Goal: Communication & Community: Answer question/provide support

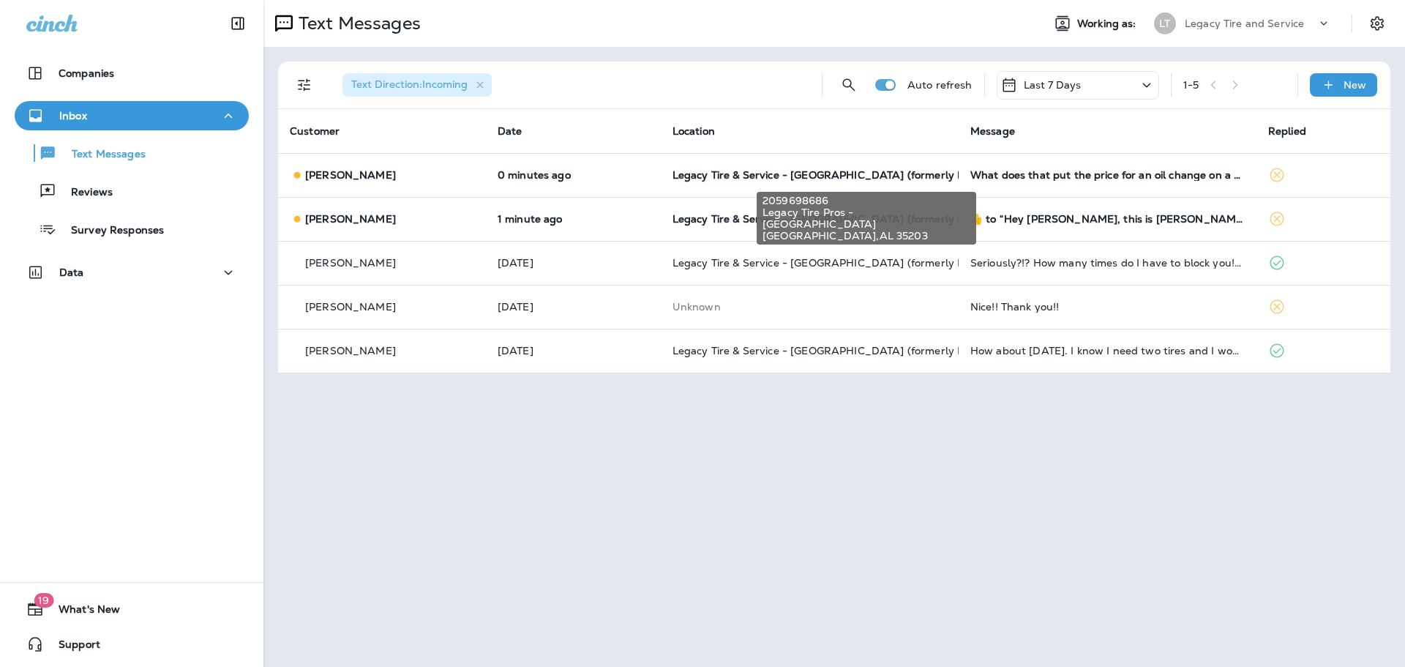
click at [804, 179] on span "Legacy Tire & Service - [GEOGRAPHIC_DATA] (formerly Magic City Tire & Service)" at bounding box center [878, 174] width 413 height 13
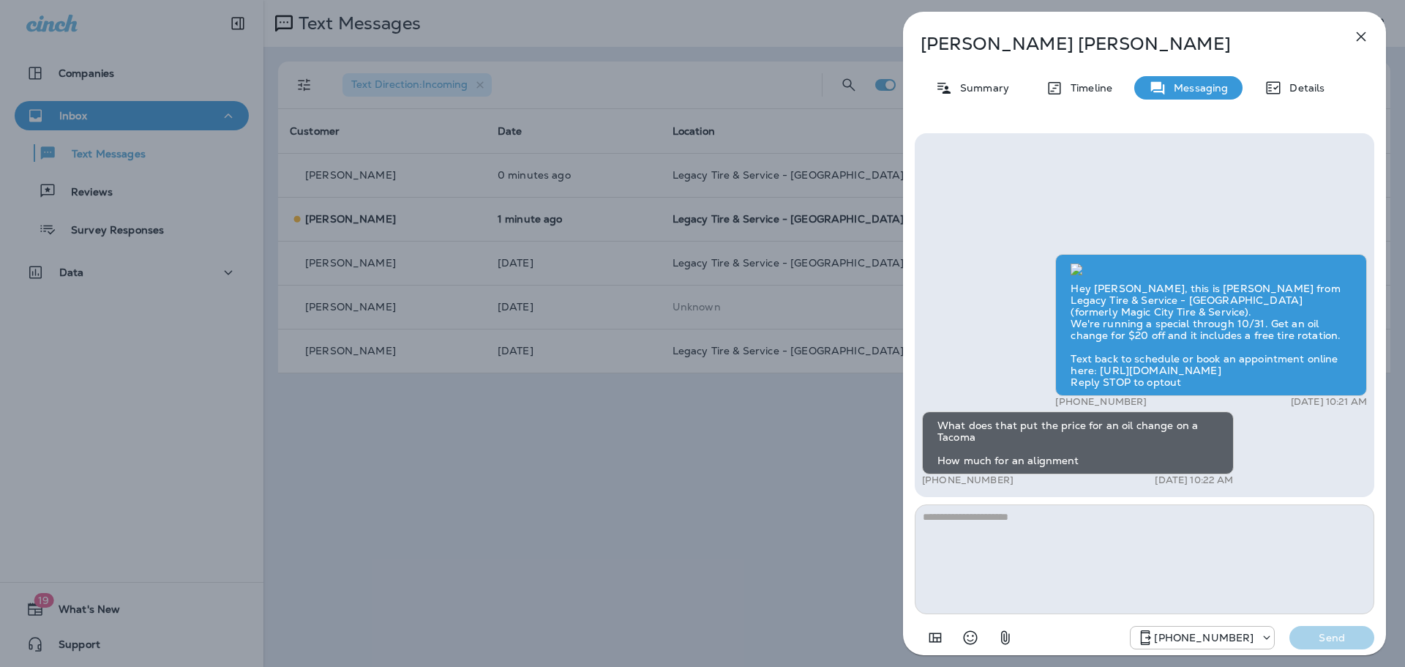
click at [748, 222] on div "Sam Hughes Summary Timeline Messaging Details Hey Sam, this is Brandon from Leg…" at bounding box center [702, 333] width 1405 height 667
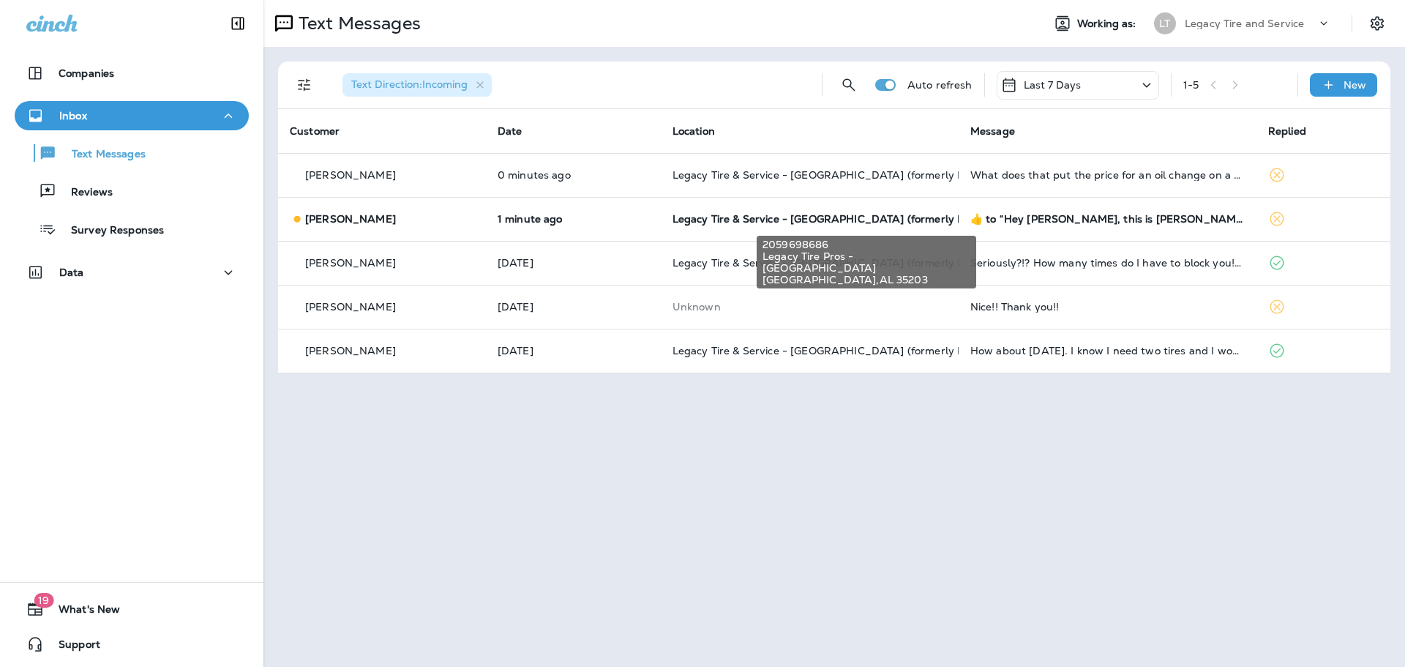
click at [741, 222] on span "Legacy Tire & Service - [GEOGRAPHIC_DATA] (formerly Magic City Tire & Service)" at bounding box center [878, 218] width 413 height 13
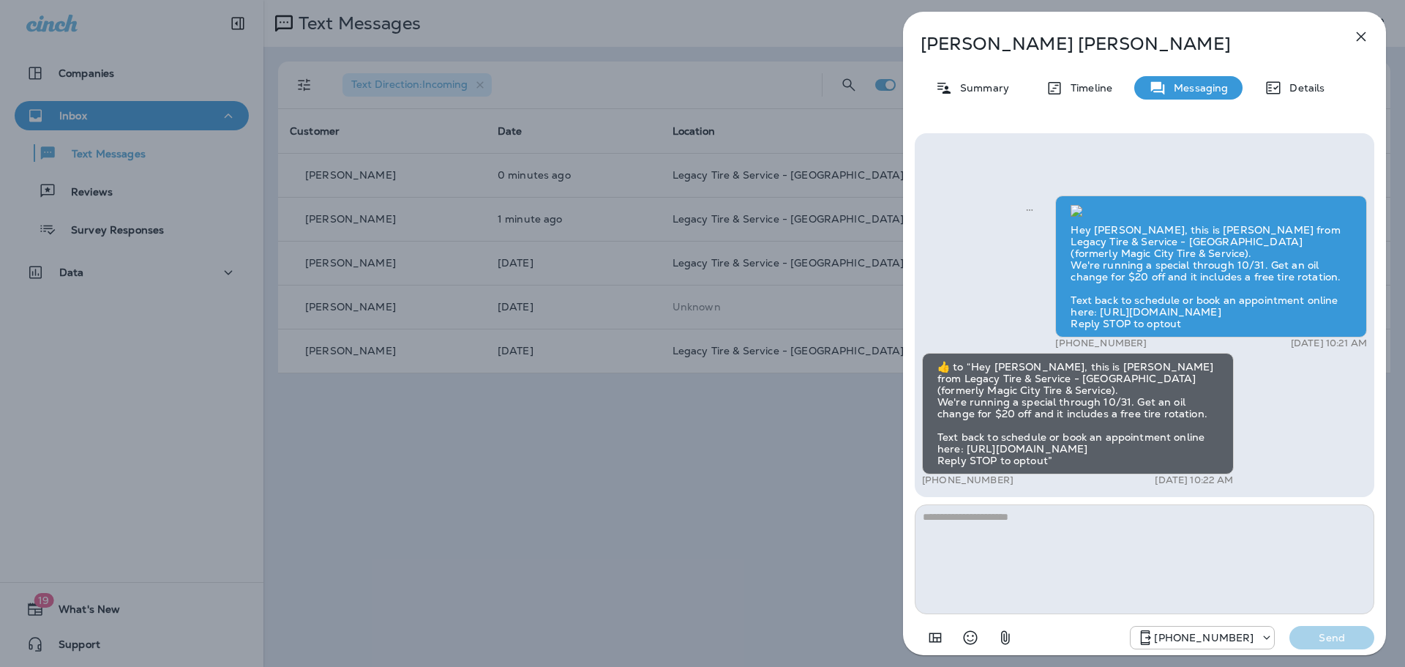
drag, startPoint x: 1362, startPoint y: 35, endPoint x: 1353, endPoint y: 38, distance: 9.3
click at [1362, 35] on icon "button" at bounding box center [1361, 37] width 10 height 10
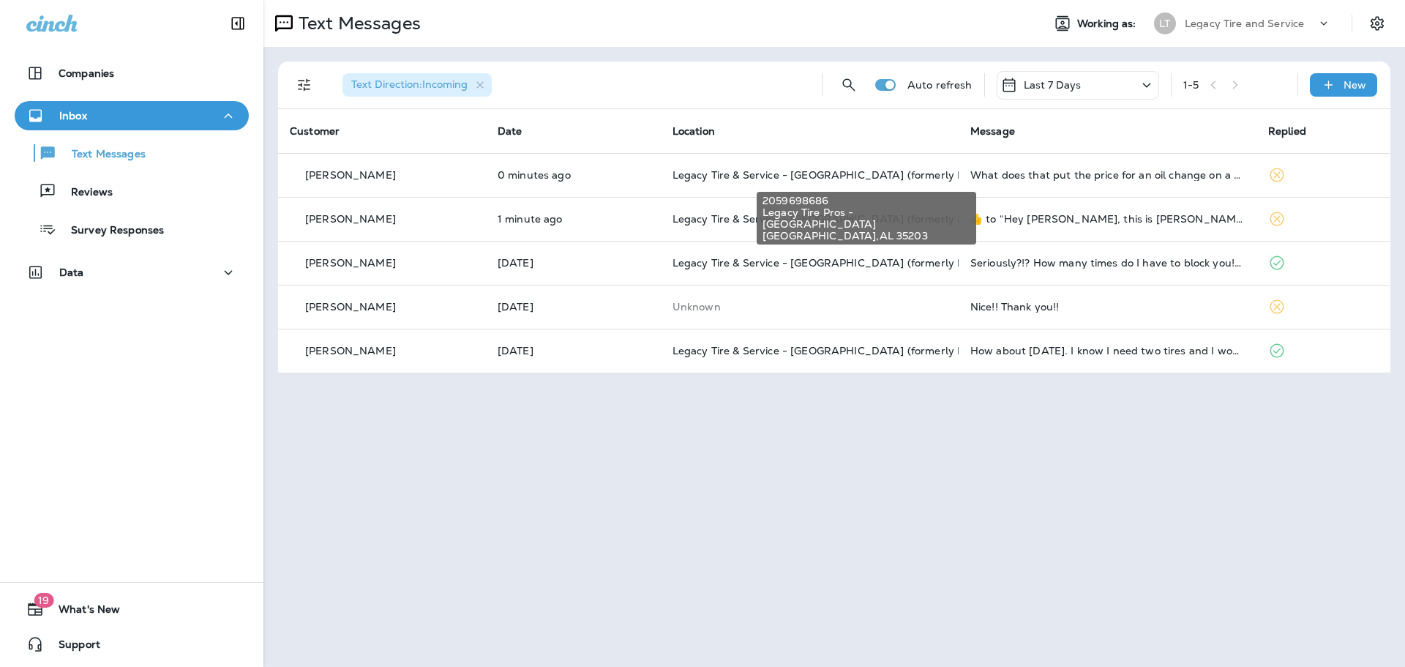
click at [828, 178] on span "Legacy Tire & Service - [GEOGRAPHIC_DATA] (formerly Magic City Tire & Service)" at bounding box center [878, 174] width 413 height 13
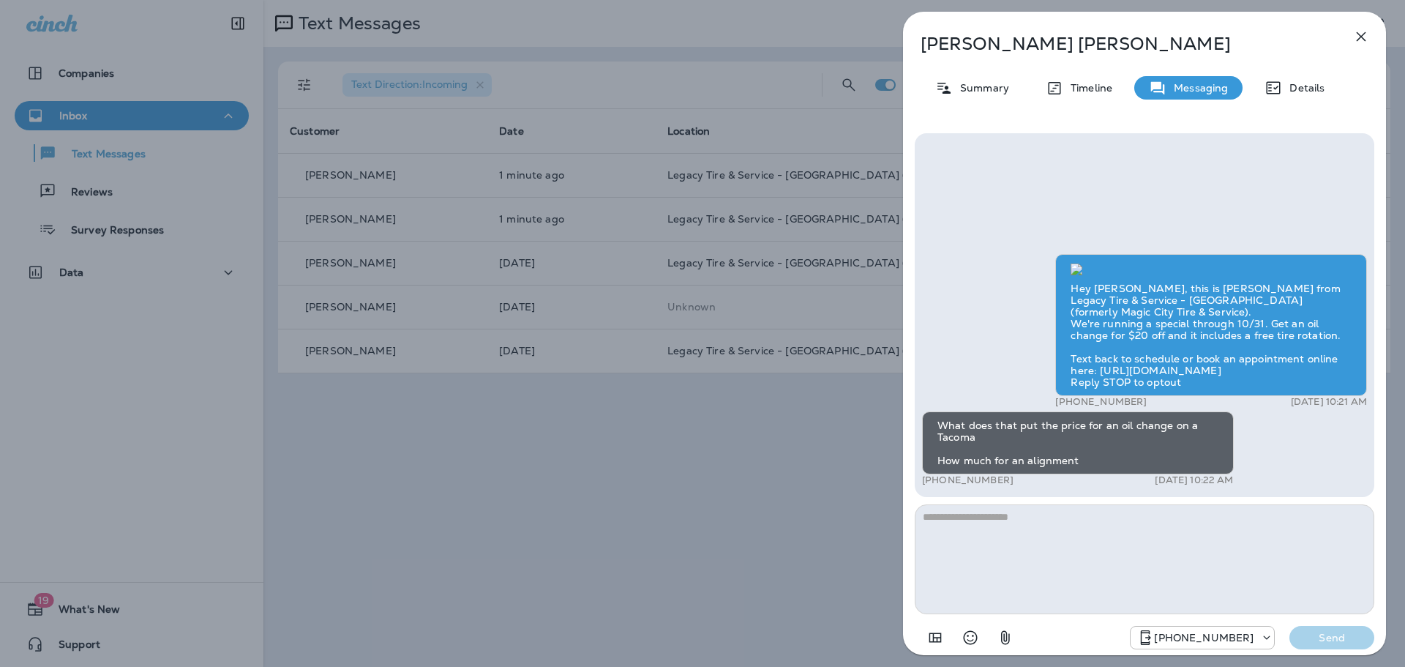
scroll to position [1, 0]
click at [1128, 561] on textarea at bounding box center [1144, 559] width 459 height 110
type textarea "*"
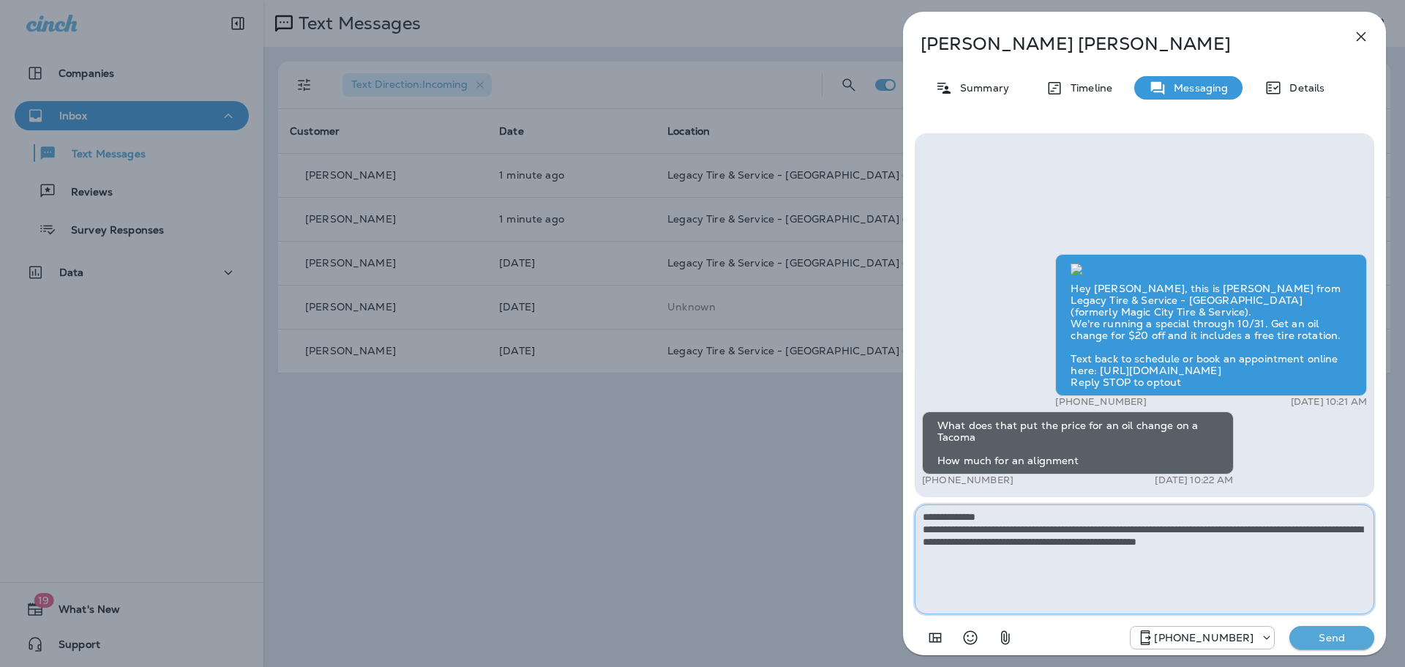
type textarea "**********"
click at [1341, 637] on p "Send" at bounding box center [1331, 637] width 61 height 13
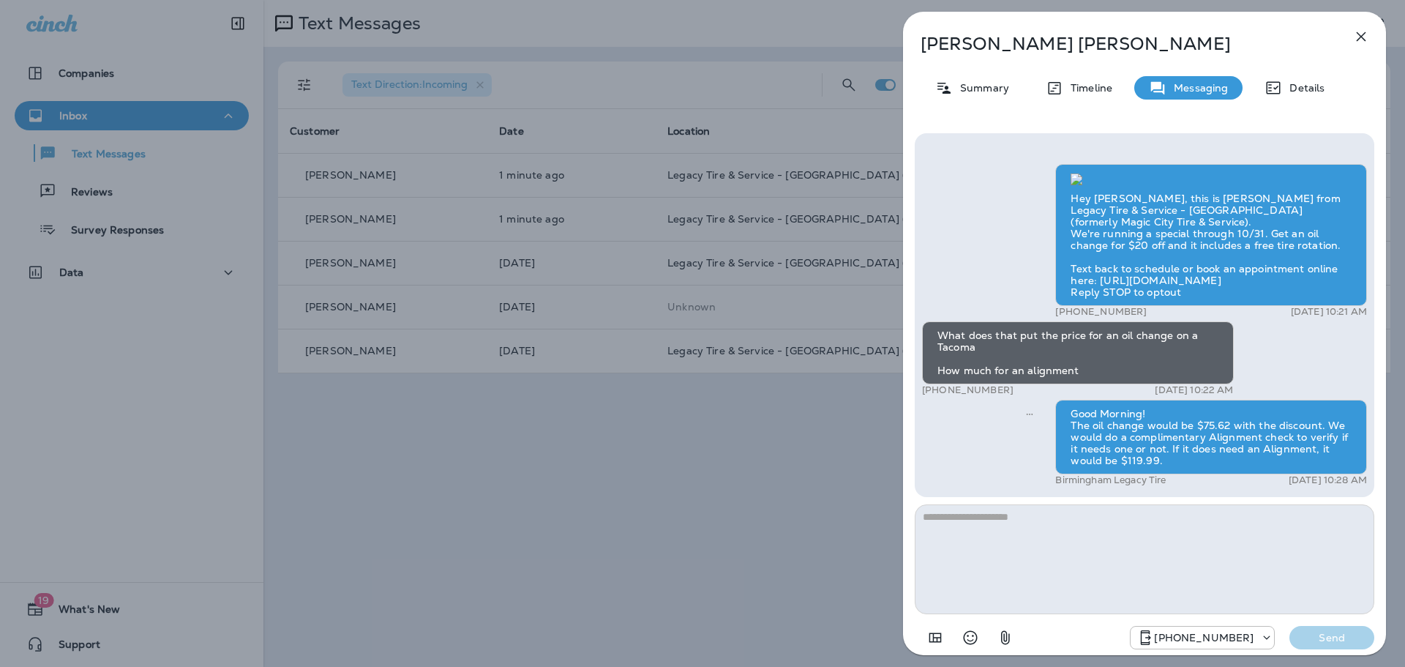
click at [1356, 36] on icon "button" at bounding box center [1361, 37] width 18 height 18
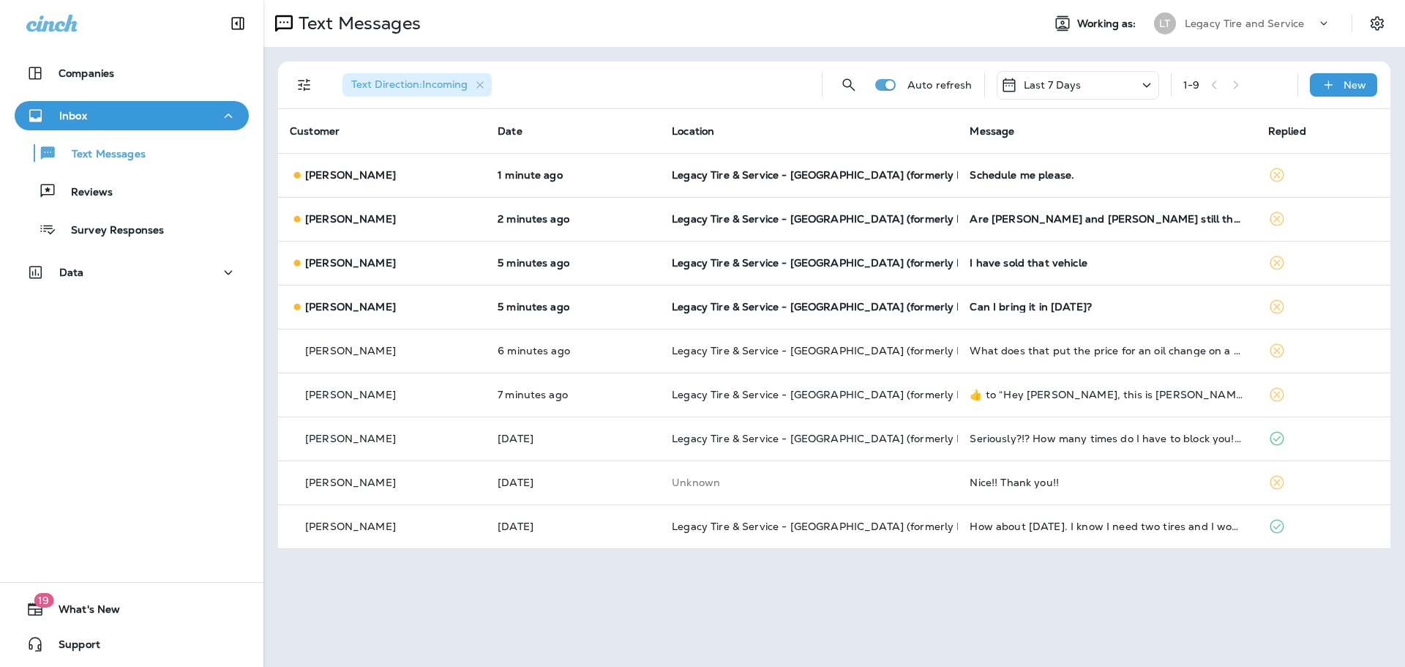
click at [1024, 309] on div "Can I bring it in tomorrow?" at bounding box center [1106, 307] width 274 height 12
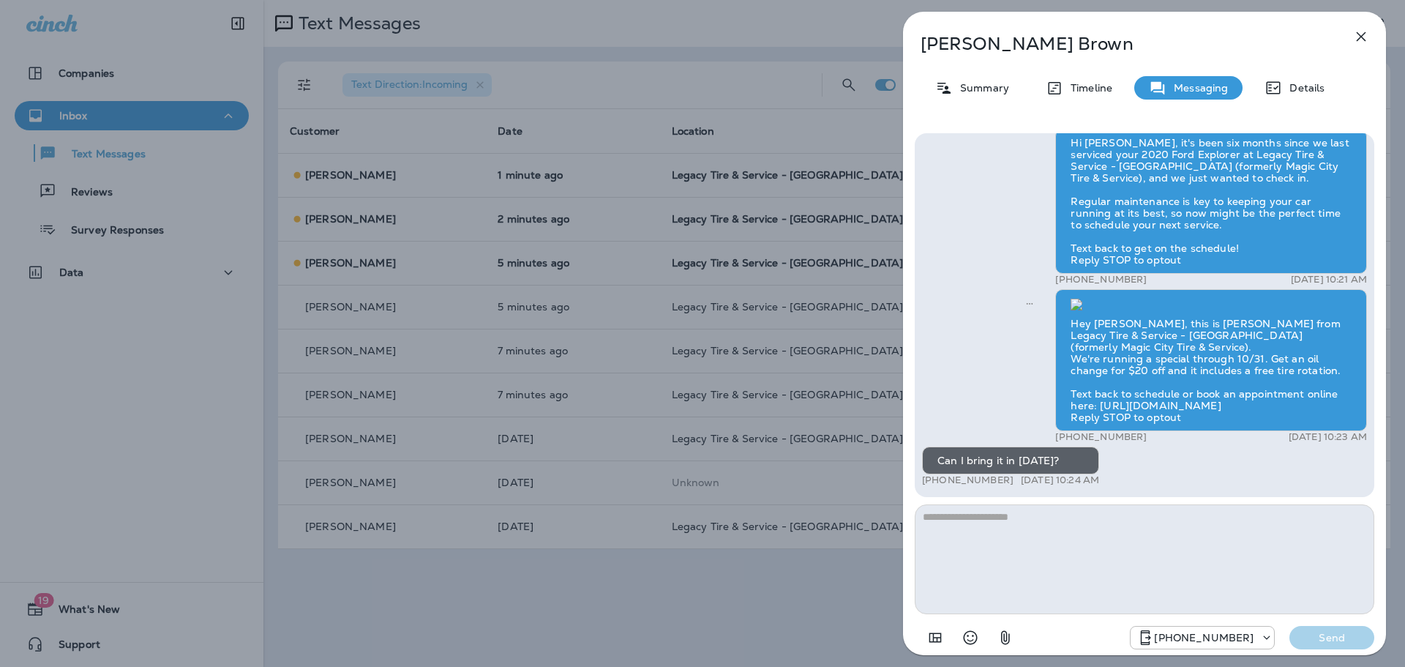
click at [1105, 564] on textarea at bounding box center [1144, 559] width 459 height 110
type textarea "*"
type textarea "**********"
click at [1329, 628] on button "Send" at bounding box center [1331, 637] width 85 height 23
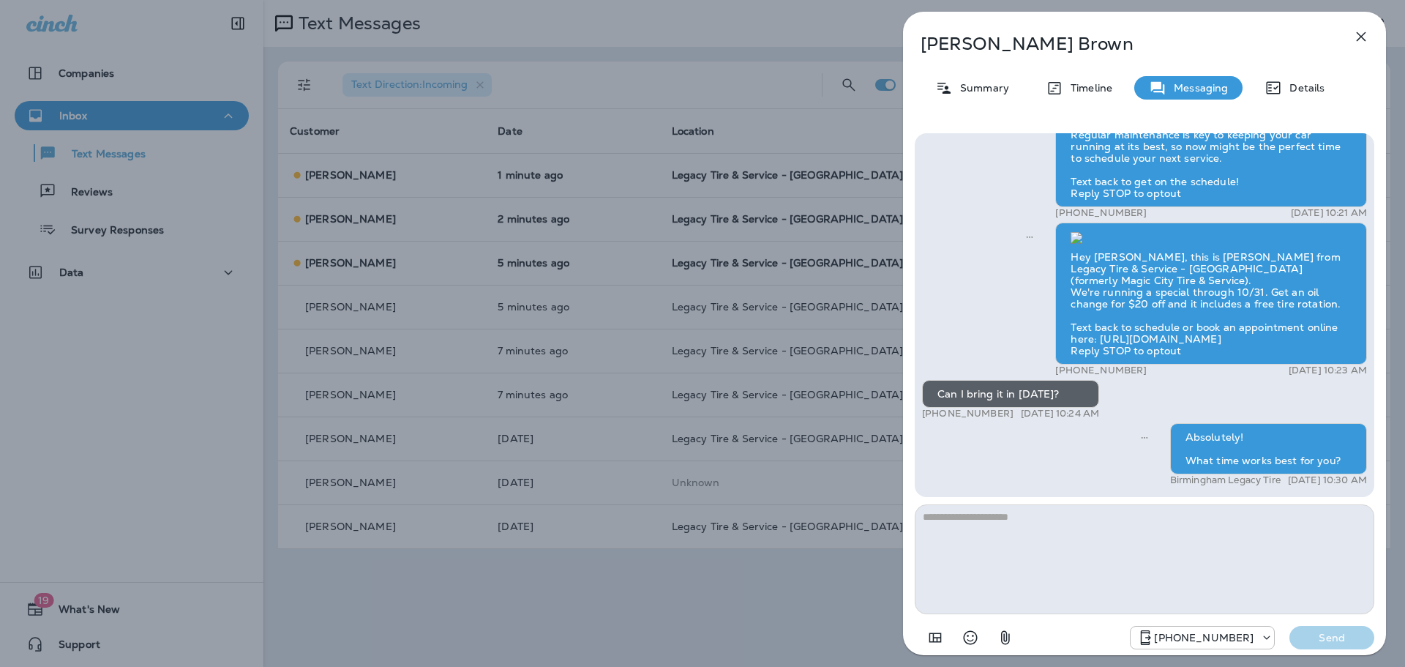
click at [1359, 35] on icon "button" at bounding box center [1361, 37] width 10 height 10
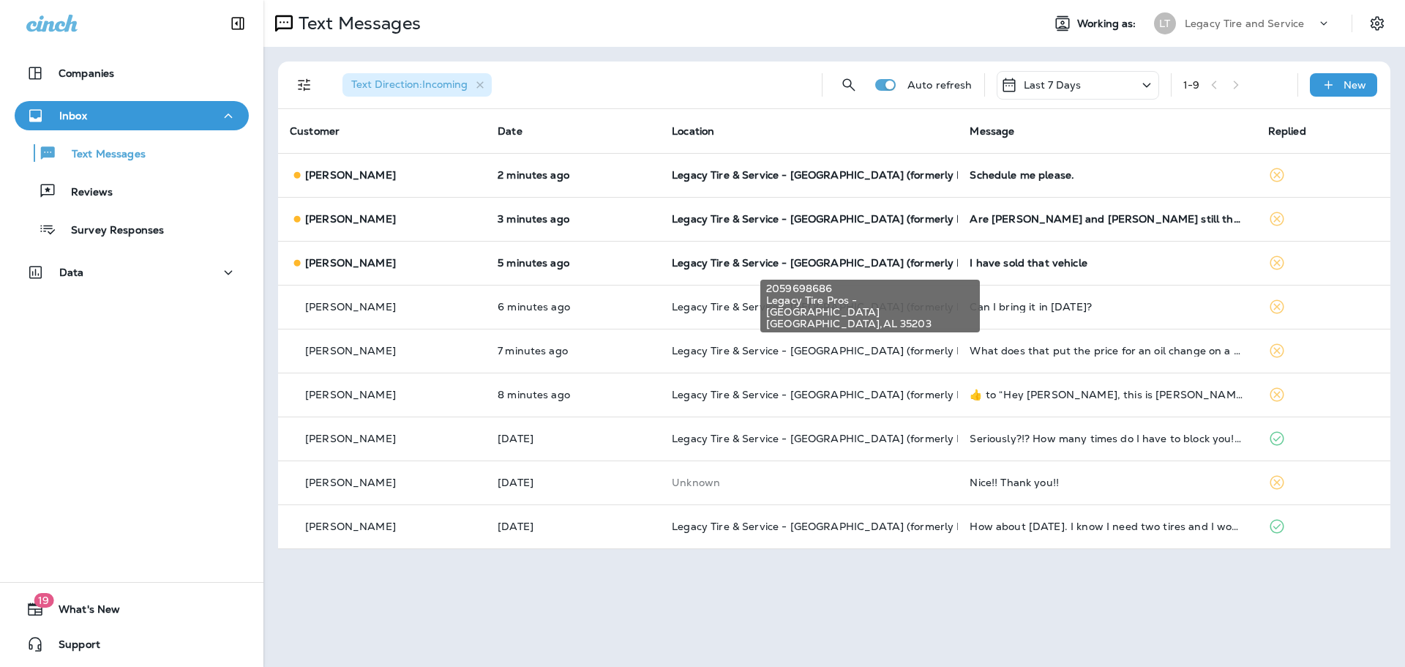
click at [795, 258] on span "Legacy Tire & Service - [GEOGRAPHIC_DATA] (formerly Magic City Tire & Service)" at bounding box center [878, 262] width 413 height 13
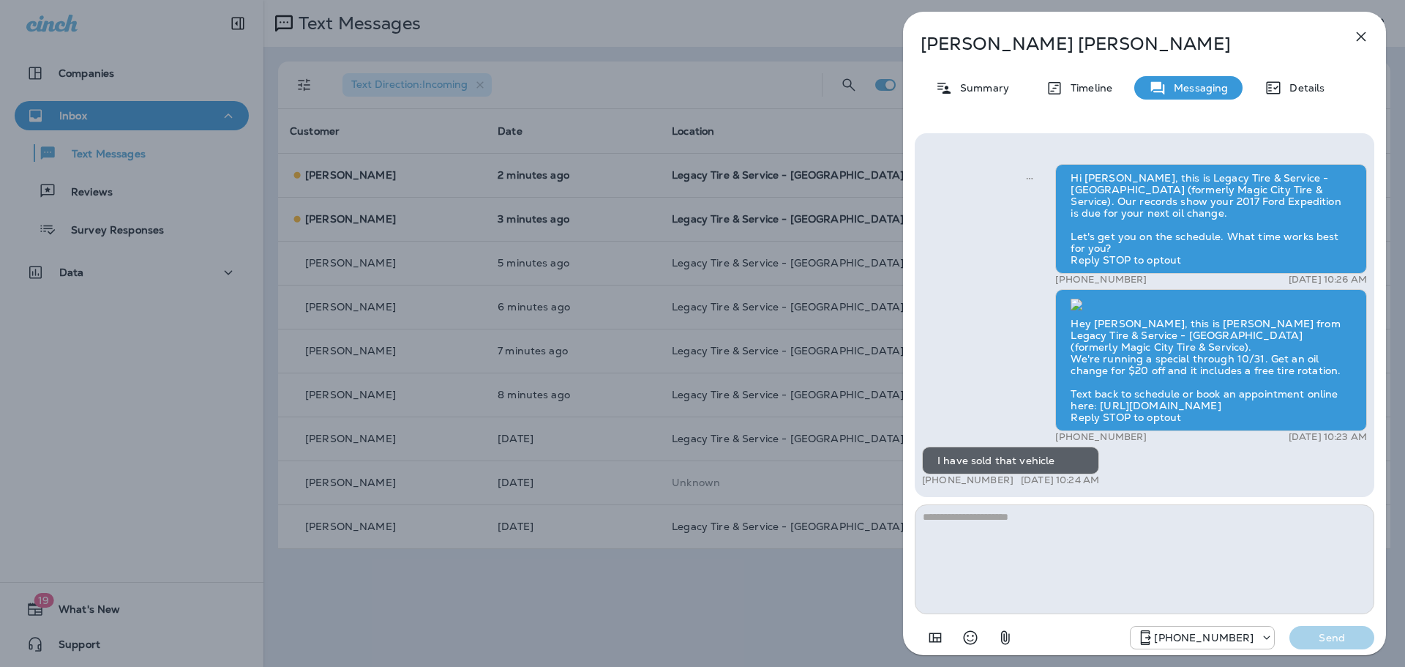
scroll to position [1, 0]
type textarea "**********"
click at [1377, 631] on div "**********" at bounding box center [1144, 392] width 483 height 542
click at [1363, 637] on button "Send" at bounding box center [1331, 637] width 85 height 23
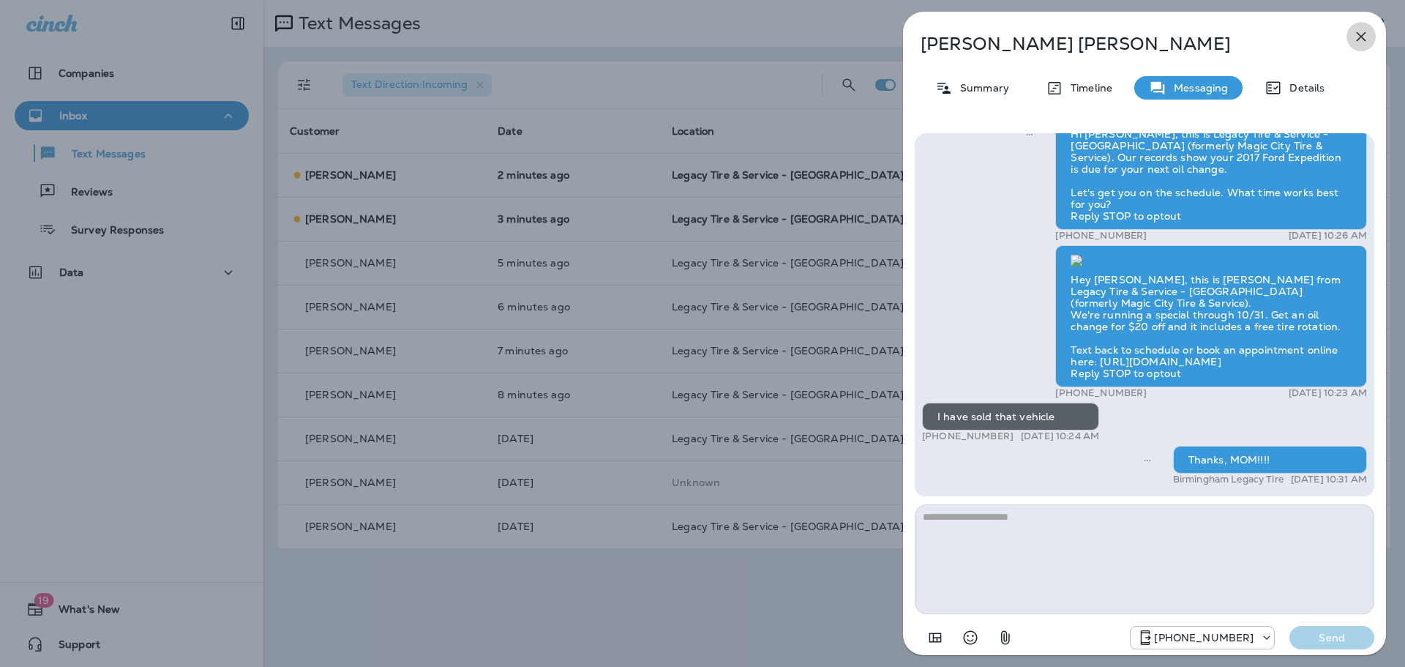
click at [1365, 33] on icon "button" at bounding box center [1361, 37] width 10 height 10
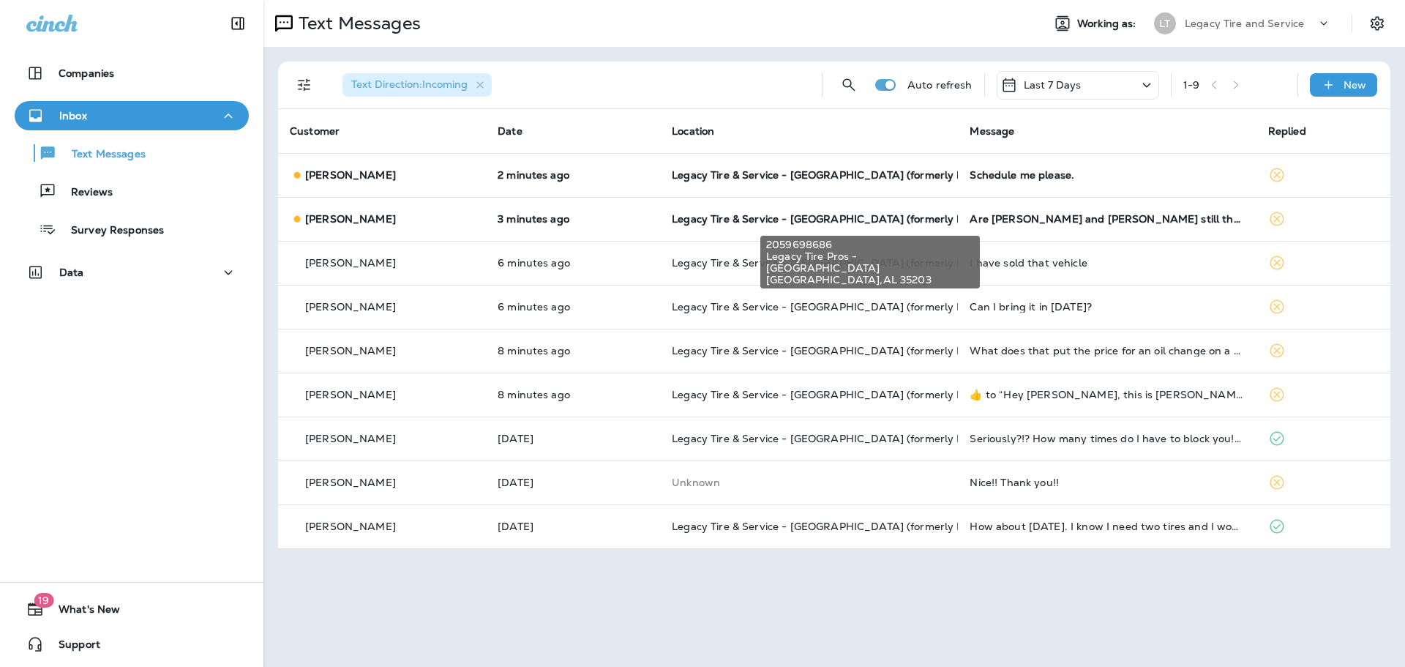
click at [808, 213] on span "Legacy Tire & Service - [GEOGRAPHIC_DATA] (formerly Magic City Tire & Service)" at bounding box center [878, 218] width 413 height 13
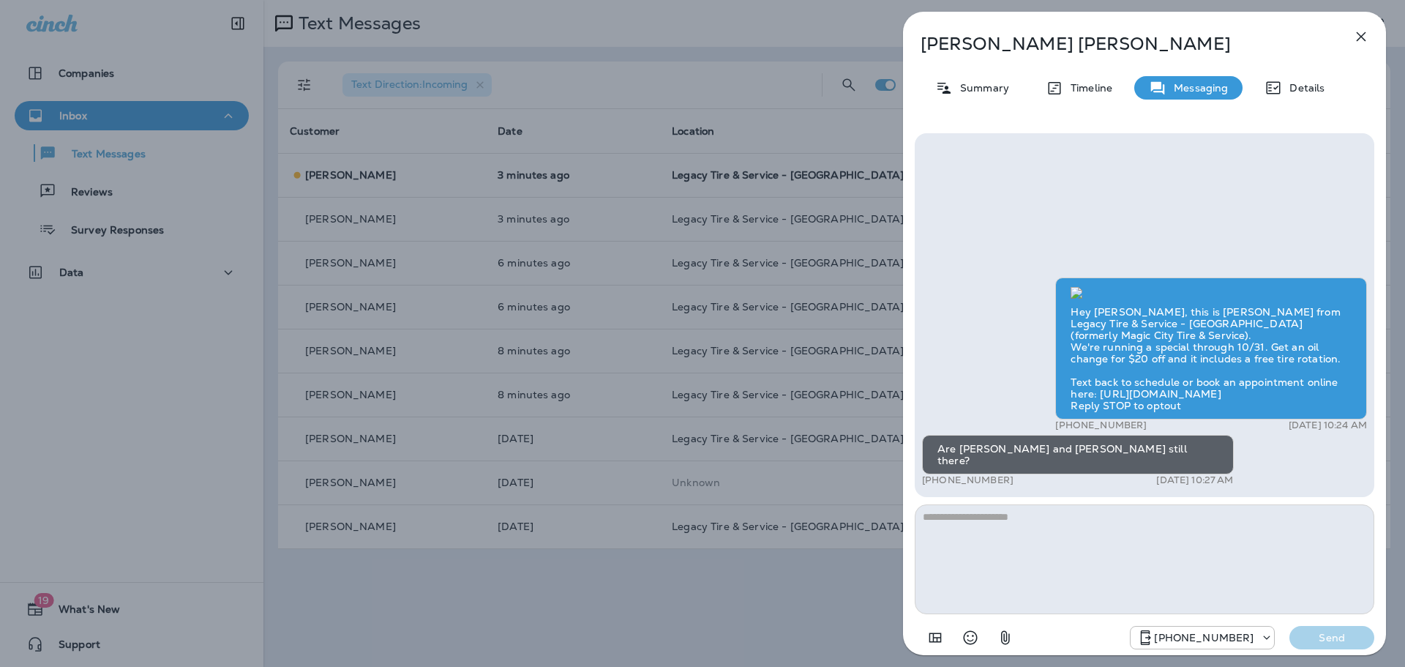
type textarea "*"
click at [1360, 40] on icon "button" at bounding box center [1361, 37] width 18 height 18
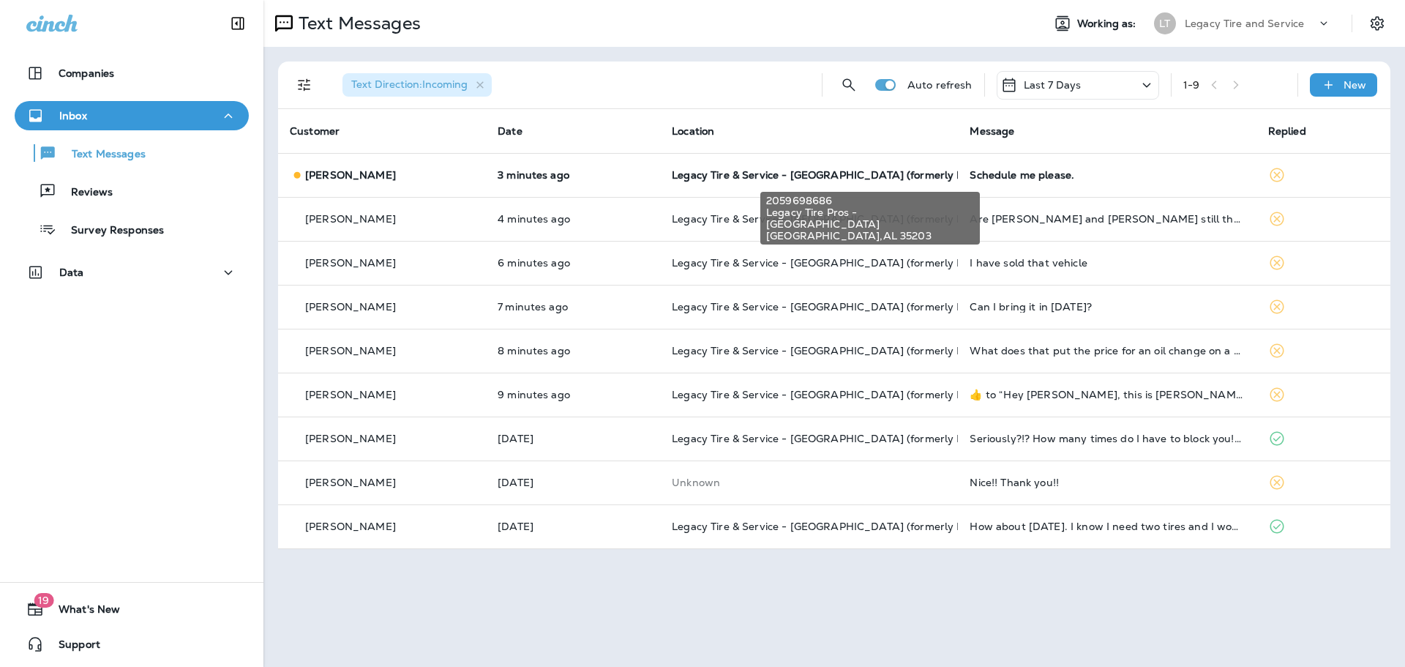
click at [751, 168] on span "Legacy Tire & Service - [GEOGRAPHIC_DATA] (formerly Magic City Tire & Service)" at bounding box center [878, 174] width 413 height 13
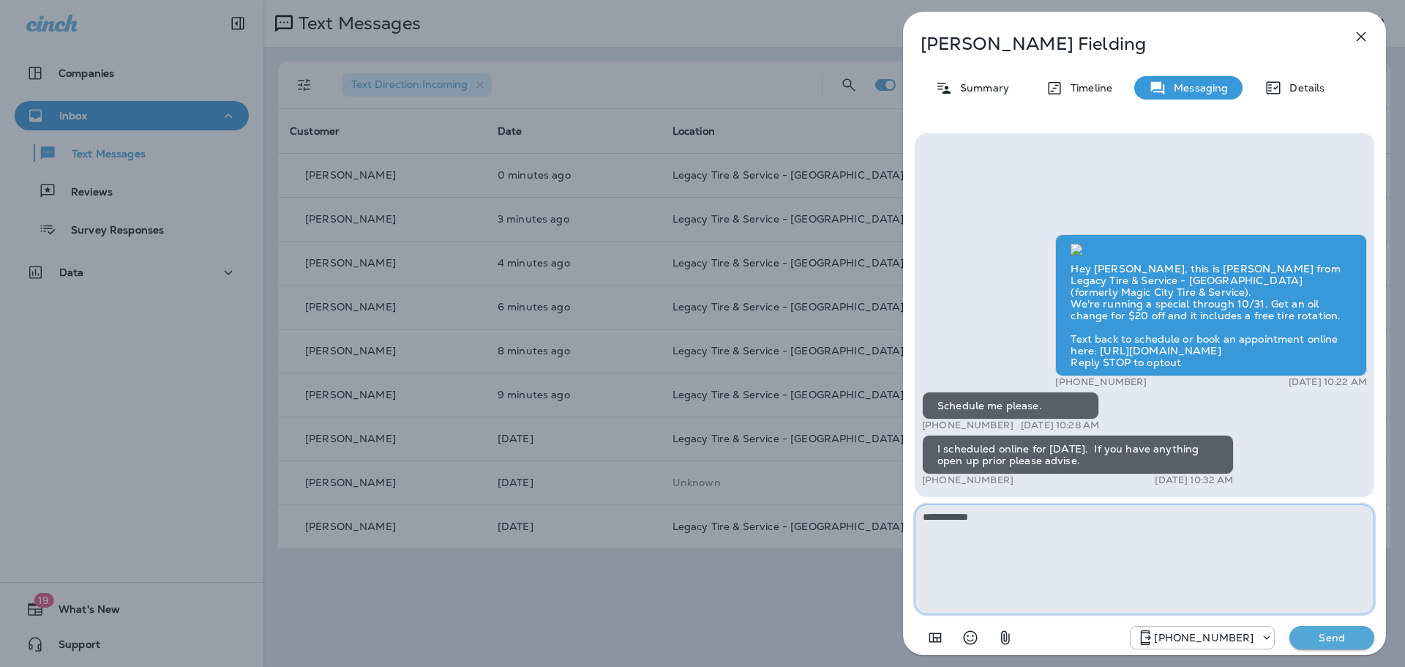
click at [1016, 543] on textarea "**********" at bounding box center [1144, 559] width 459 height 110
click at [986, 513] on textarea "**********" at bounding box center [1144, 559] width 459 height 110
type textarea "**********"
click at [1330, 634] on p "Send" at bounding box center [1331, 637] width 61 height 13
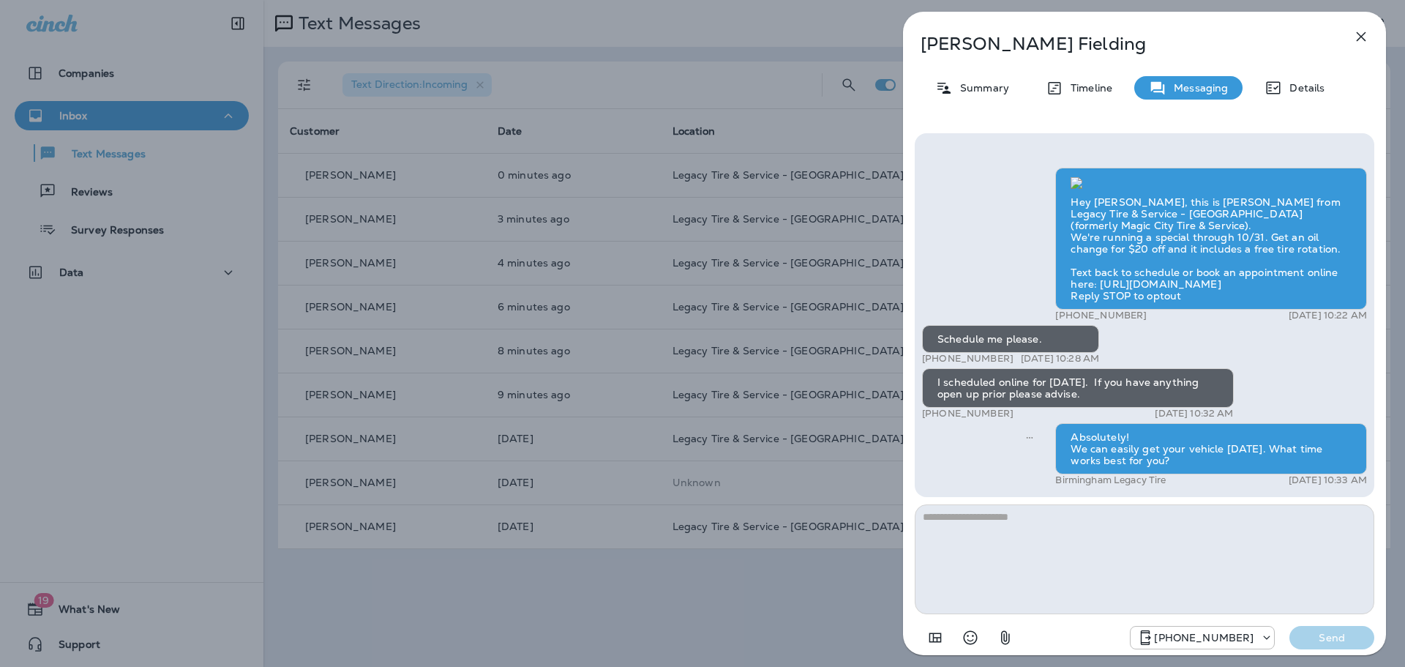
click at [1360, 37] on icon "button" at bounding box center [1361, 37] width 10 height 10
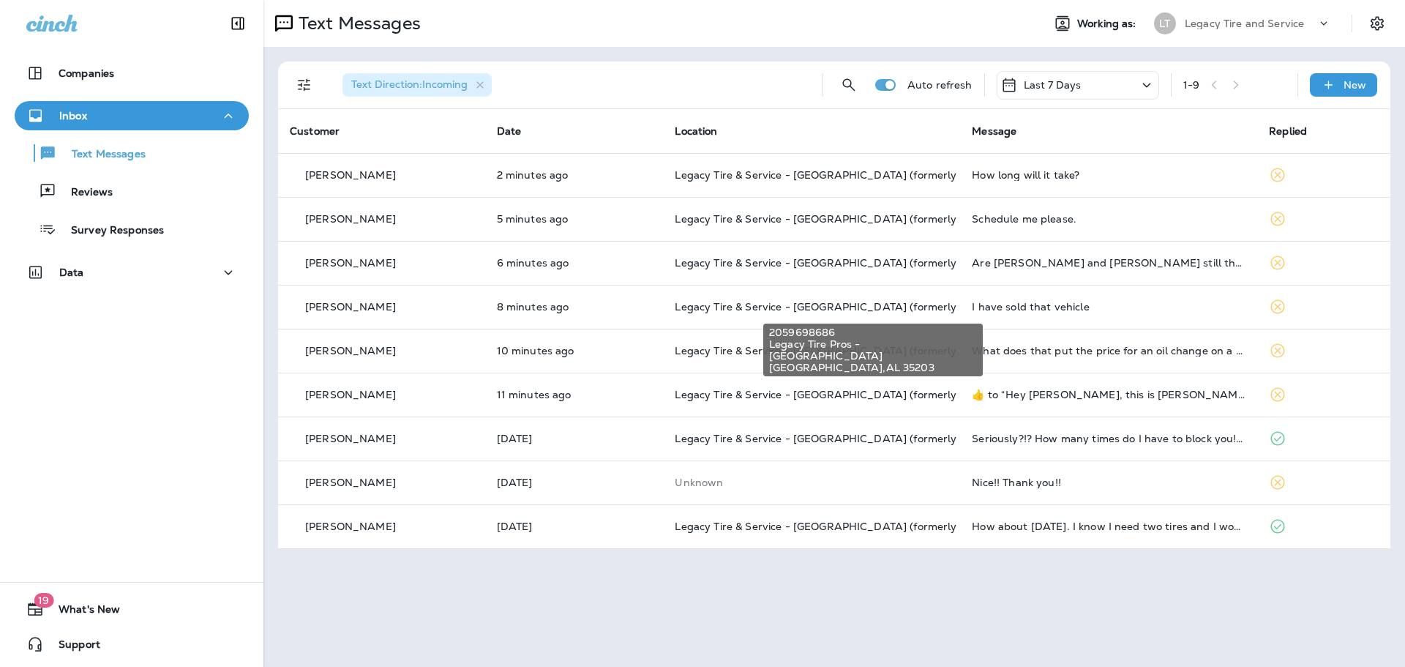
click at [852, 301] on span "Legacy Tire & Service - [GEOGRAPHIC_DATA] (formerly Magic City Tire & Service)" at bounding box center [881, 306] width 413 height 13
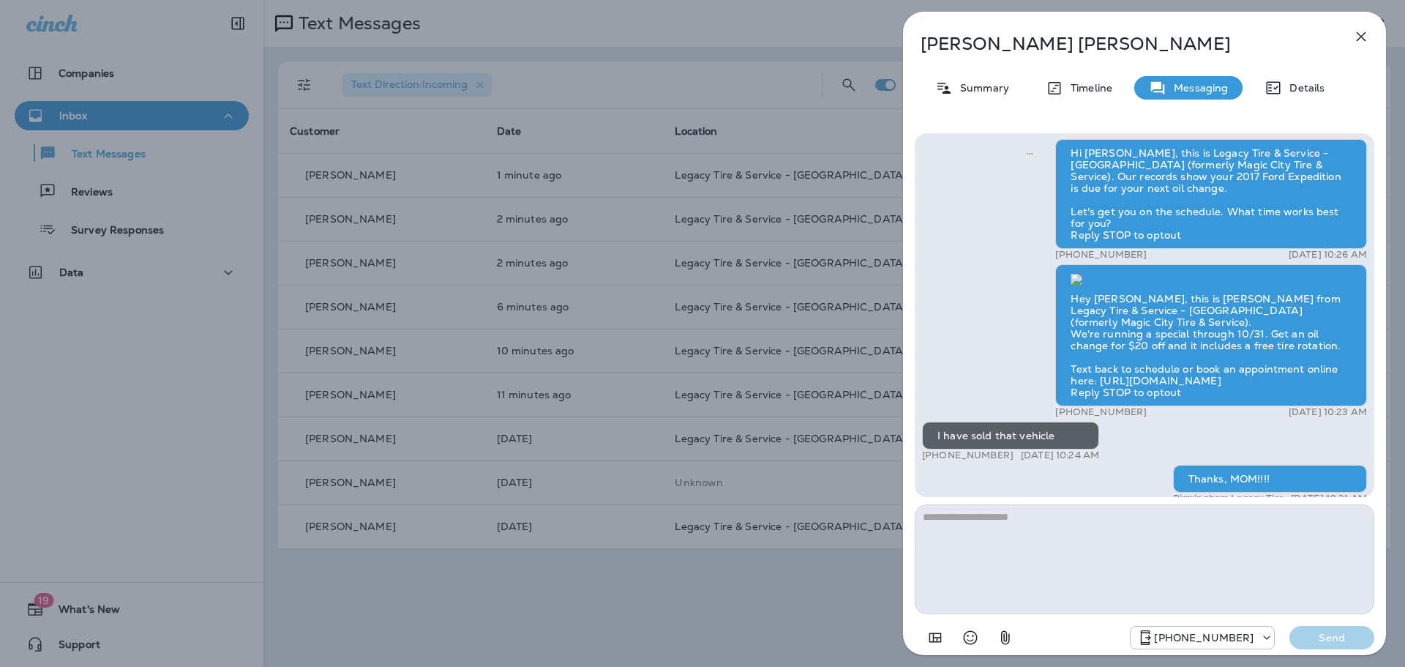
scroll to position [1, 0]
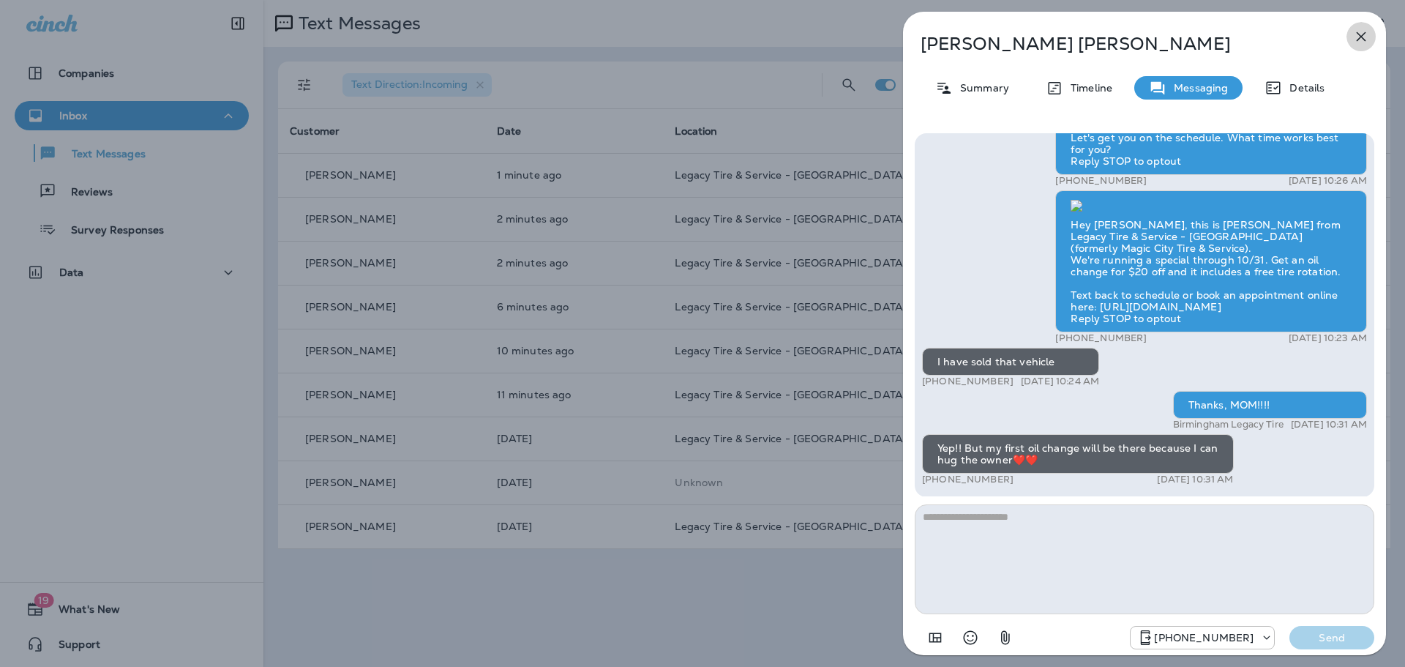
click at [1367, 36] on icon "button" at bounding box center [1361, 37] width 18 height 18
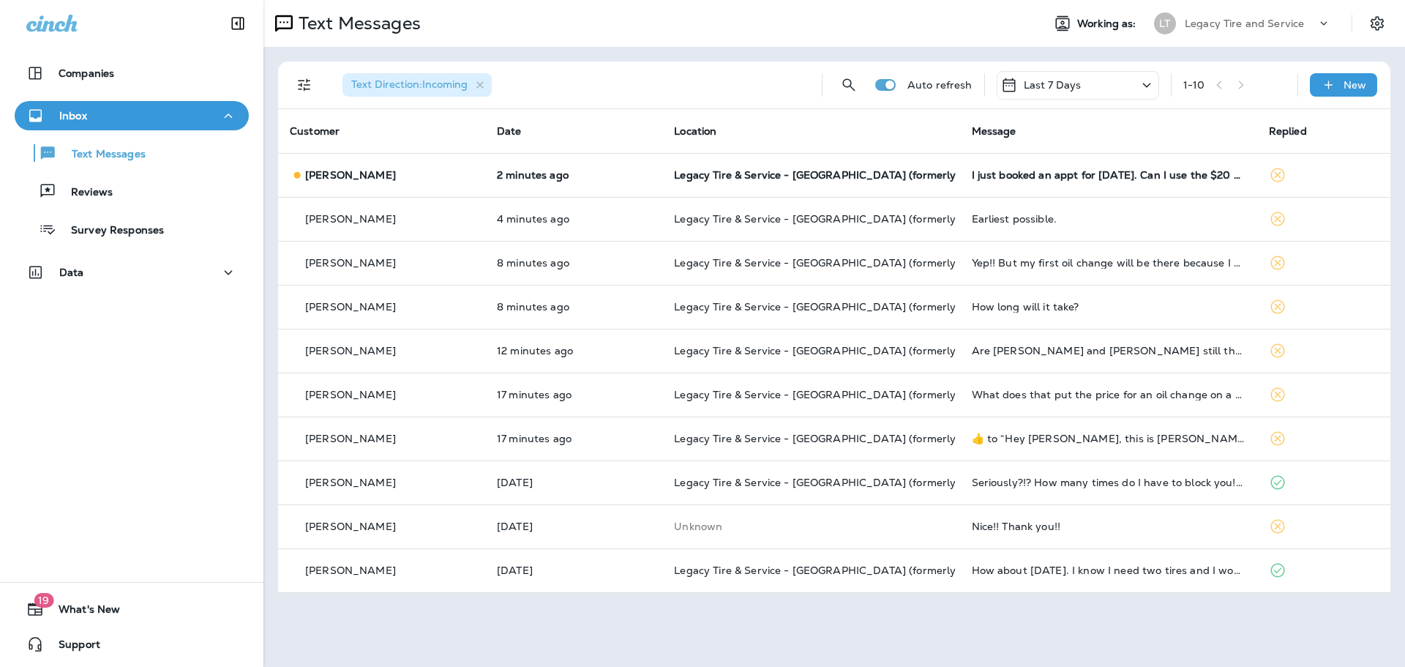
click at [1198, 182] on td "I just booked an appt for [DATE]. Can I use the $20 off at that appt?" at bounding box center [1108, 175] width 297 height 44
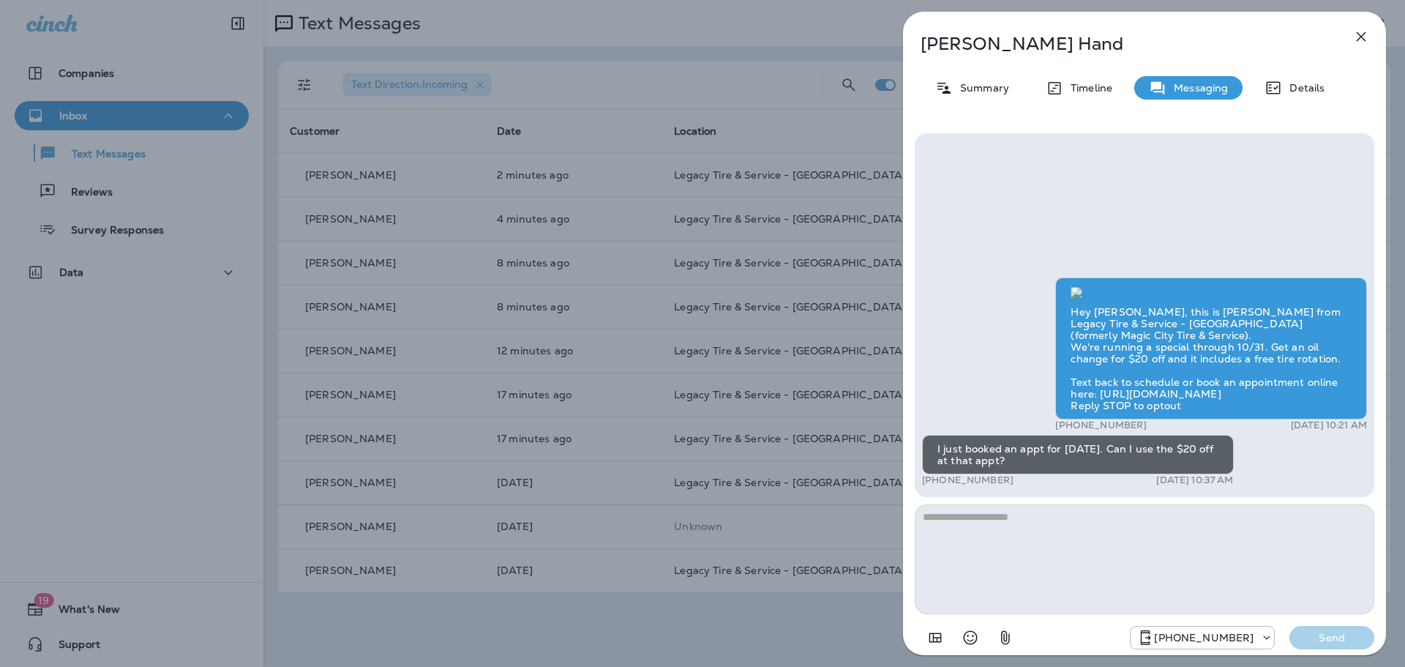
click at [1149, 549] on textarea at bounding box center [1144, 559] width 459 height 110
type textarea "*"
click at [952, 517] on textarea "**********" at bounding box center [1144, 559] width 459 height 110
type textarea "**********"
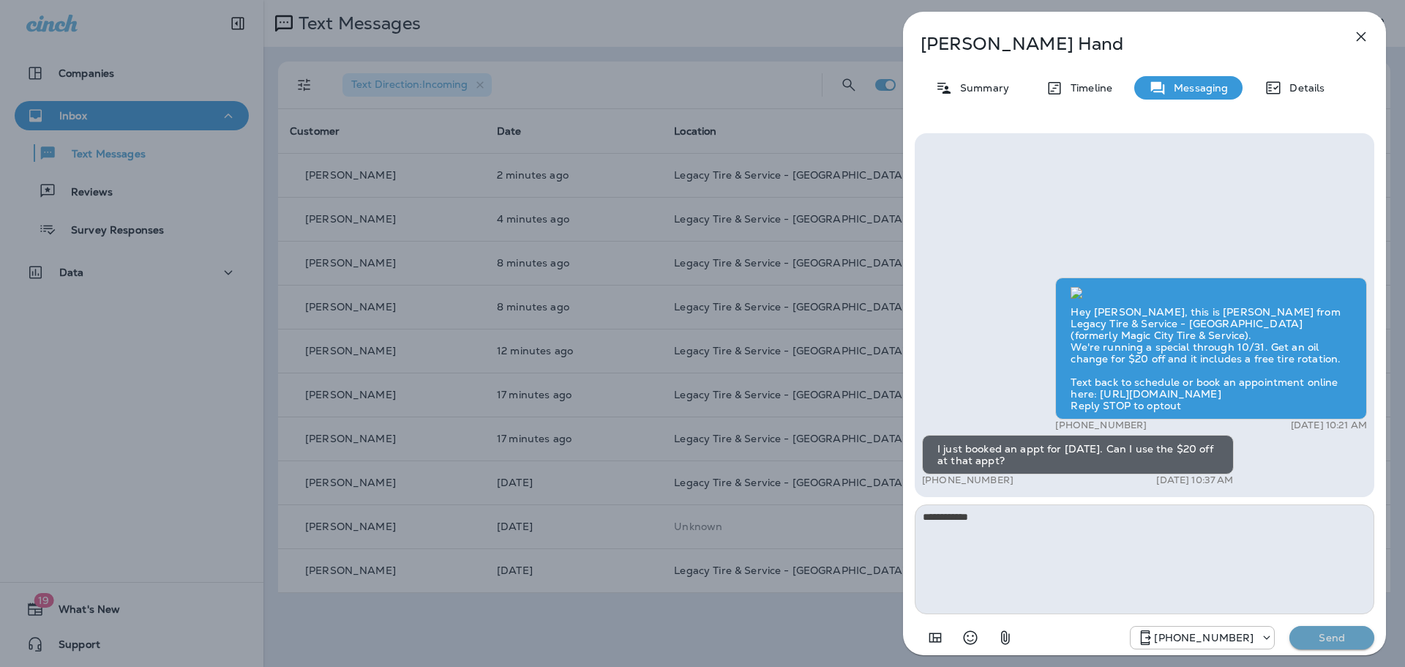
click at [1343, 642] on p "Send" at bounding box center [1331, 637] width 61 height 13
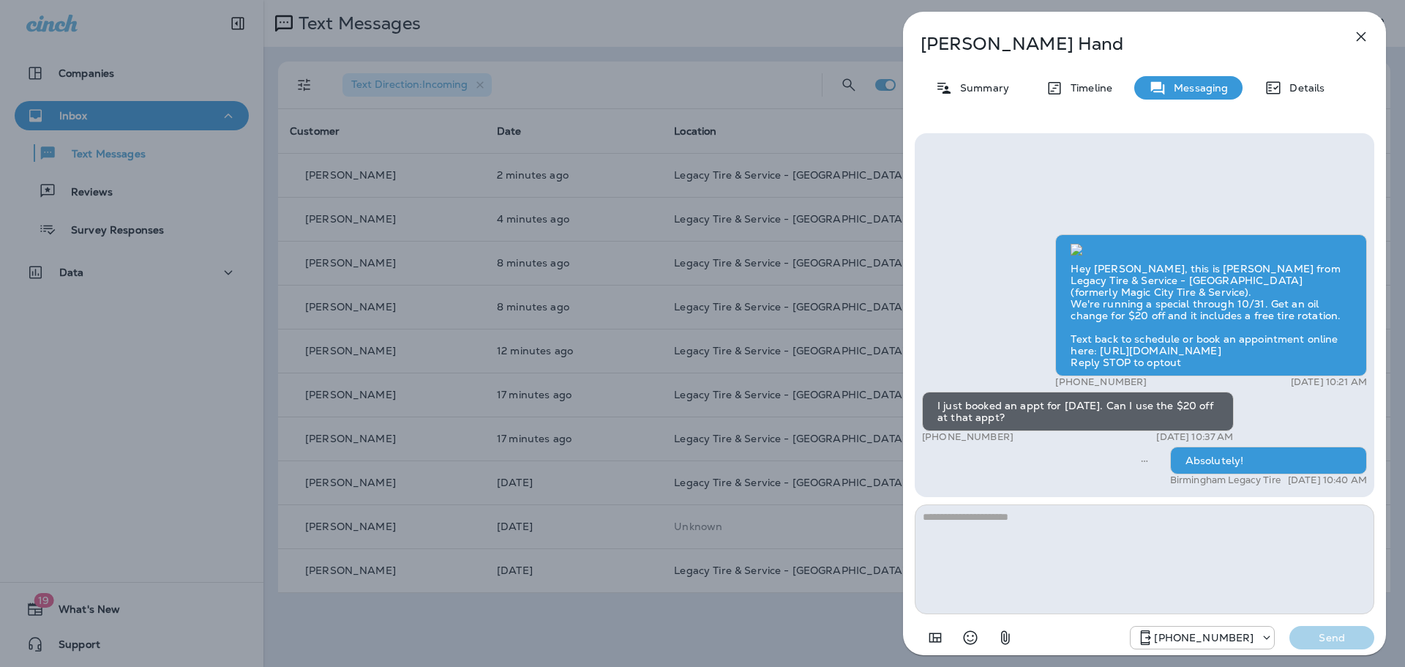
click at [1361, 32] on icon "button" at bounding box center [1361, 37] width 18 height 18
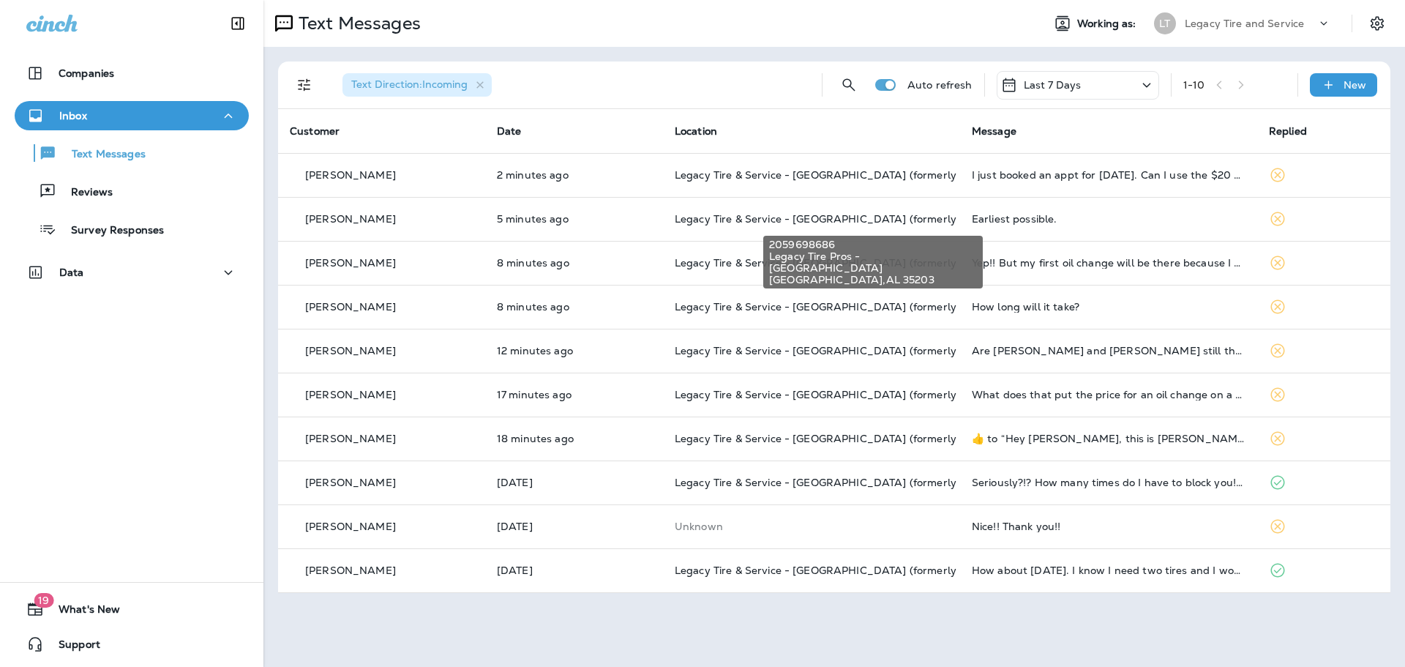
click at [700, 218] on span "Legacy Tire & Service - [GEOGRAPHIC_DATA] (formerly Magic City Tire & Service)" at bounding box center [881, 218] width 413 height 13
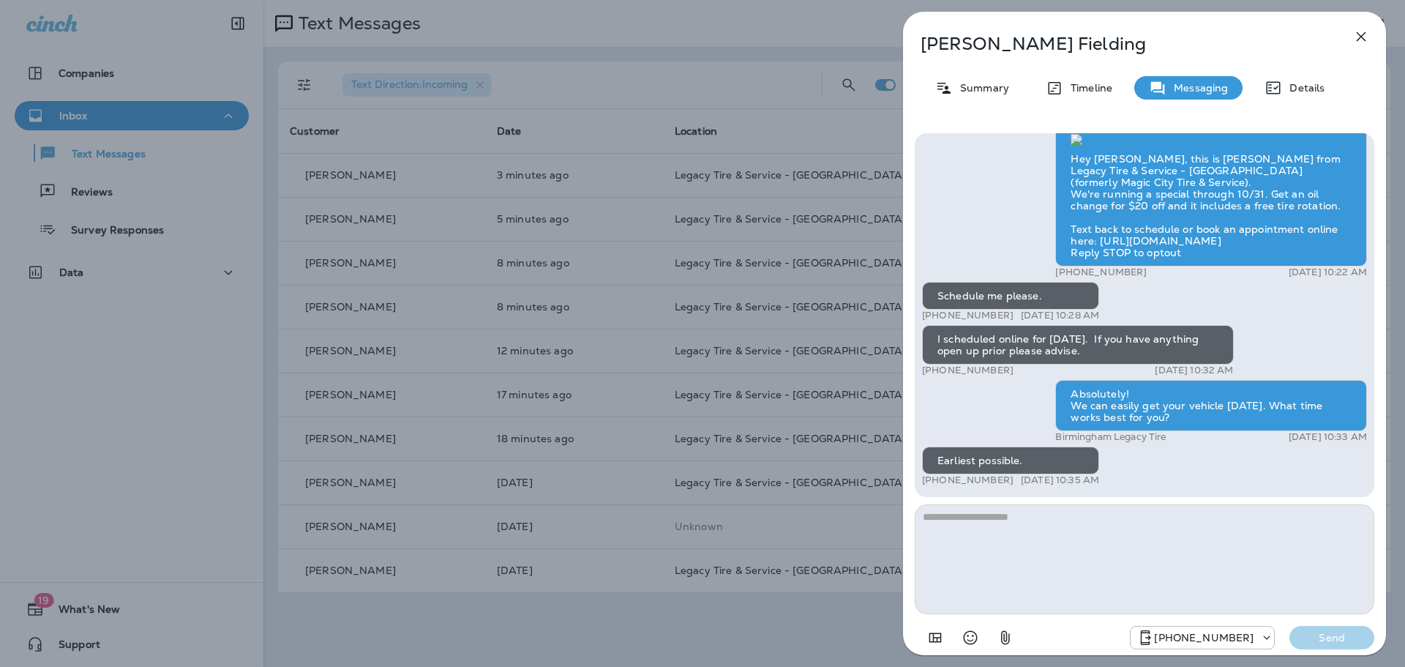
click at [1094, 539] on textarea at bounding box center [1144, 559] width 459 height 110
click at [1046, 517] on textarea "**********" at bounding box center [1144, 559] width 459 height 110
click at [993, 516] on textarea "**********" at bounding box center [1144, 559] width 459 height 110
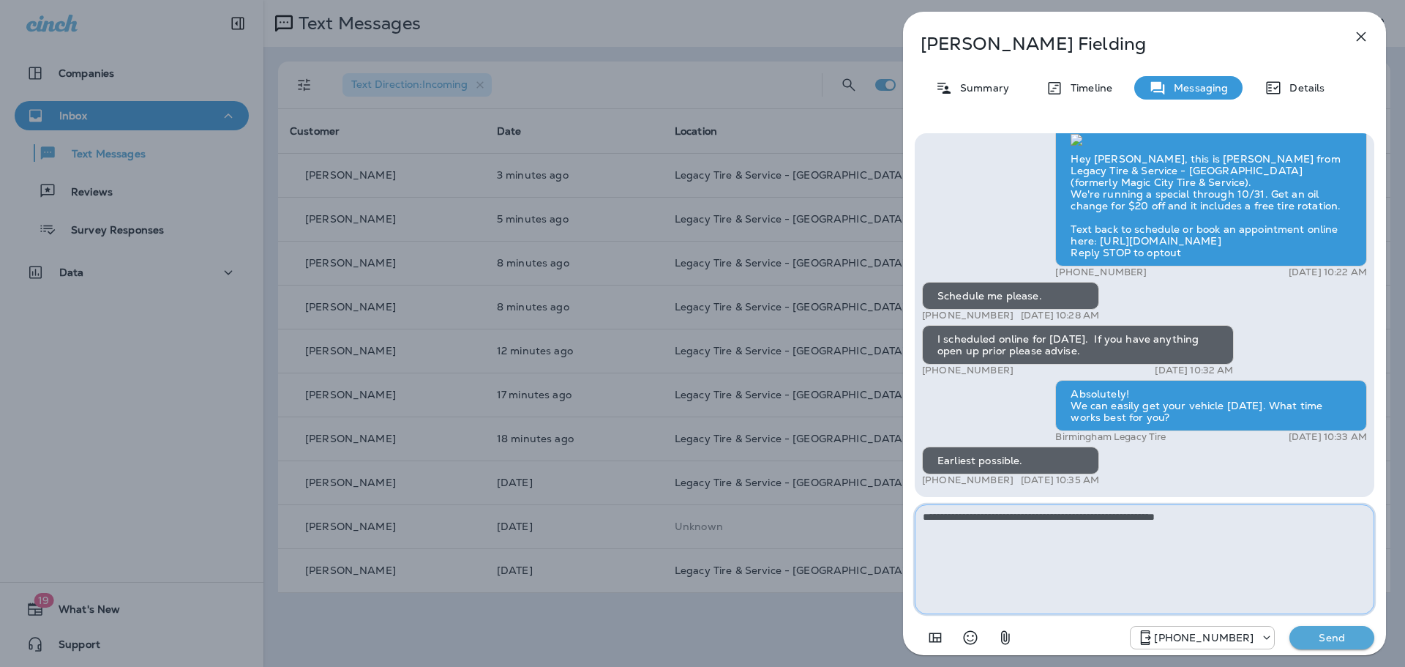
type textarea "**********"
click at [1313, 634] on p "Send" at bounding box center [1331, 637] width 61 height 13
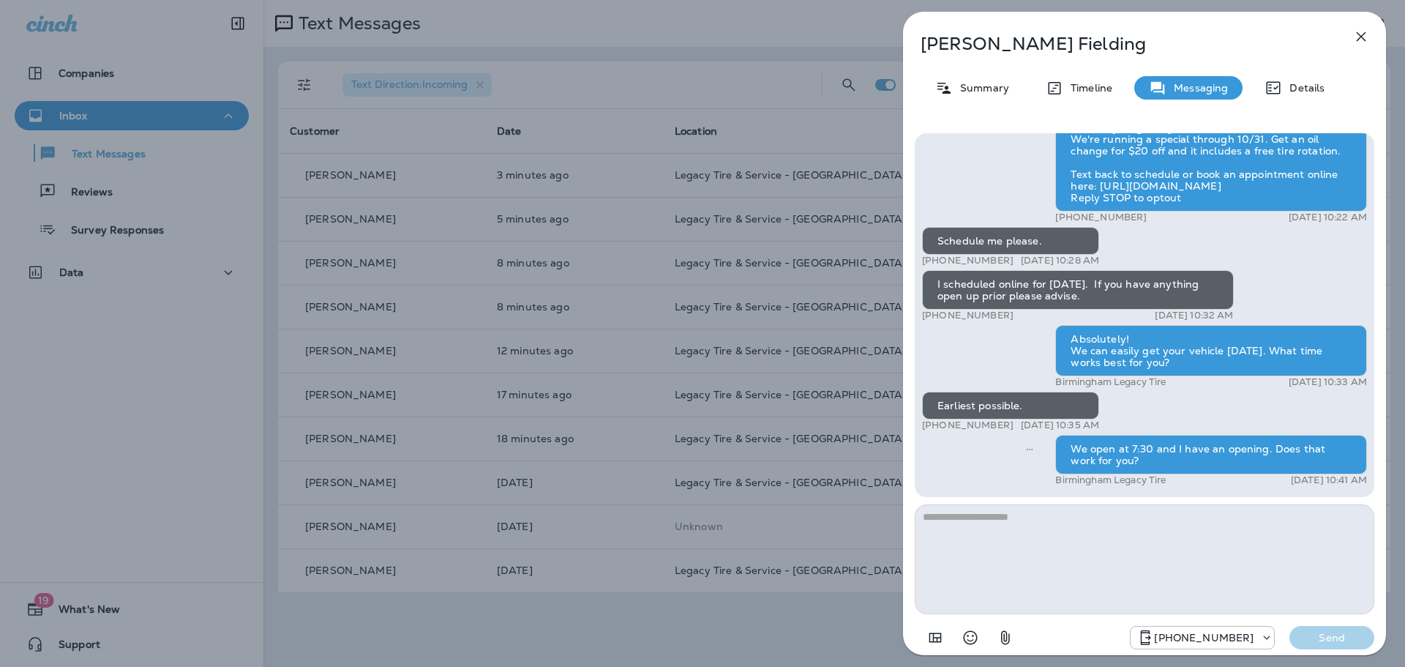
click at [1356, 36] on icon "button" at bounding box center [1361, 37] width 18 height 18
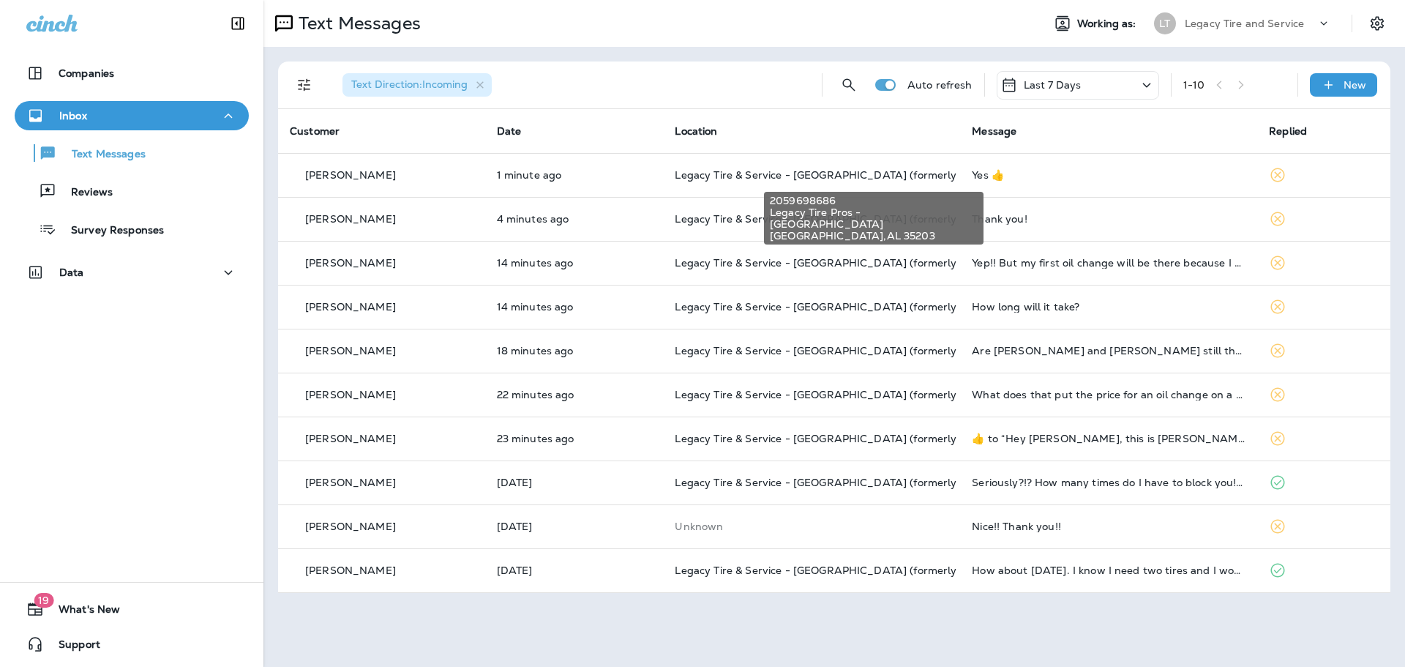
click at [926, 169] on span "Legacy Tire & Service - [GEOGRAPHIC_DATA] (formerly Magic City Tire & Service)" at bounding box center [881, 174] width 413 height 13
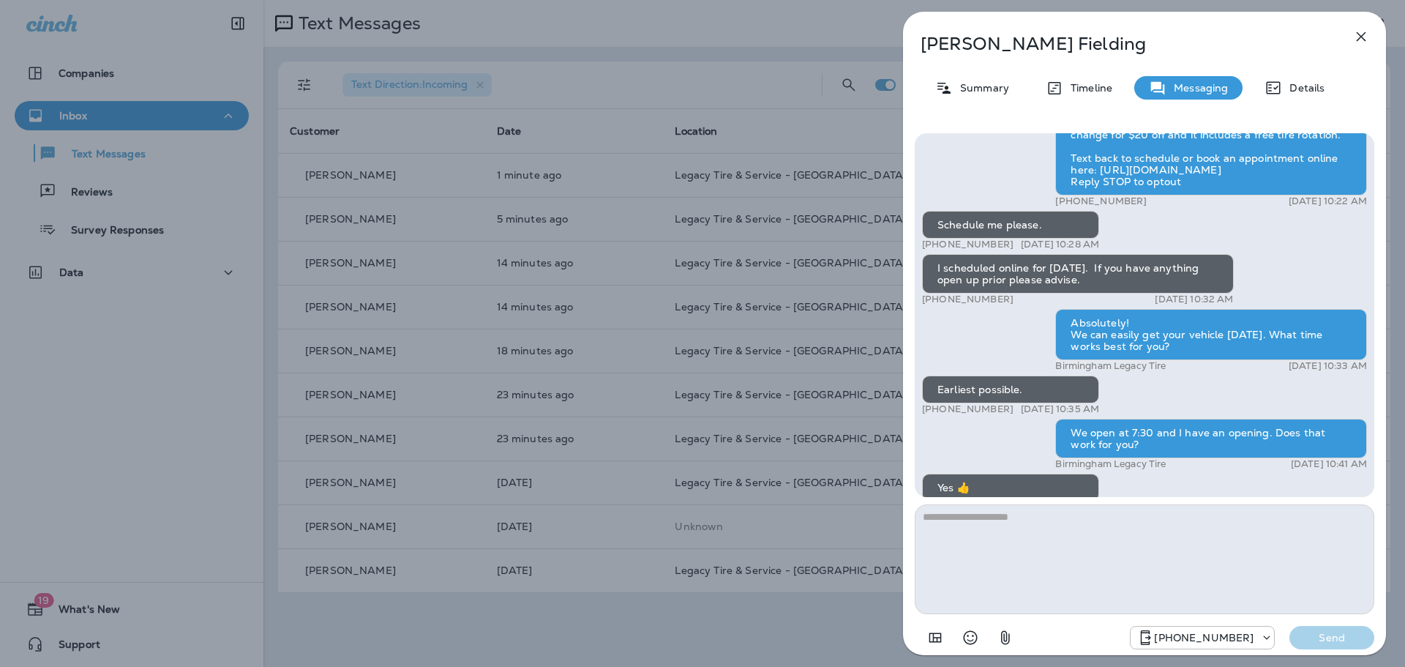
scroll to position [1, 0]
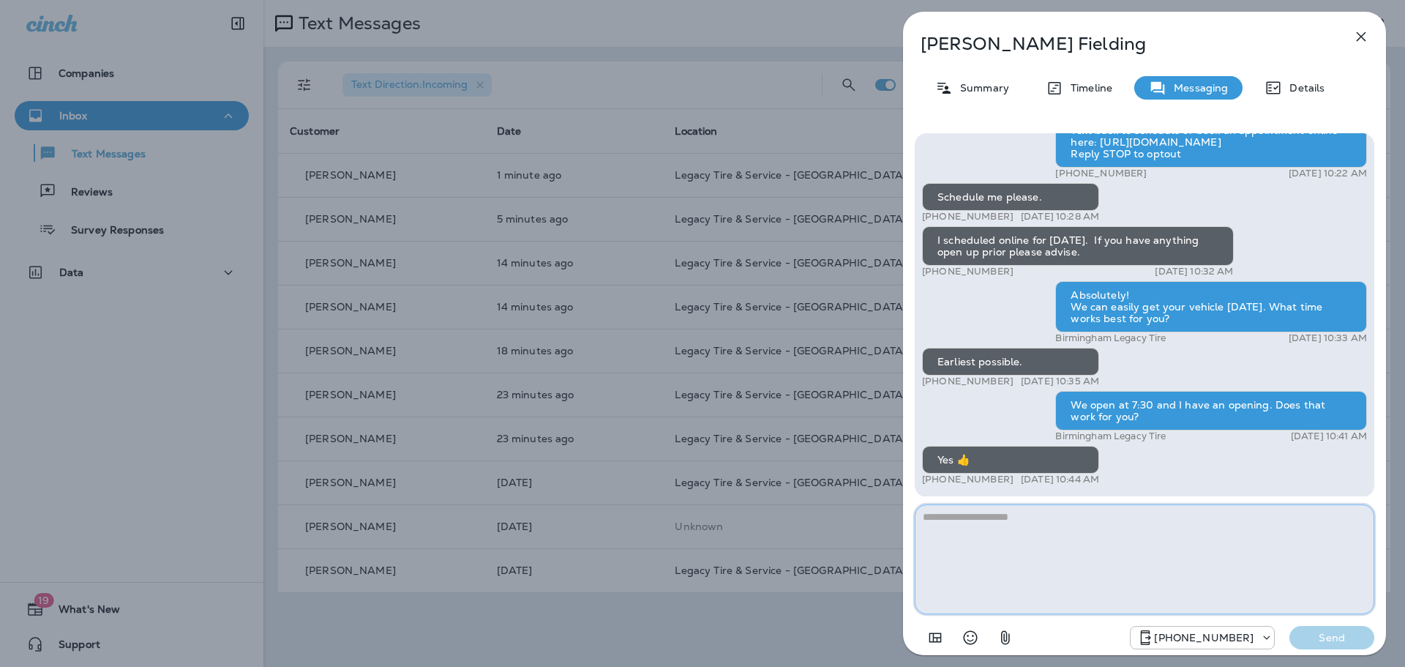
click at [1101, 546] on textarea at bounding box center [1144, 559] width 459 height 110
type textarea "*"
type textarea "**********"
click at [1329, 641] on p "Send" at bounding box center [1331, 637] width 61 height 13
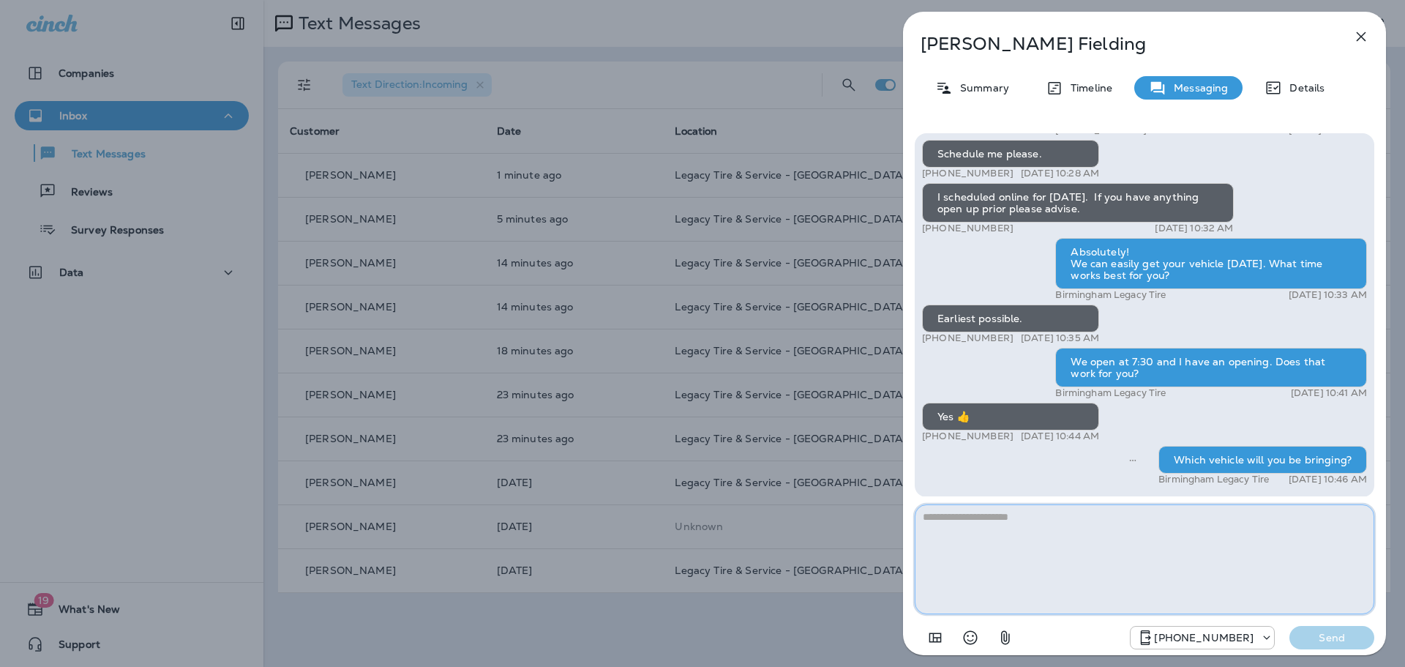
click at [973, 558] on textarea at bounding box center [1144, 559] width 459 height 110
click at [1362, 34] on icon "button" at bounding box center [1361, 37] width 18 height 18
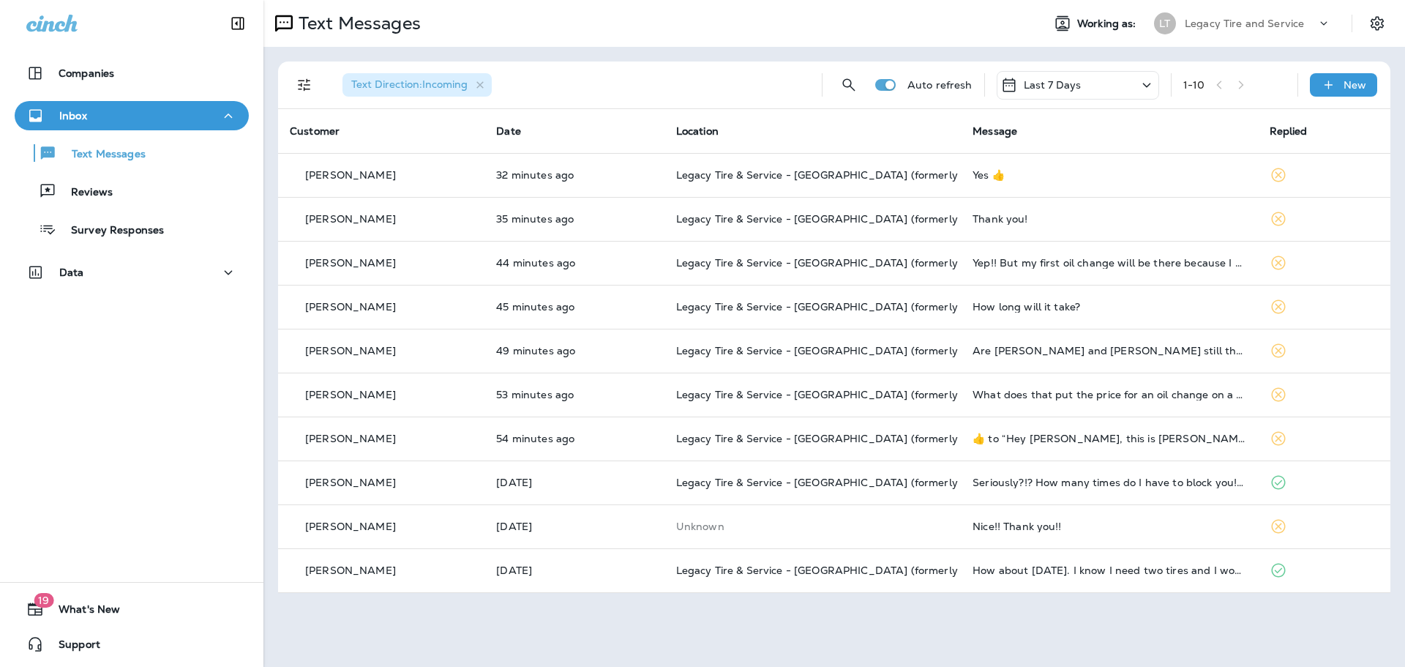
click at [961, 186] on td "Yes 👍" at bounding box center [1109, 175] width 296 height 44
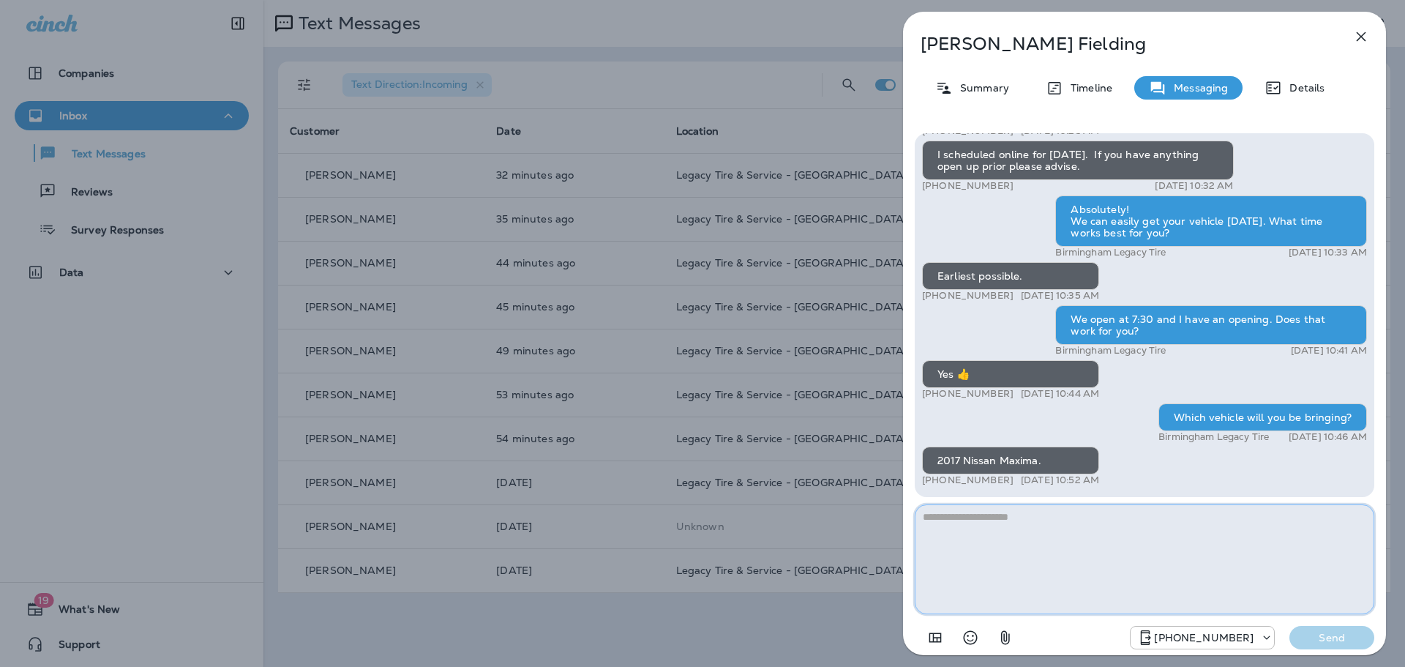
click at [1159, 549] on textarea at bounding box center [1144, 559] width 459 height 110
click at [1110, 549] on textarea at bounding box center [1144, 559] width 459 height 110
type textarea "**********"
click at [1339, 642] on p "Send" at bounding box center [1331, 637] width 61 height 13
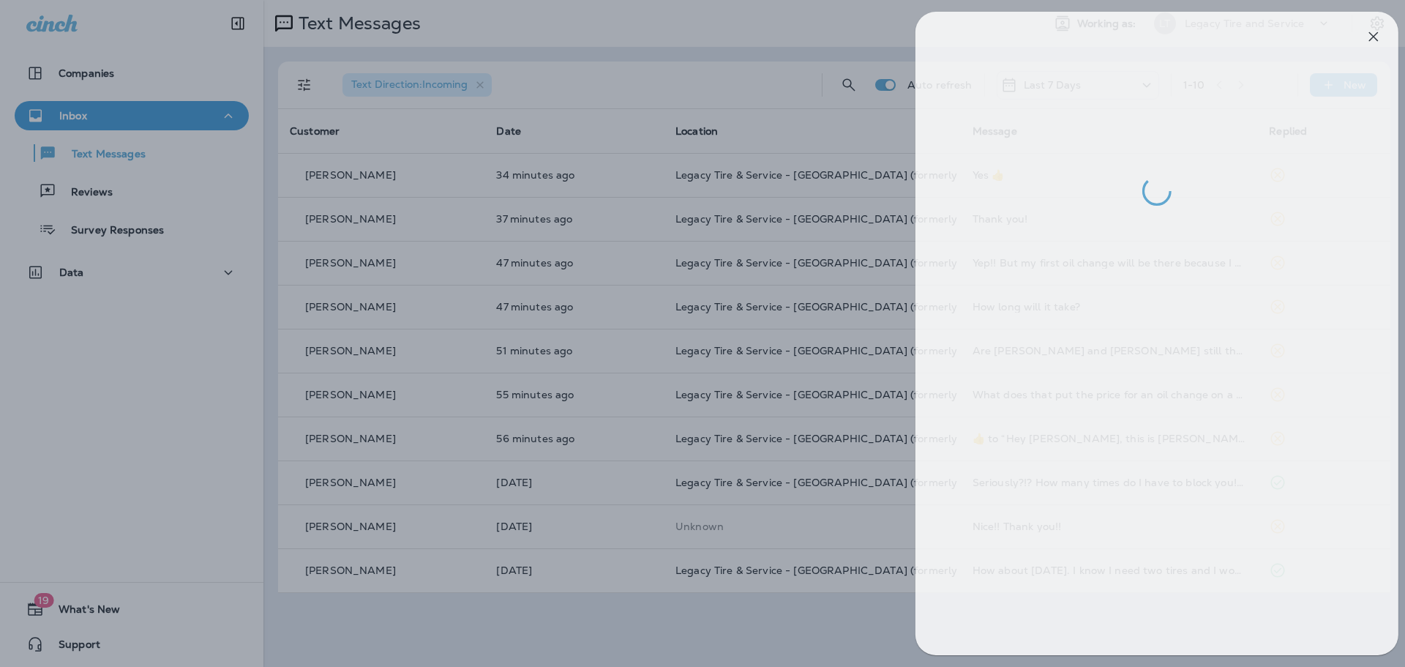
click at [716, 635] on div at bounding box center [714, 333] width 1405 height 667
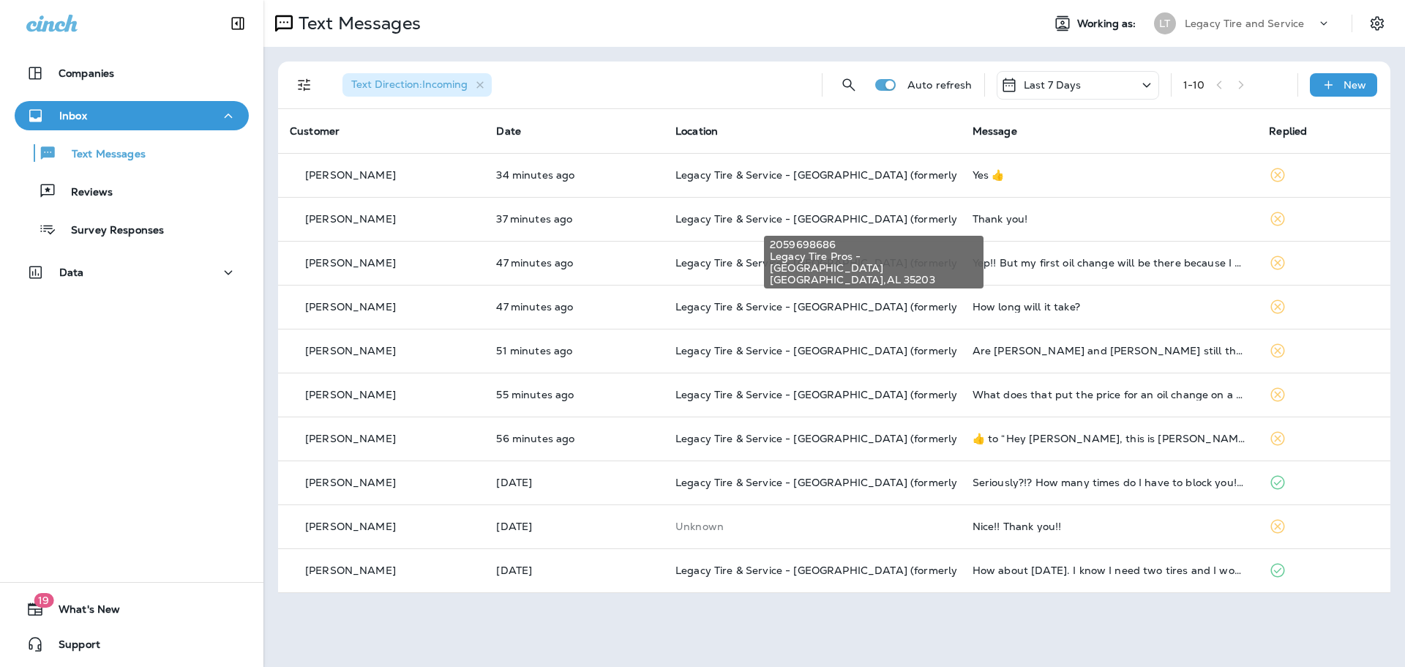
click at [880, 214] on span "Legacy Tire & Service - [GEOGRAPHIC_DATA] (formerly Magic City Tire & Service)" at bounding box center [881, 218] width 413 height 13
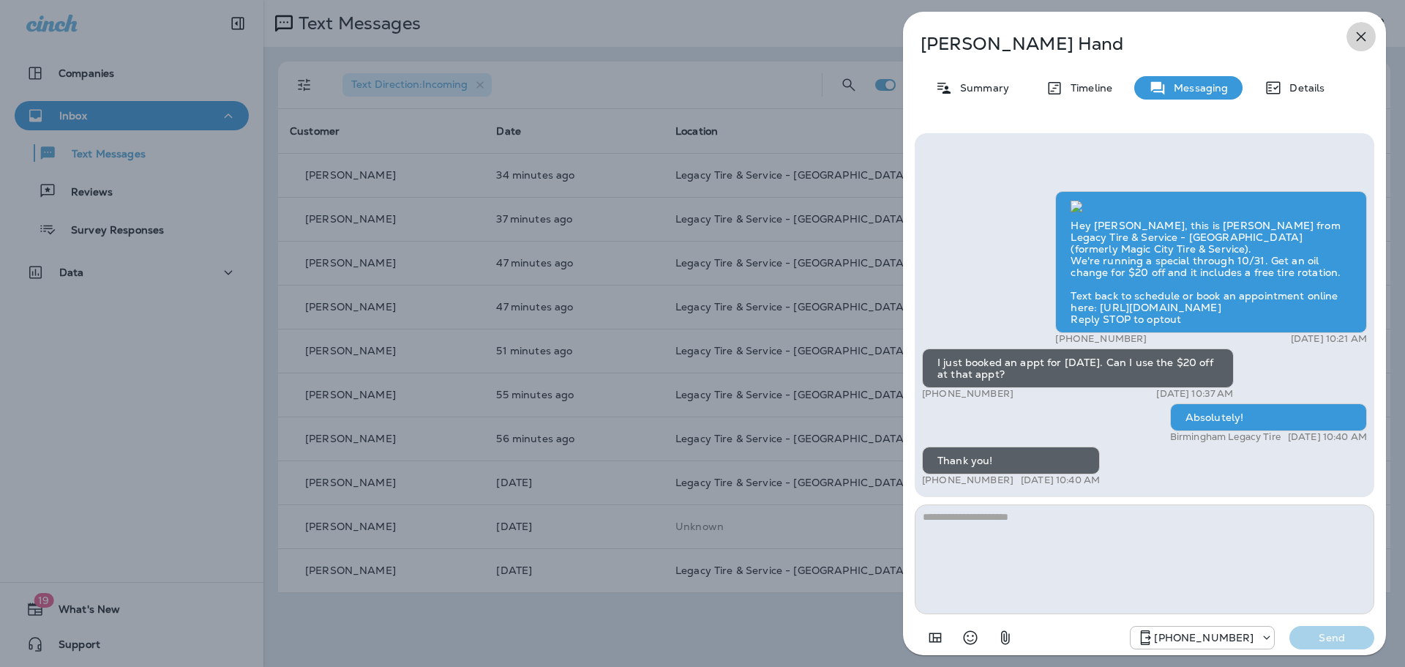
click at [1360, 37] on icon "button" at bounding box center [1361, 37] width 10 height 10
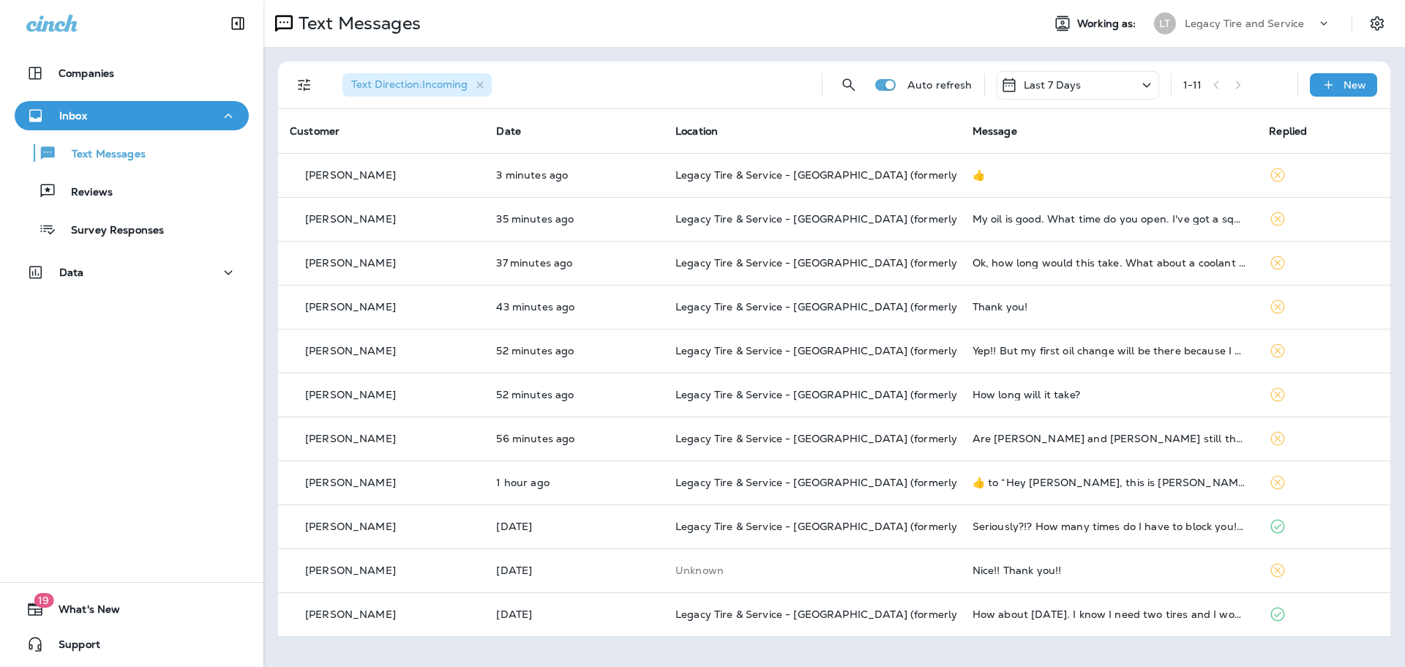
click at [1024, 225] on td "My oil is good. What time do you open. I've got a squeaky noise and a new belt.…" at bounding box center [1109, 219] width 297 height 44
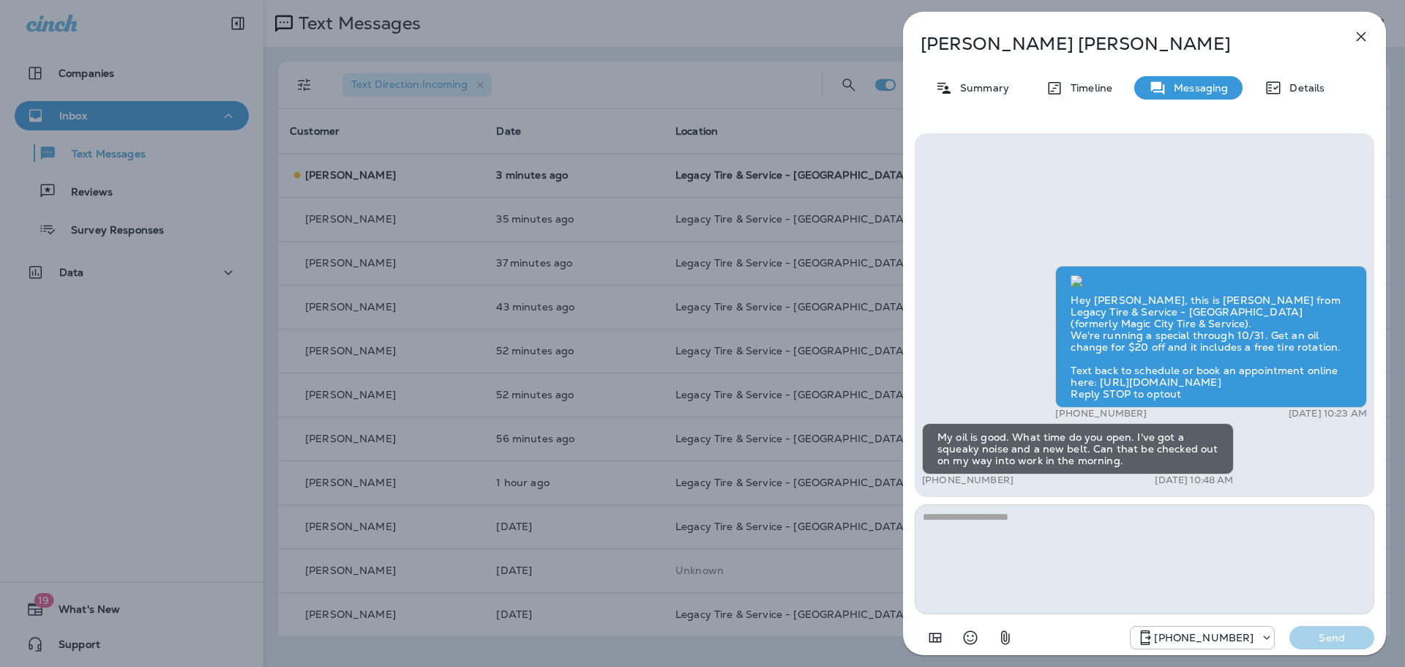
click at [1116, 579] on textarea at bounding box center [1144, 559] width 459 height 110
click at [1236, 523] on textarea "**********" at bounding box center [1144, 559] width 459 height 110
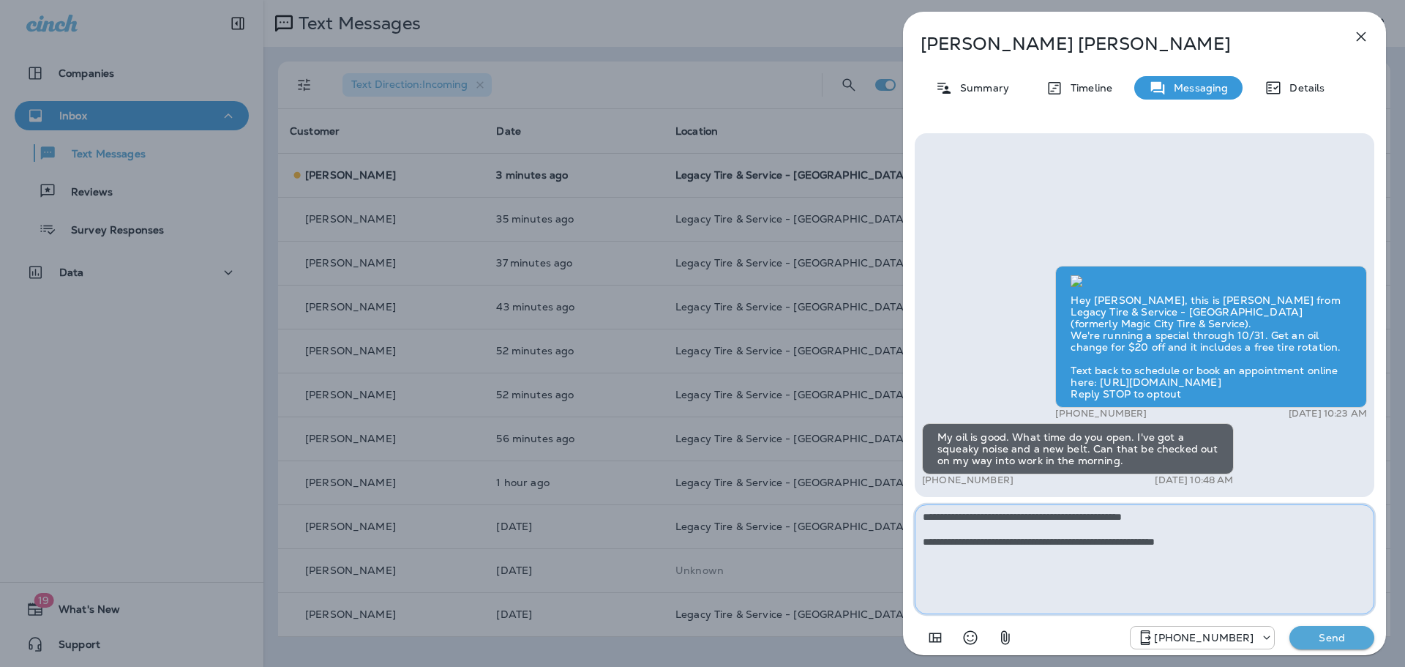
type textarea "**********"
click at [1342, 646] on button "Send" at bounding box center [1331, 637] width 85 height 23
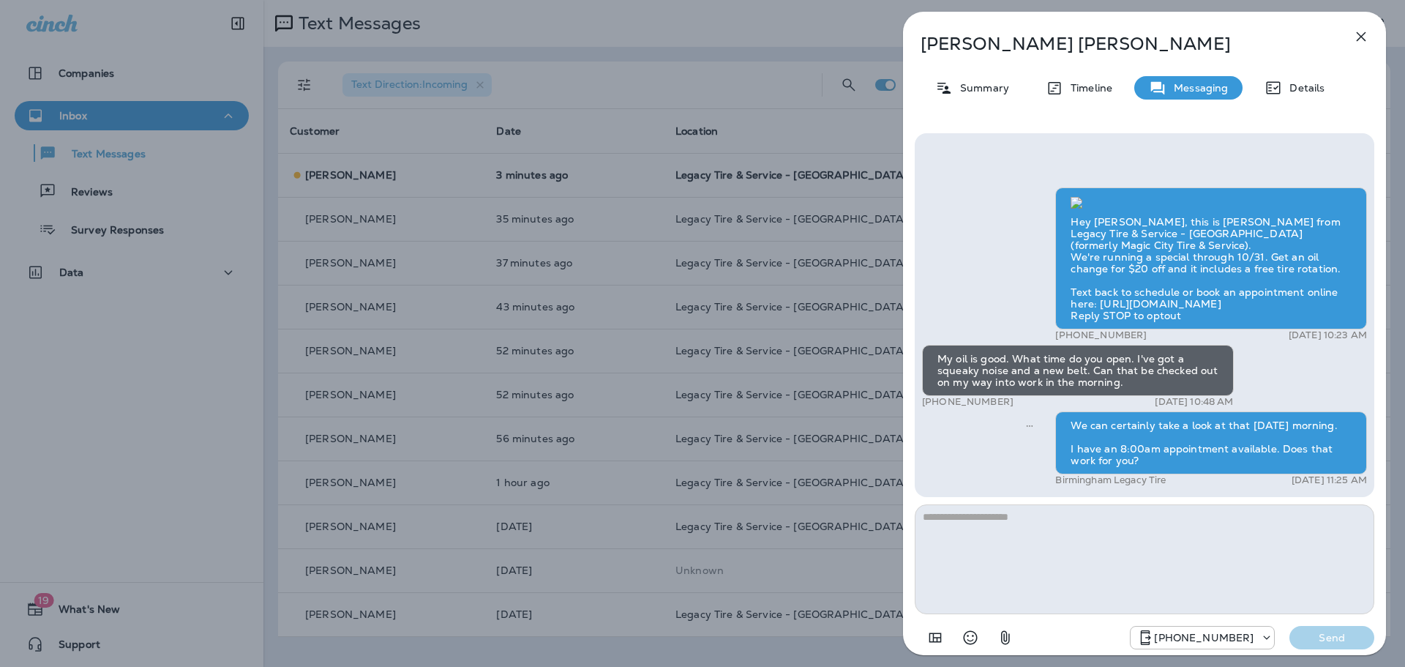
click at [1360, 40] on icon "button" at bounding box center [1361, 37] width 18 height 18
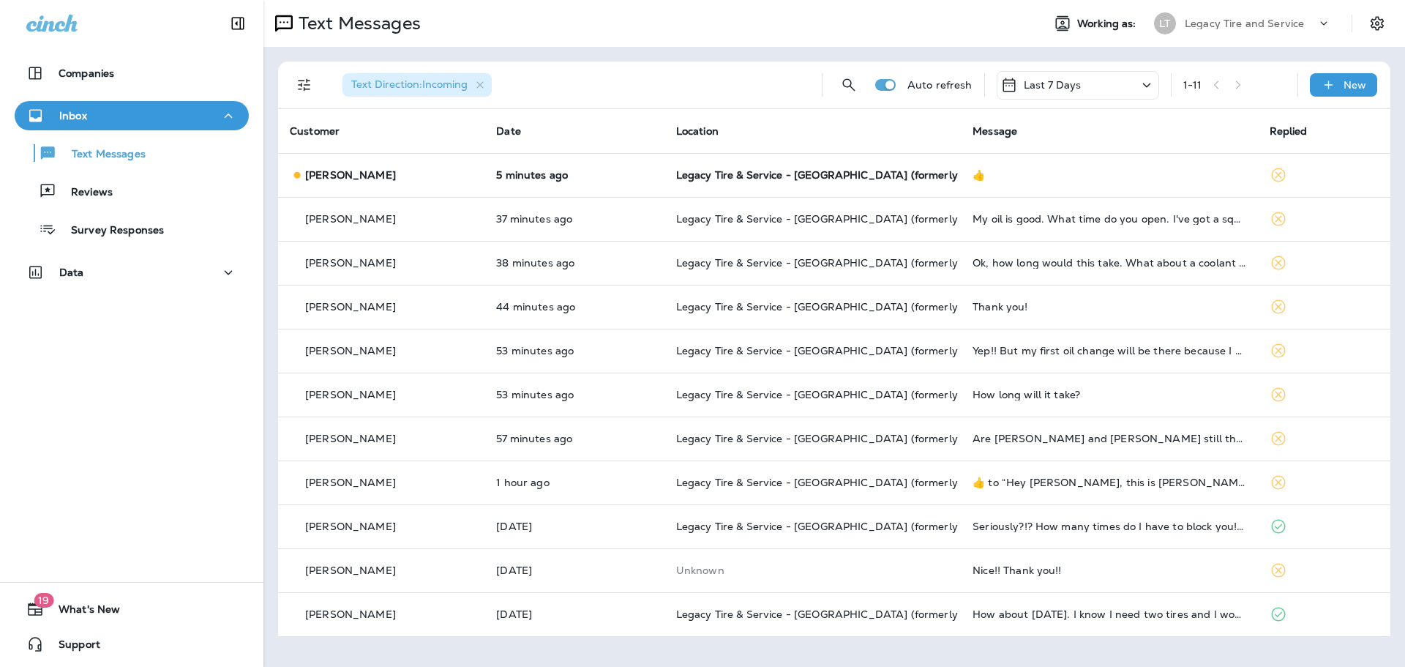
click at [909, 178] on span "Legacy Tire & Service - [GEOGRAPHIC_DATA] (formerly Magic City Tire & Service)" at bounding box center [882, 174] width 413 height 13
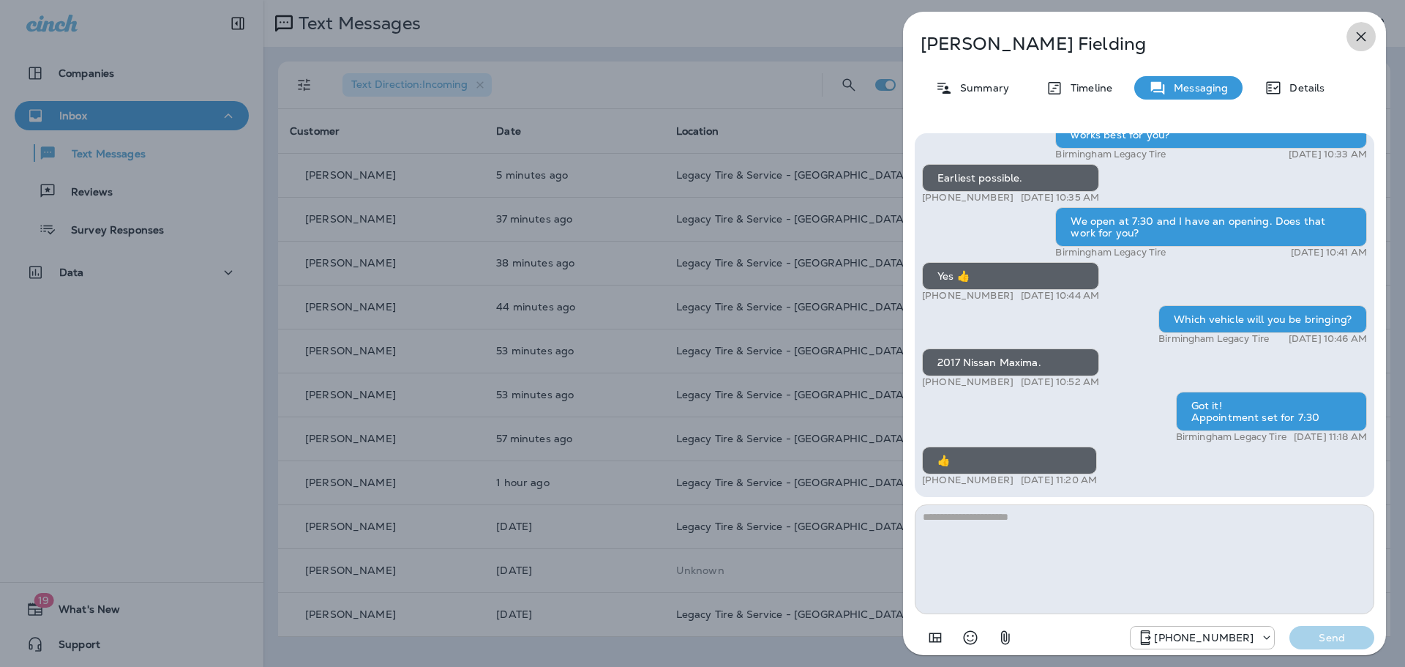
click at [1363, 39] on icon "button" at bounding box center [1361, 37] width 10 height 10
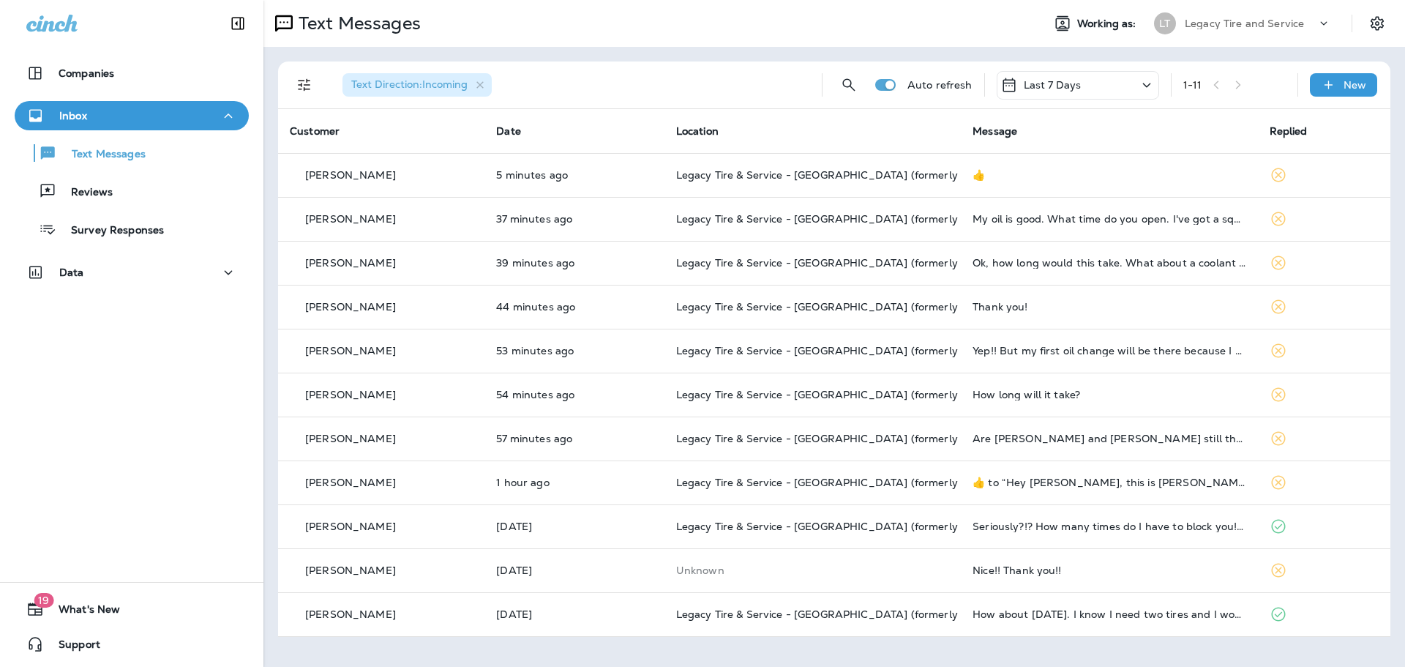
click at [844, 271] on td "Legacy Tire & Service - [GEOGRAPHIC_DATA] (formerly Magic City Tire & Service)" at bounding box center [812, 263] width 296 height 44
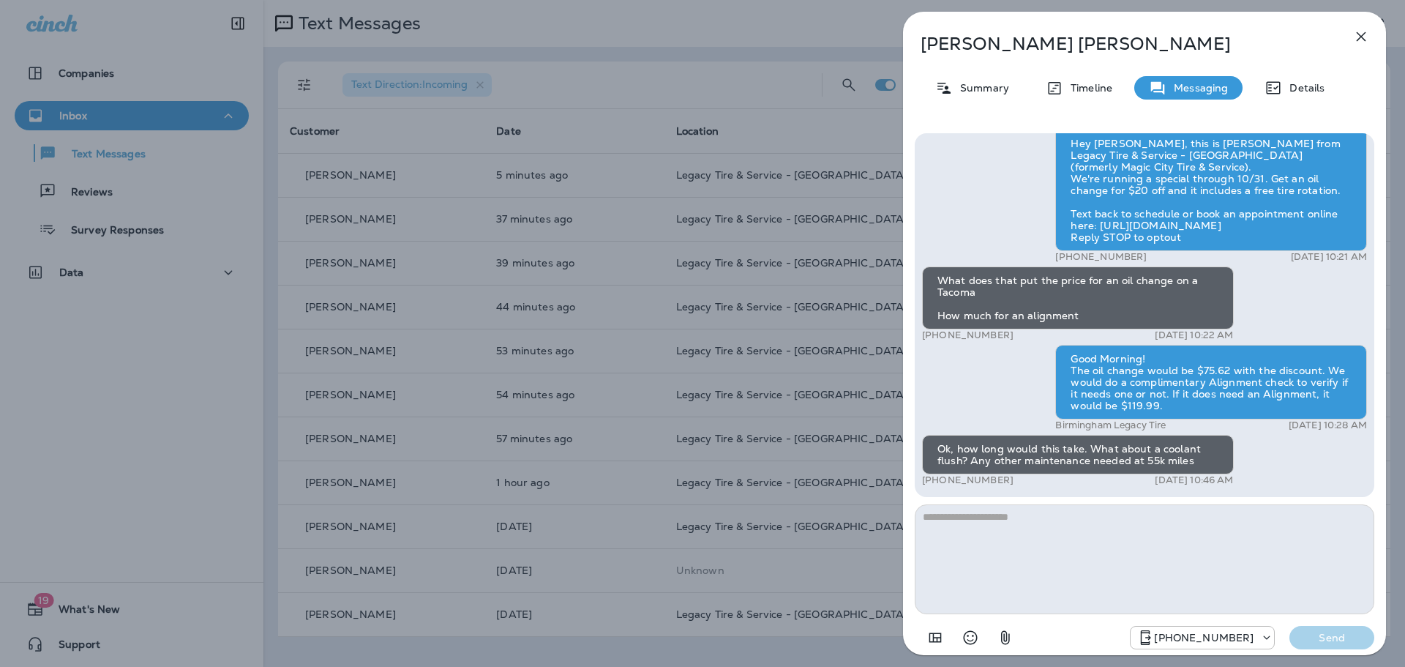
click at [1048, 540] on textarea at bounding box center [1144, 559] width 459 height 110
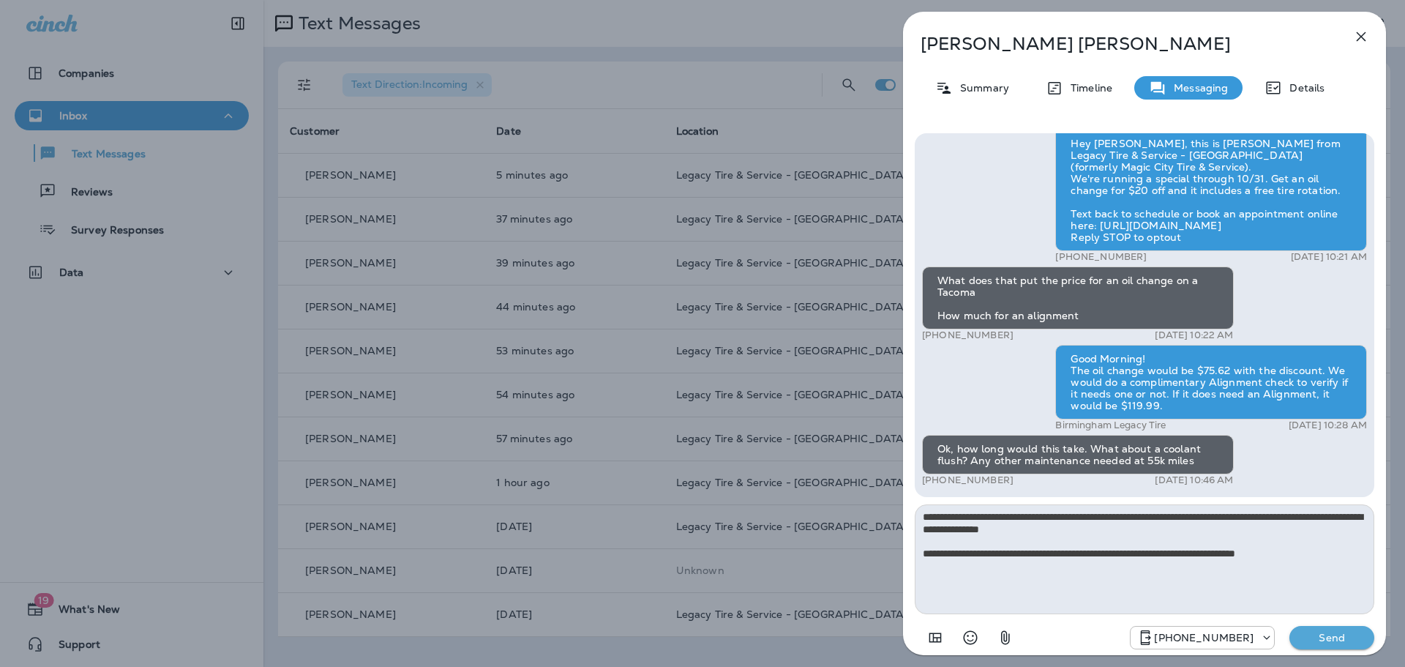
type textarea "**********"
click at [1342, 635] on p "Send" at bounding box center [1331, 637] width 61 height 13
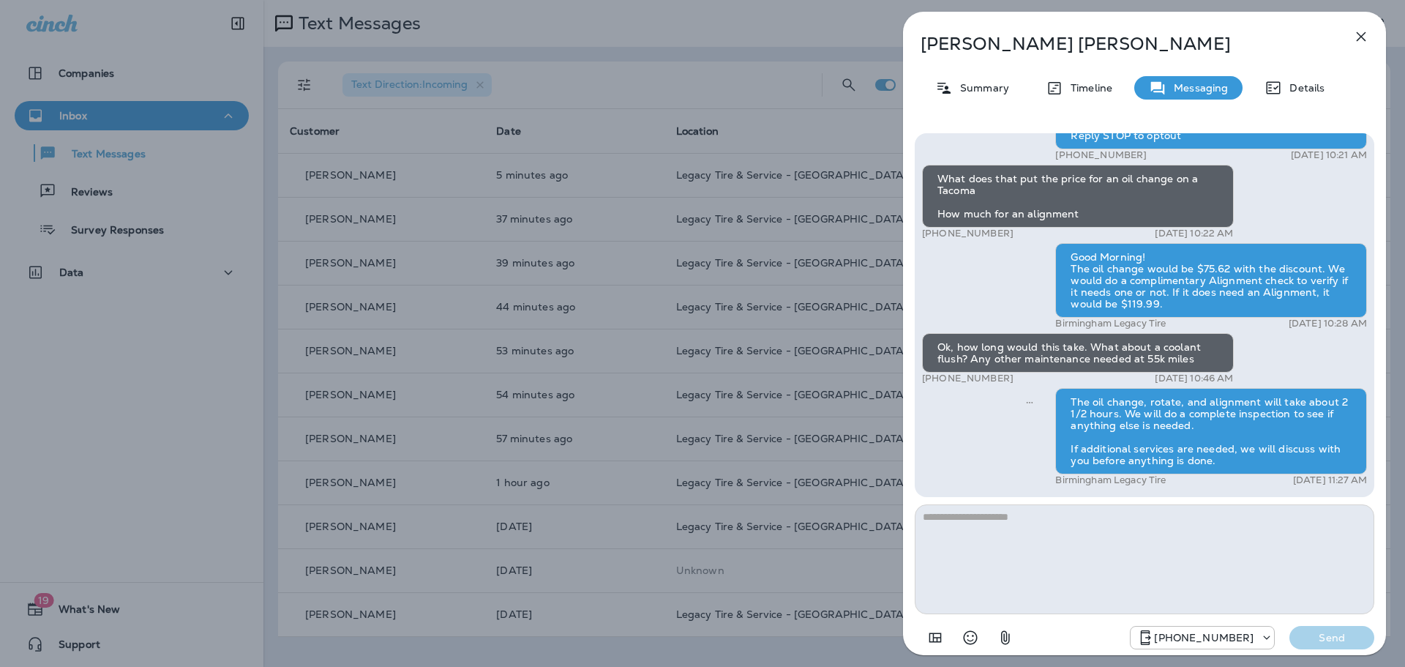
click at [1365, 29] on icon "button" at bounding box center [1361, 37] width 18 height 18
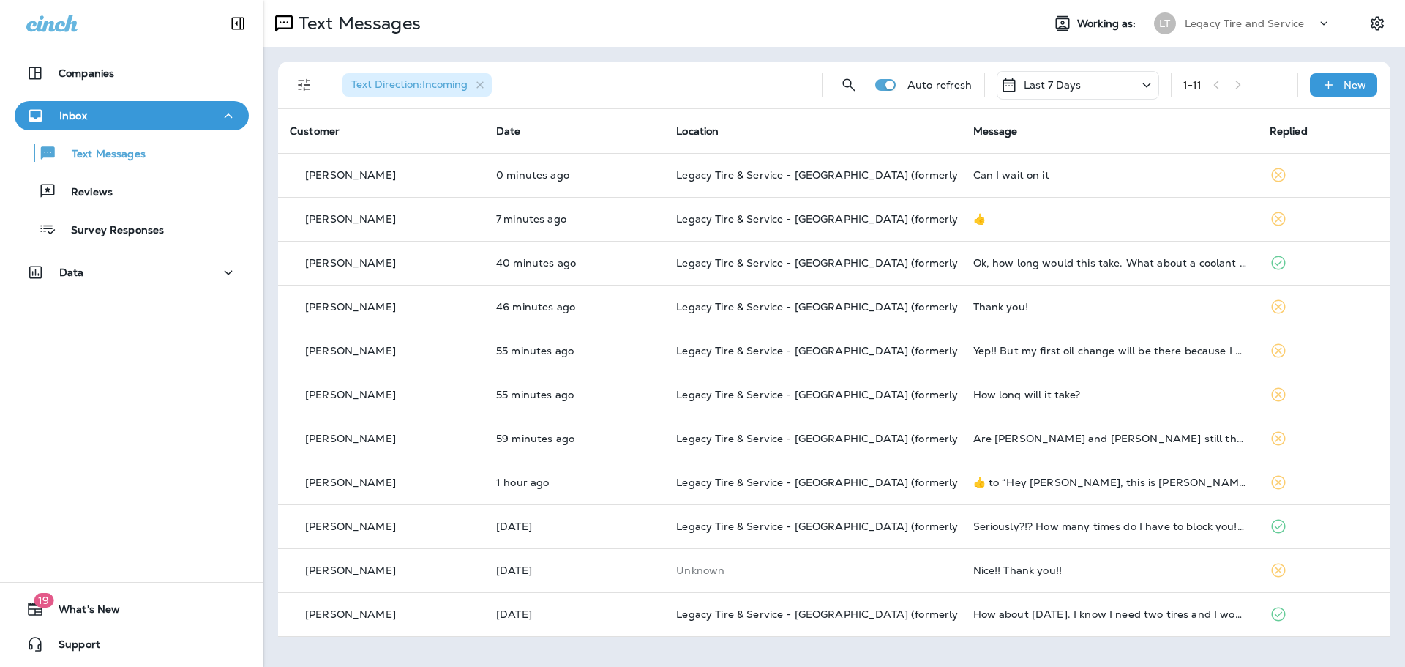
click at [912, 183] on td "Legacy Tire & Service - [GEOGRAPHIC_DATA] (formerly Magic City Tire & Service)" at bounding box center [812, 175] width 296 height 44
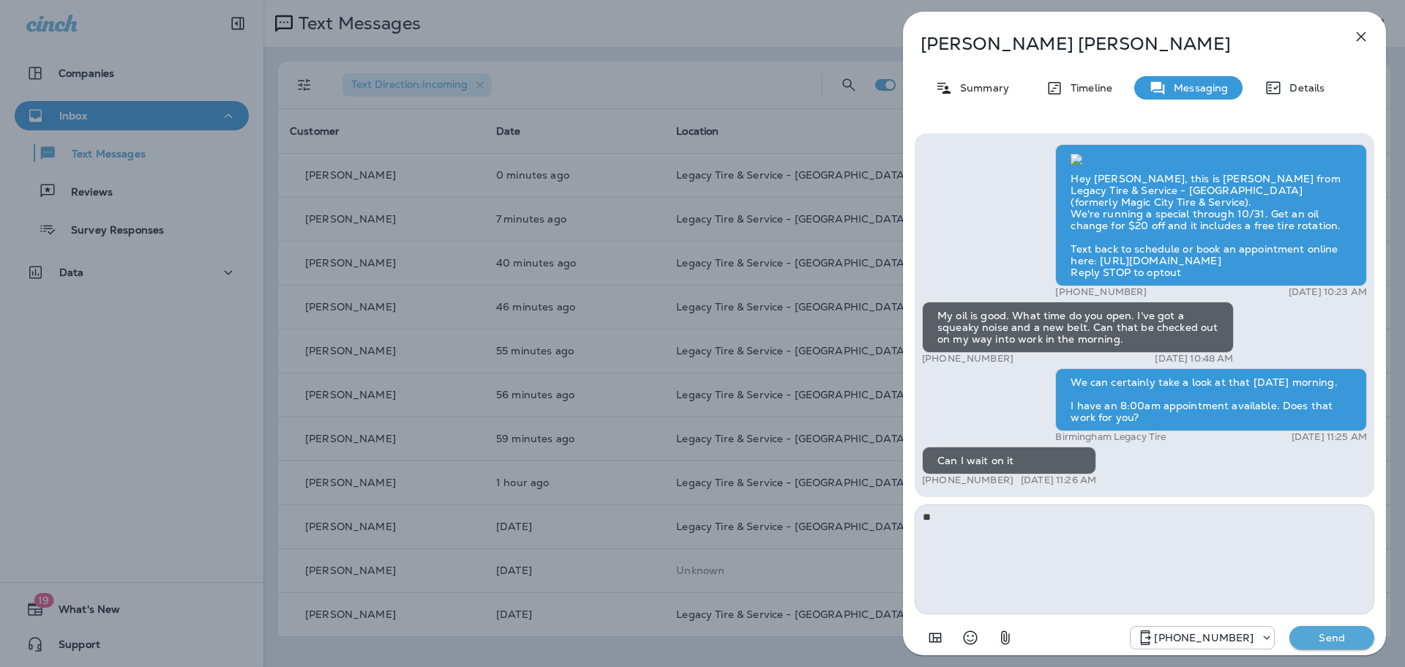
type textarea "*"
click at [1167, 517] on textarea "**********" at bounding box center [1144, 559] width 459 height 110
click at [1253, 521] on textarea "**********" at bounding box center [1144, 559] width 459 height 110
type textarea "**********"
click at [1334, 640] on p "Send" at bounding box center [1331, 637] width 61 height 13
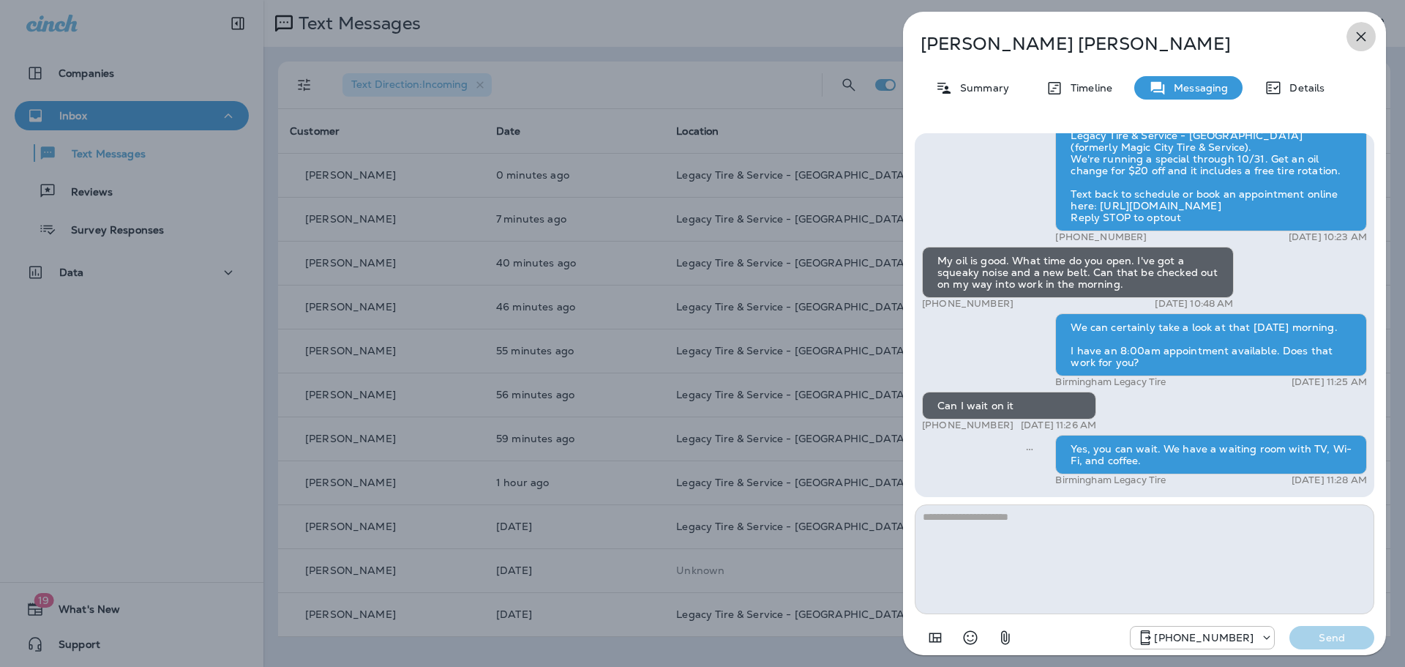
click at [1365, 36] on icon "button" at bounding box center [1361, 37] width 18 height 18
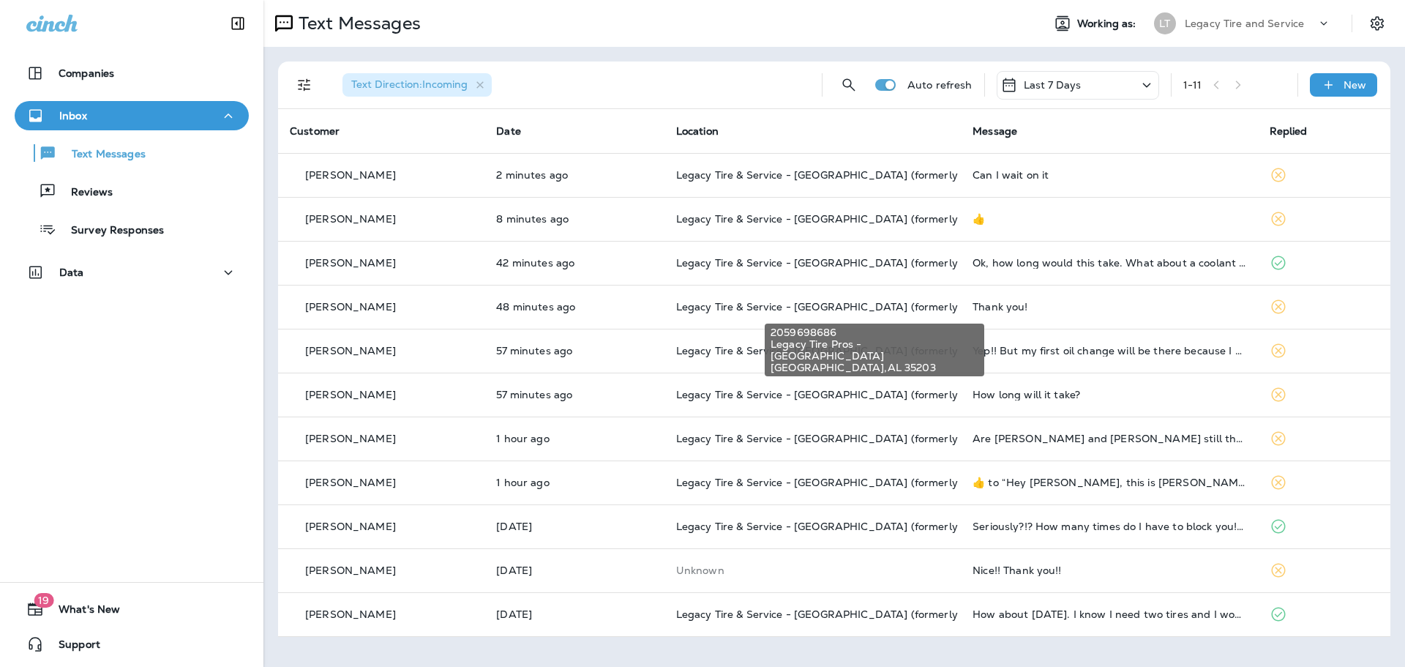
click at [875, 307] on span "Legacy Tire & Service - [GEOGRAPHIC_DATA] (formerly Magic City Tire & Service)" at bounding box center [882, 306] width 413 height 13
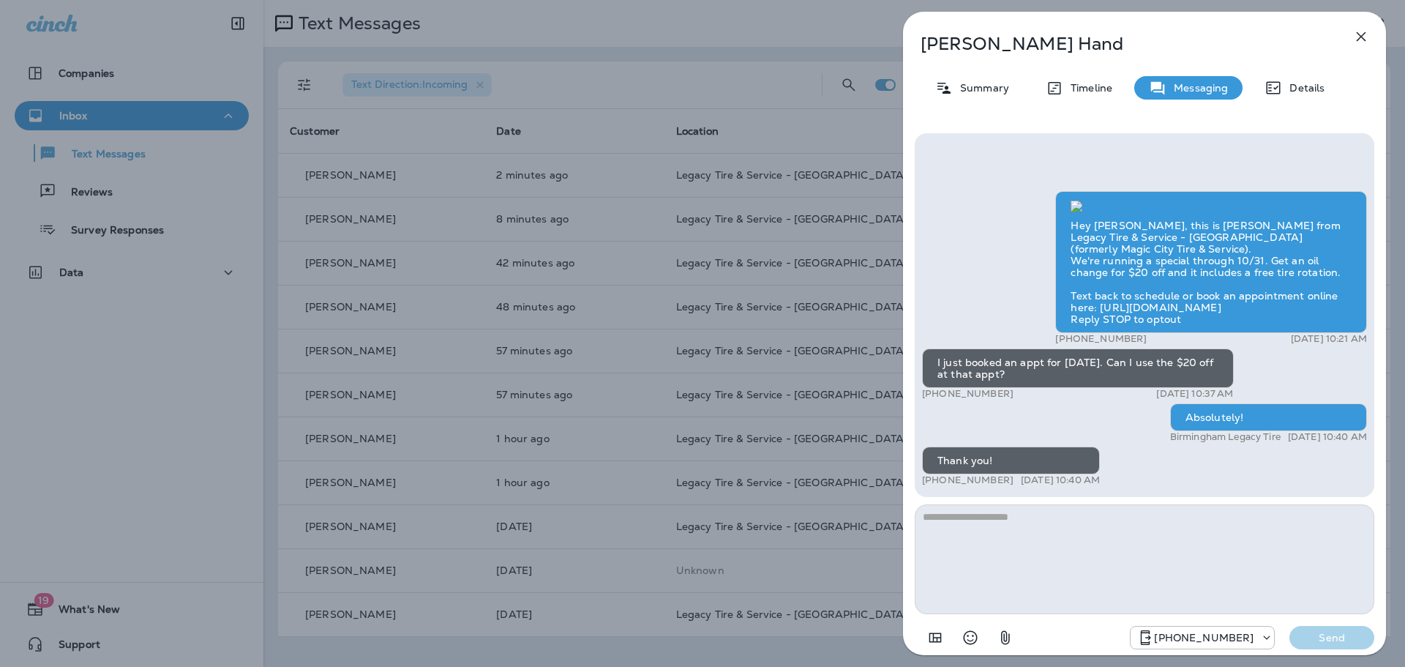
click at [1356, 37] on icon "button" at bounding box center [1361, 37] width 18 height 18
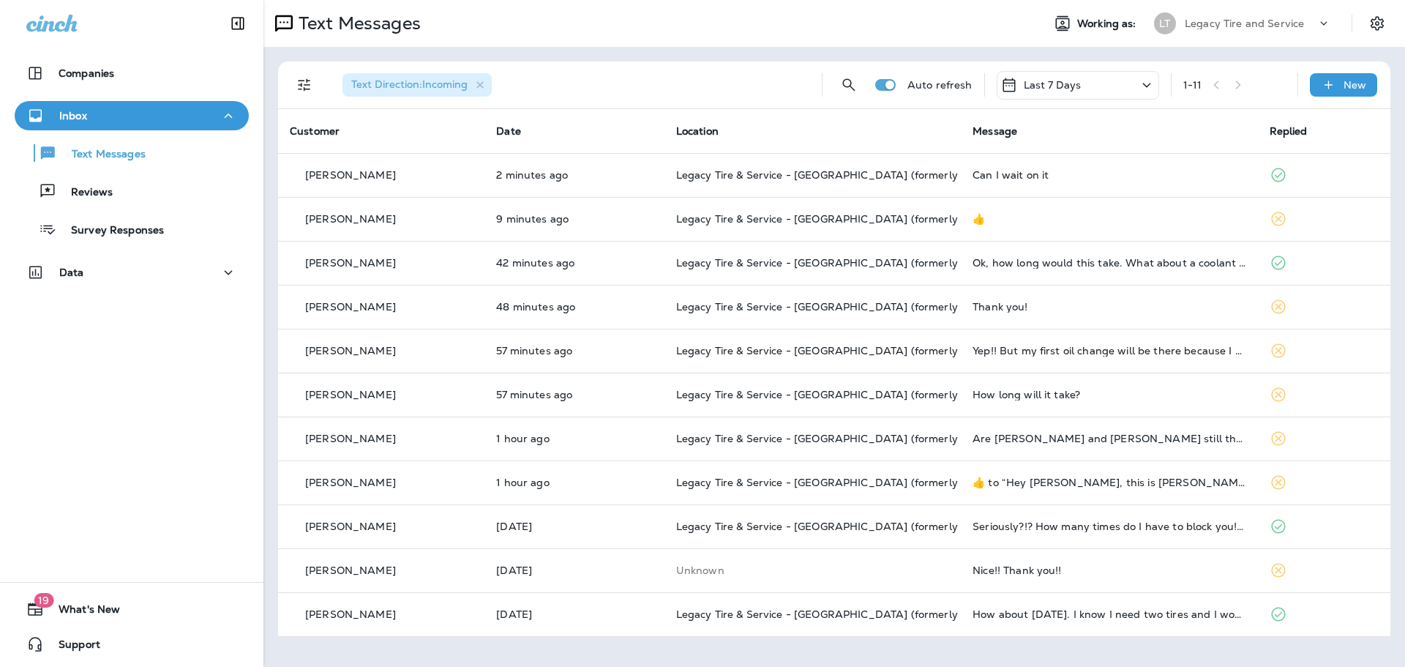
click at [992, 404] on td "How long will it take?" at bounding box center [1109, 394] width 296 height 44
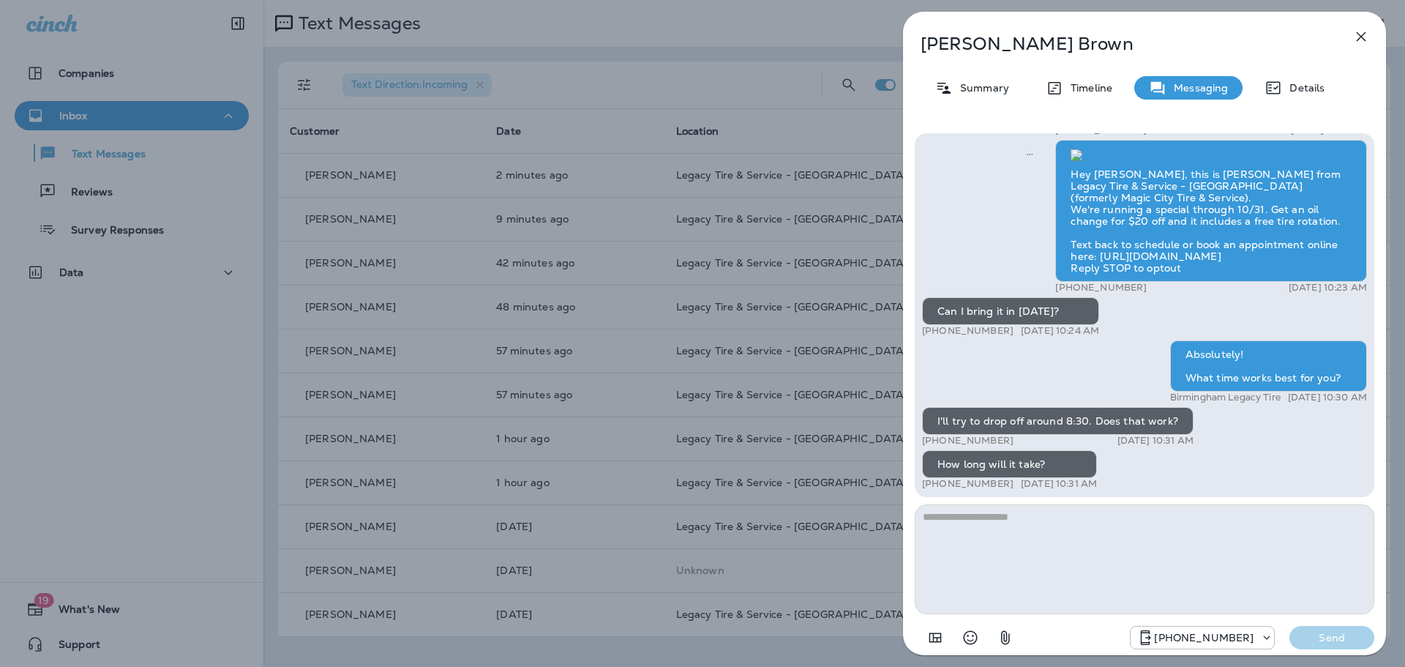
scroll to position [1, 0]
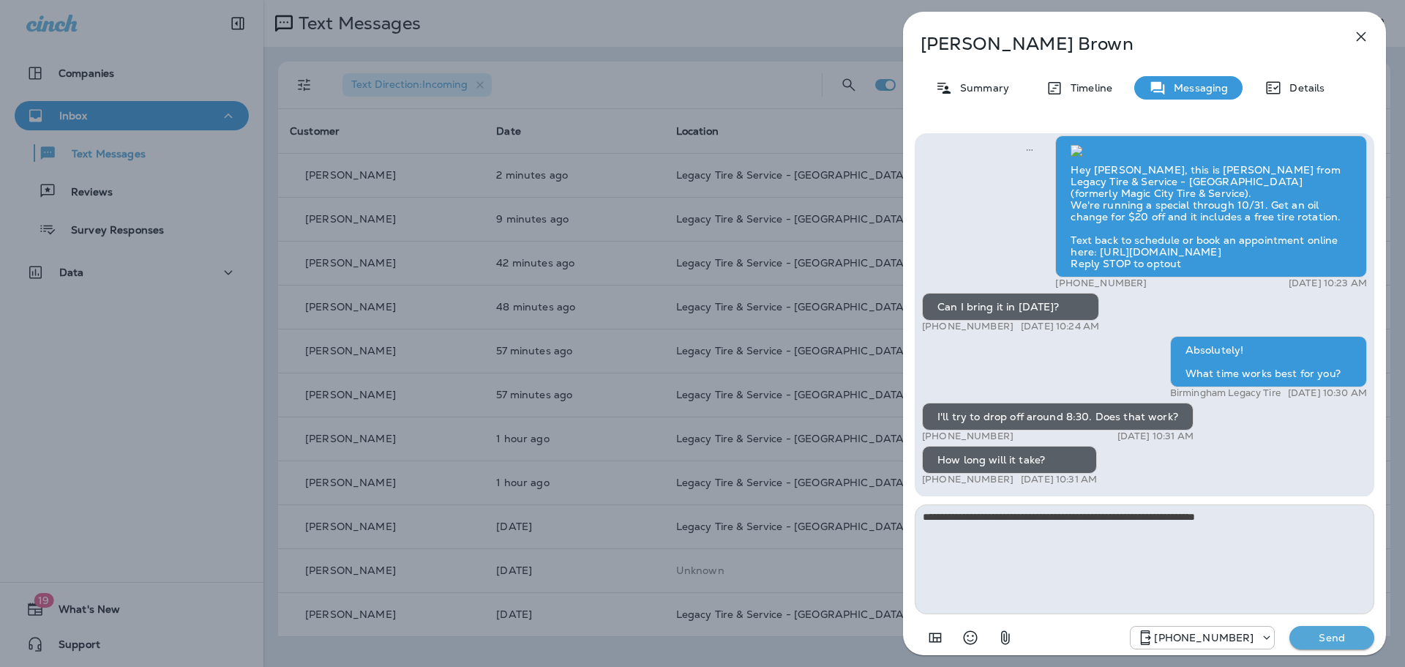
click at [920, 509] on textarea "**********" at bounding box center [1144, 559] width 459 height 110
type textarea "**********"
click at [1303, 631] on p "Send" at bounding box center [1331, 637] width 61 height 13
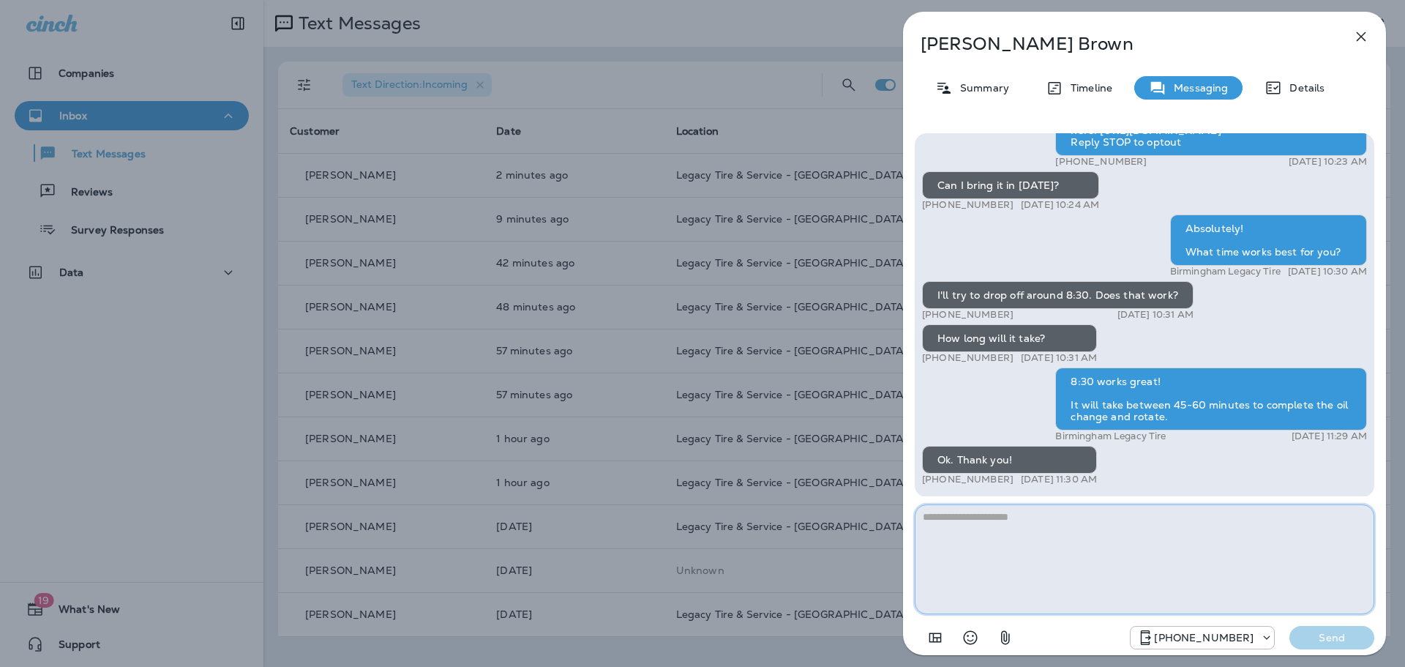
click at [1077, 570] on textarea at bounding box center [1144, 559] width 459 height 110
type textarea "*"
type textarea "**********"
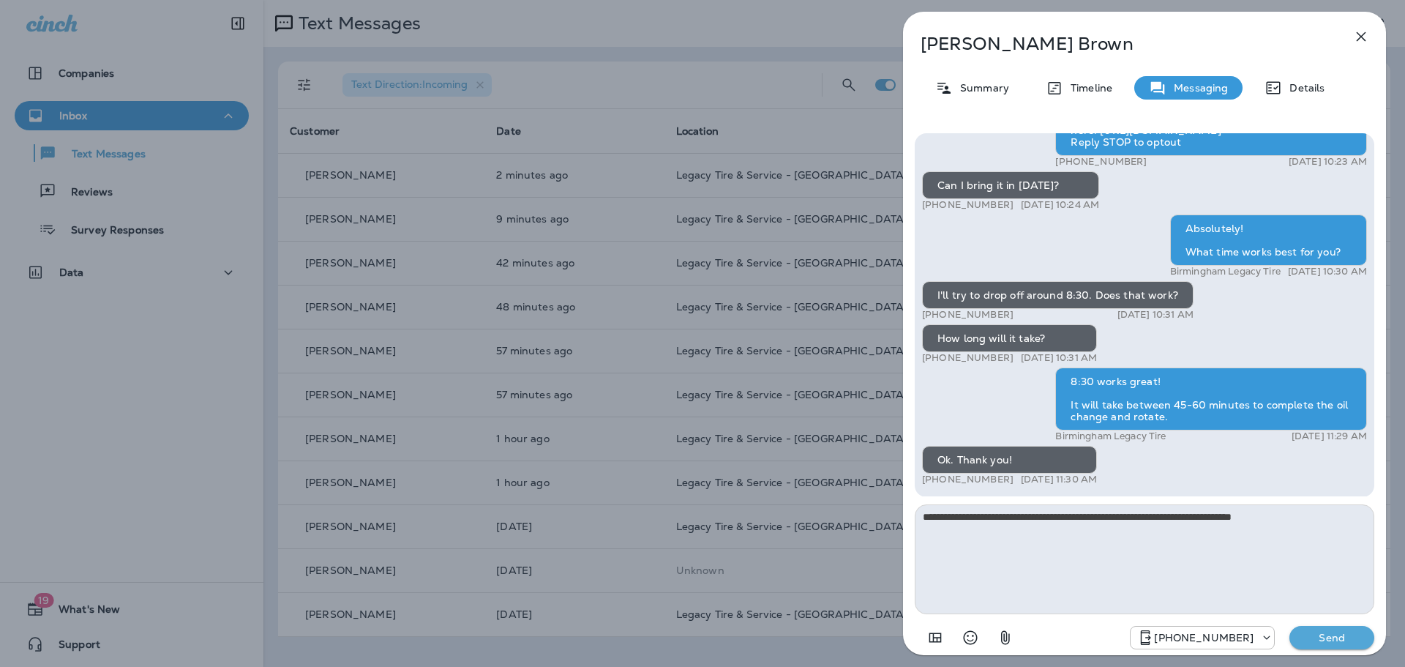
click at [1326, 633] on p "Send" at bounding box center [1331, 637] width 61 height 13
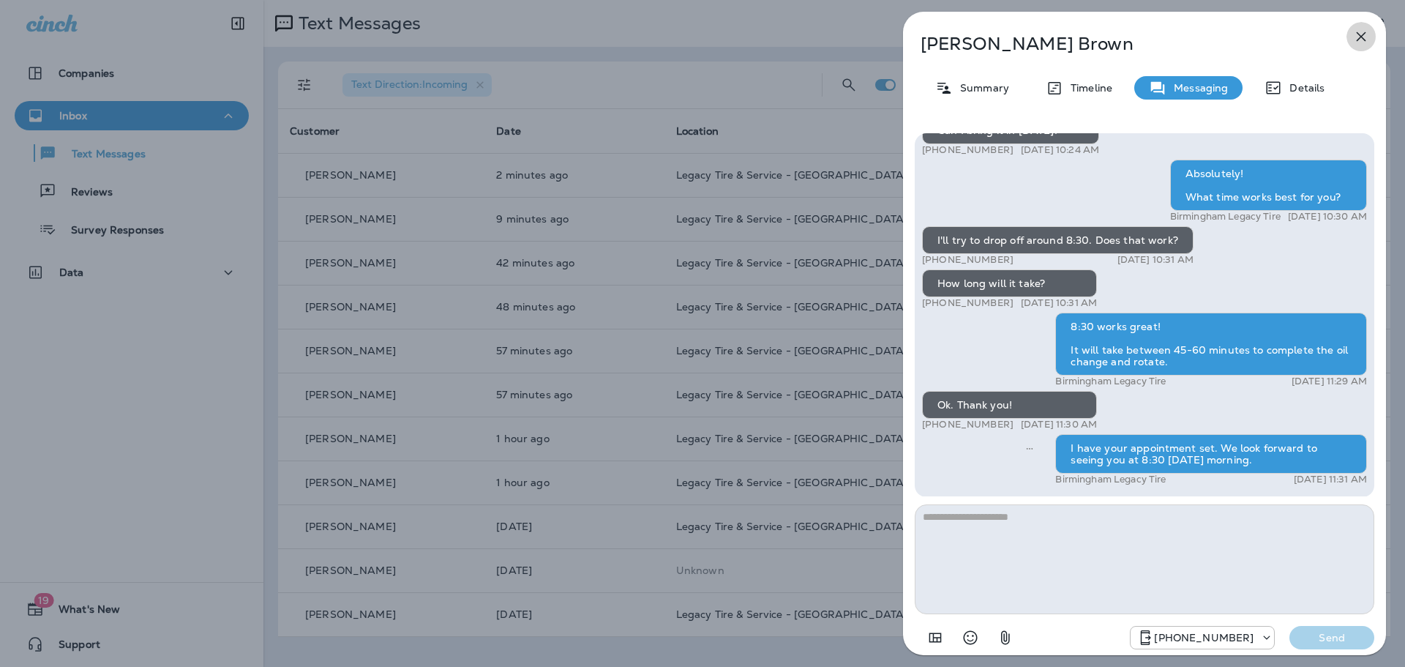
click at [1364, 40] on icon "button" at bounding box center [1361, 37] width 10 height 10
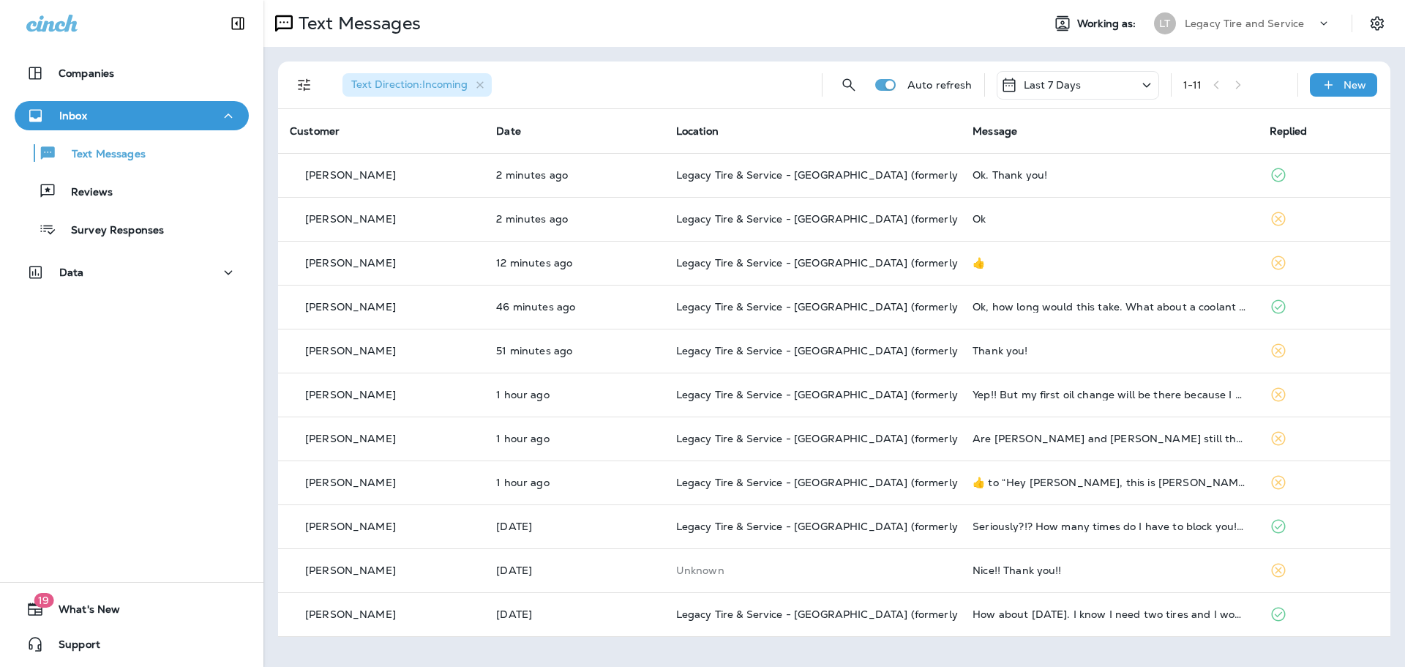
click at [753, 186] on td "Legacy Tire & Service - [GEOGRAPHIC_DATA] (formerly Magic City Tire & Service)" at bounding box center [812, 175] width 296 height 44
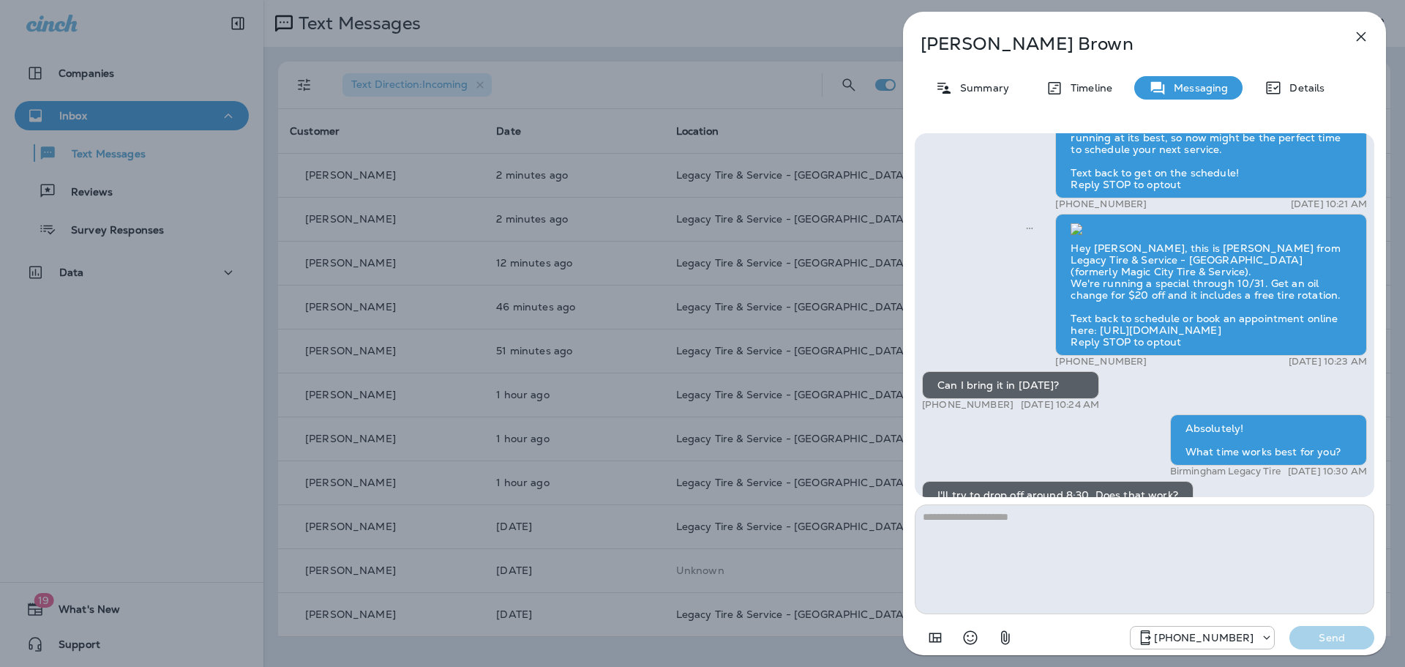
scroll to position [-108, 0]
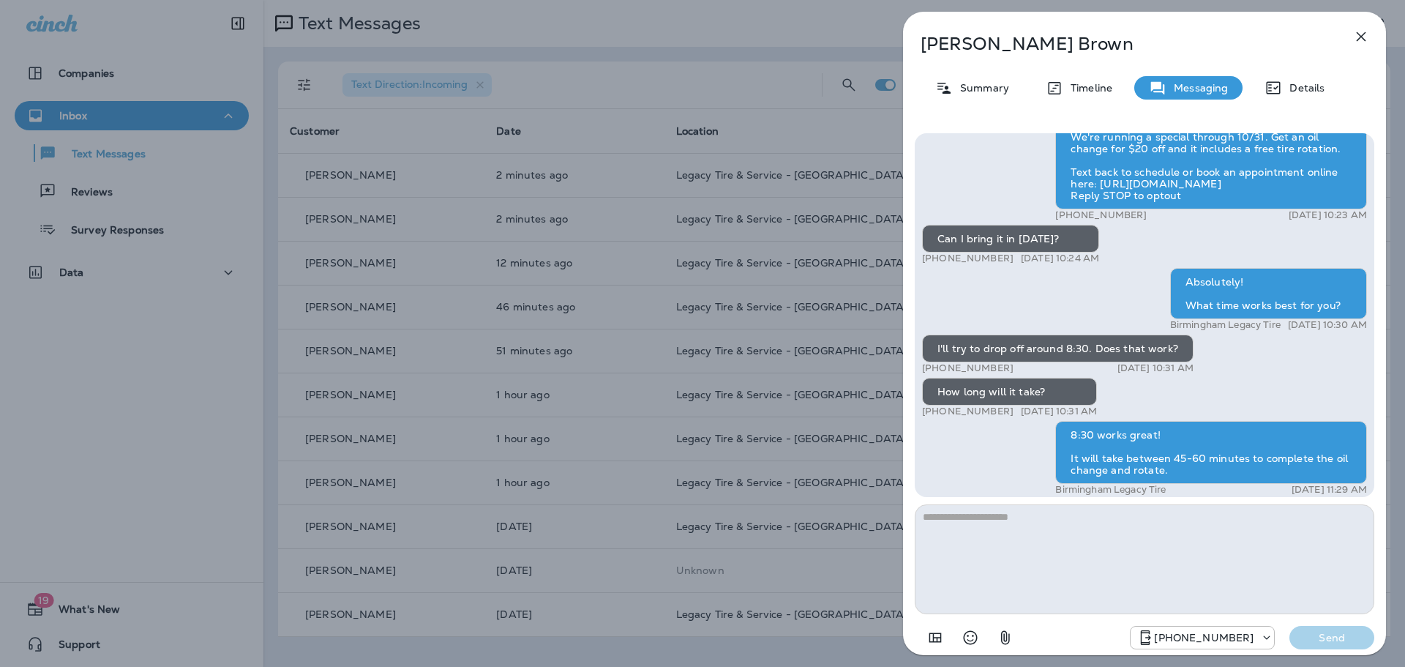
click at [1360, 39] on icon "button" at bounding box center [1361, 37] width 18 height 18
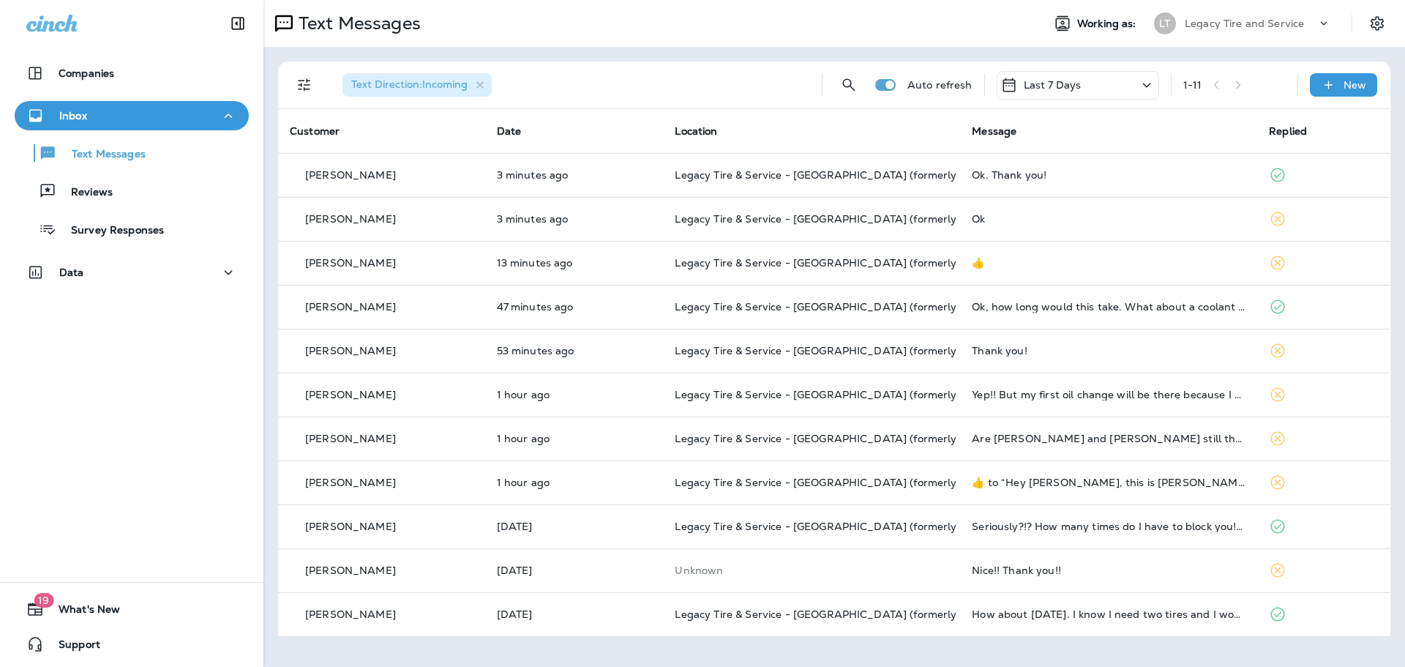
click at [391, 258] on div "[PERSON_NAME]" at bounding box center [382, 262] width 184 height 15
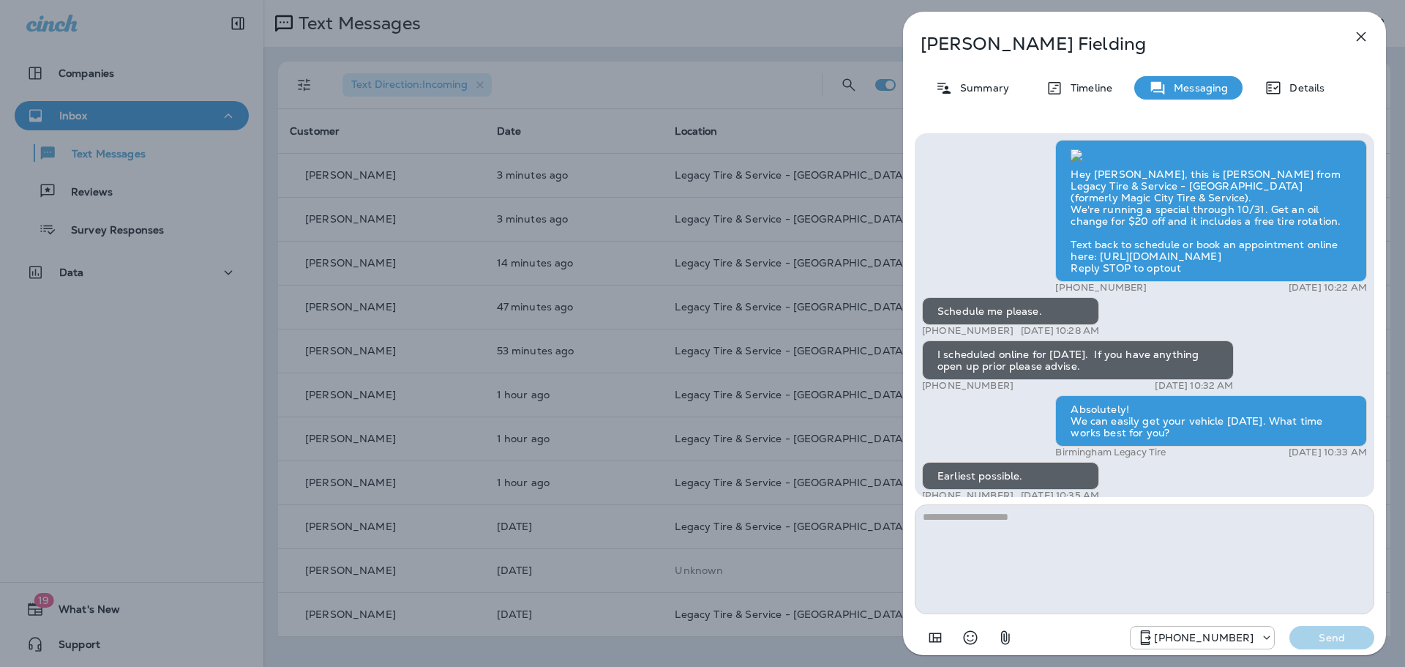
scroll to position [-431, 0]
click at [1353, 33] on icon "button" at bounding box center [1361, 37] width 18 height 18
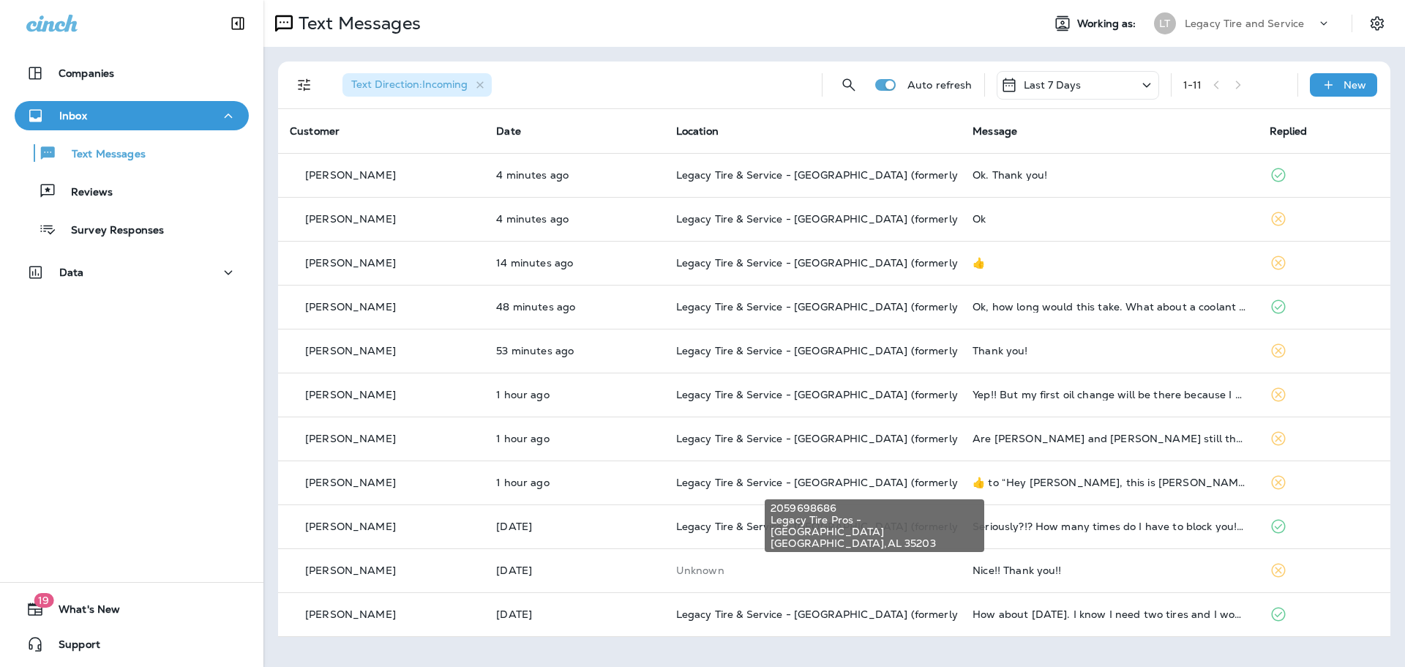
click at [875, 481] on span "Legacy Tire & Service - [GEOGRAPHIC_DATA] (formerly Magic City Tire & Service)" at bounding box center [882, 482] width 413 height 13
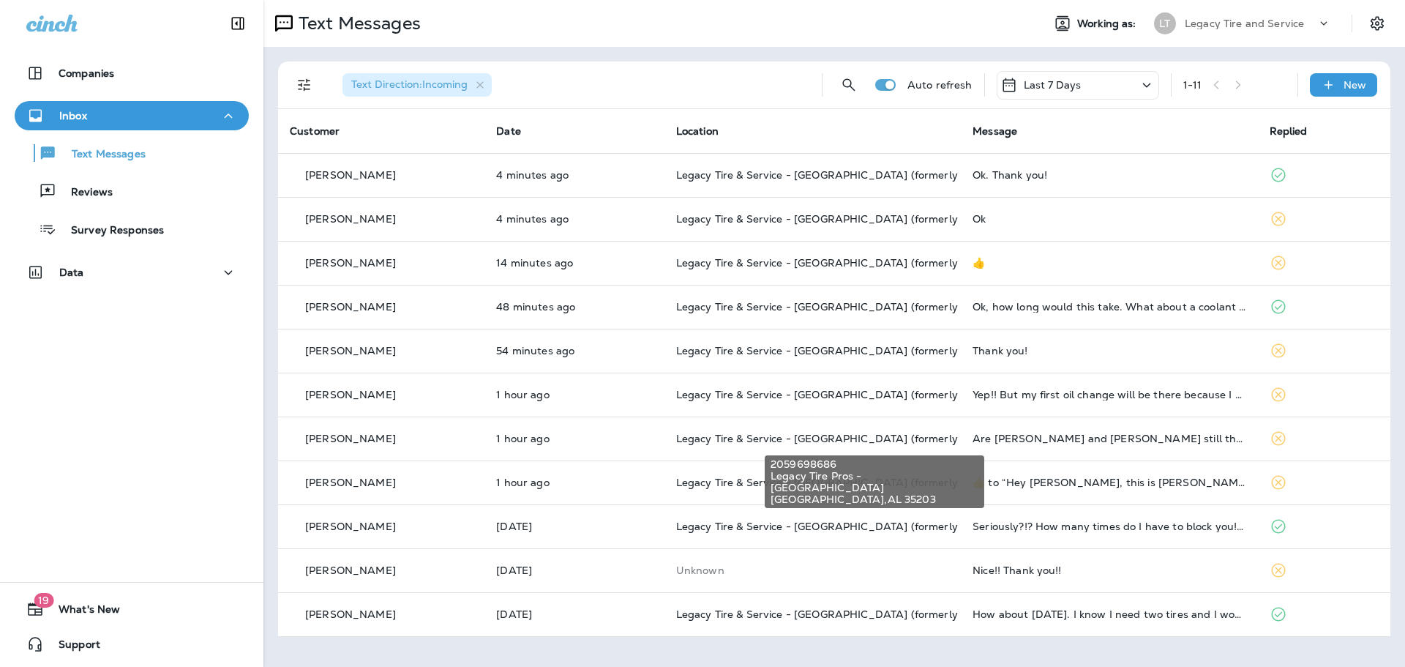
click at [869, 443] on span "Legacy Tire & Service - [GEOGRAPHIC_DATA] (formerly Magic City Tire & Service)" at bounding box center [882, 438] width 413 height 13
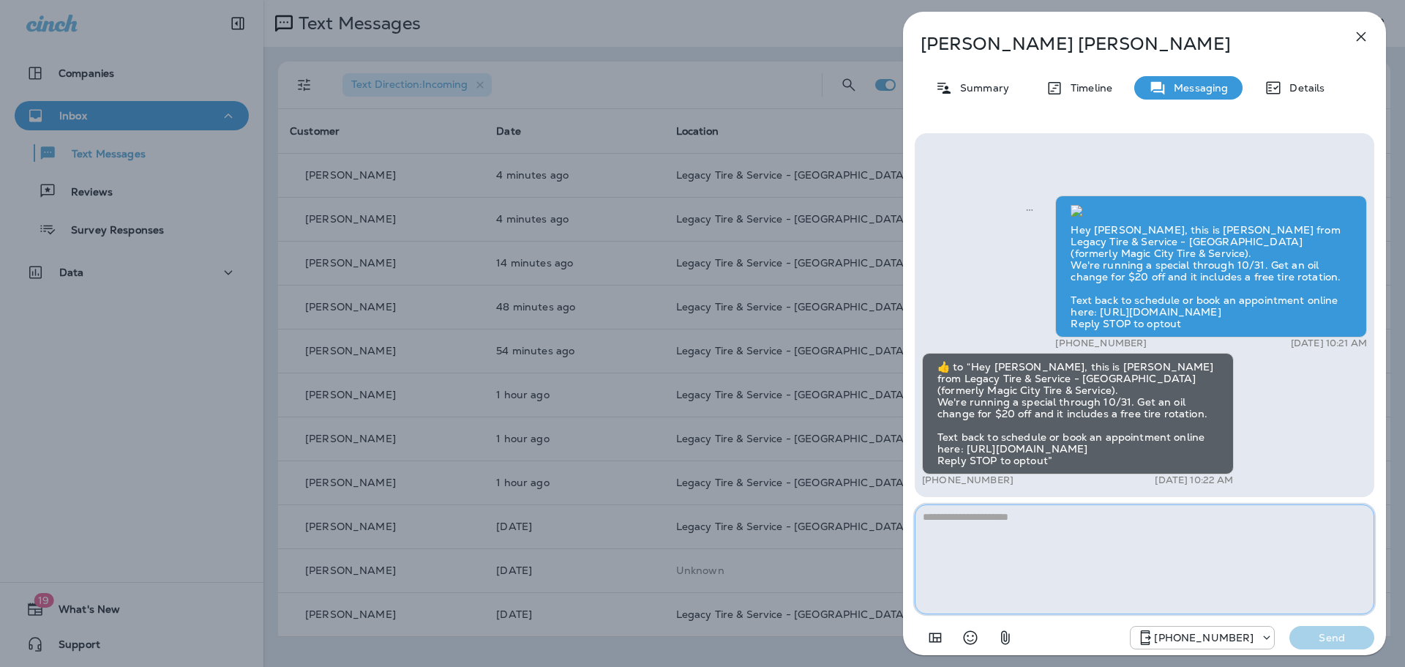
click at [1031, 547] on textarea at bounding box center [1144, 559] width 459 height 110
click at [1361, 34] on icon "button" at bounding box center [1361, 37] width 18 height 18
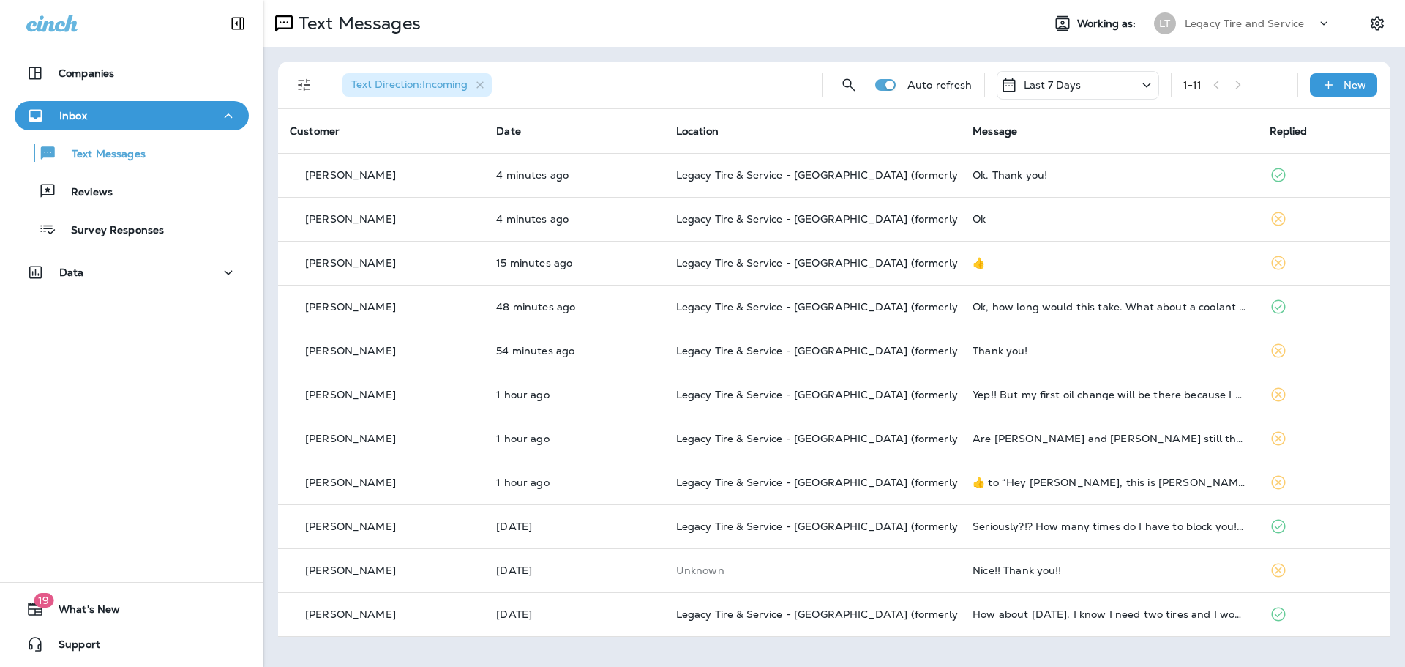
click at [1011, 449] on td "Are [PERSON_NAME] and [PERSON_NAME] still there?" at bounding box center [1109, 438] width 296 height 44
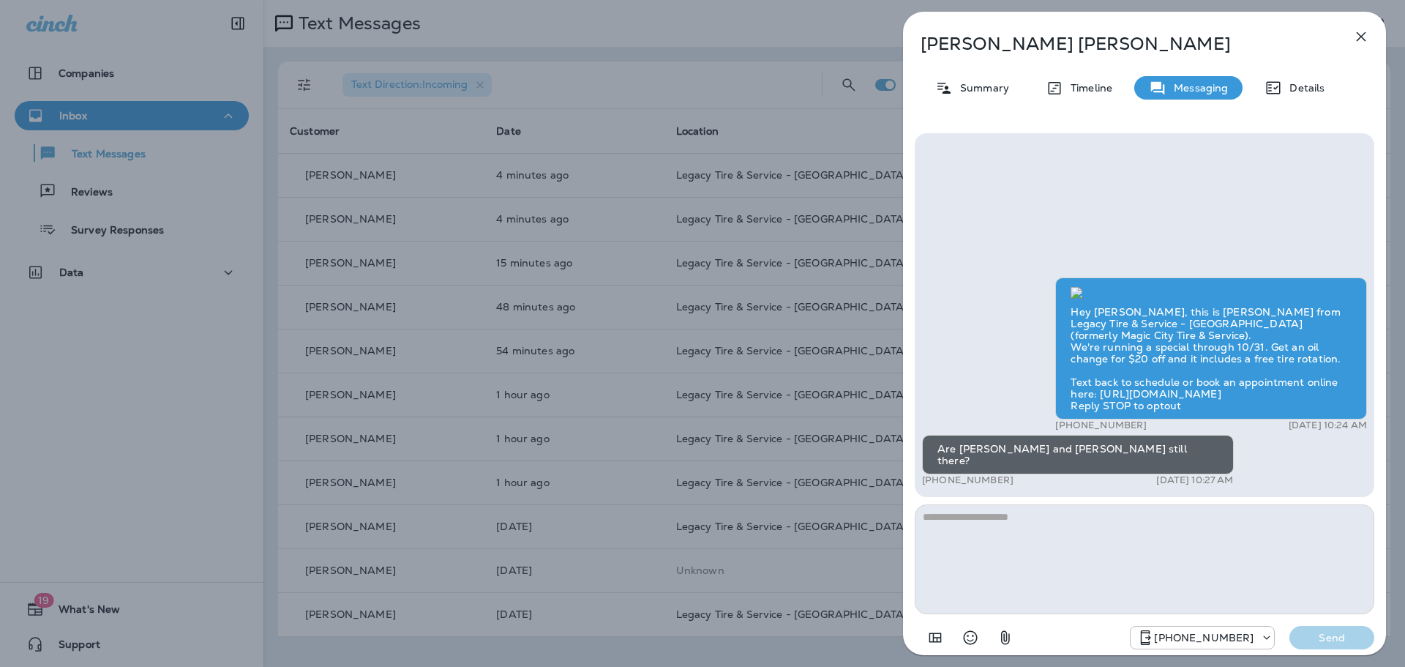
click at [1105, 558] on textarea at bounding box center [1144, 559] width 459 height 110
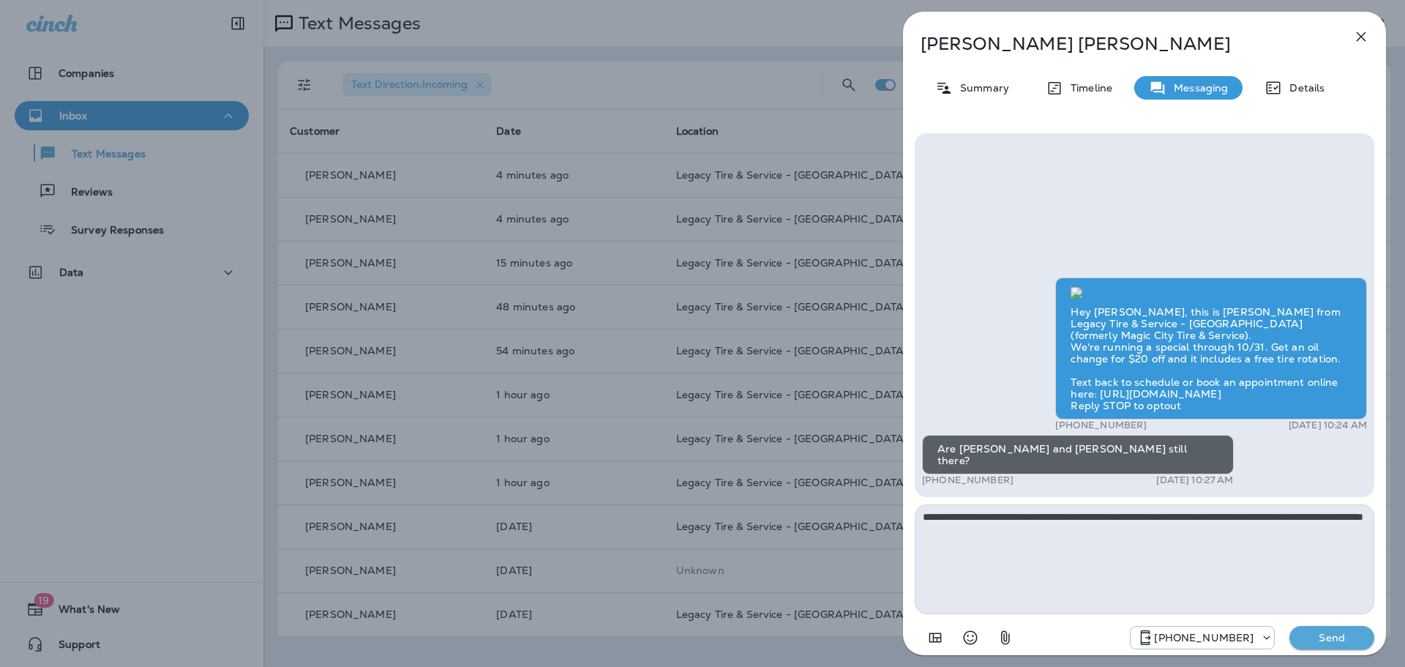
click at [1228, 558] on textarea "**********" at bounding box center [1144, 559] width 459 height 110
type textarea "**********"
click at [1330, 637] on p "Send" at bounding box center [1331, 637] width 61 height 13
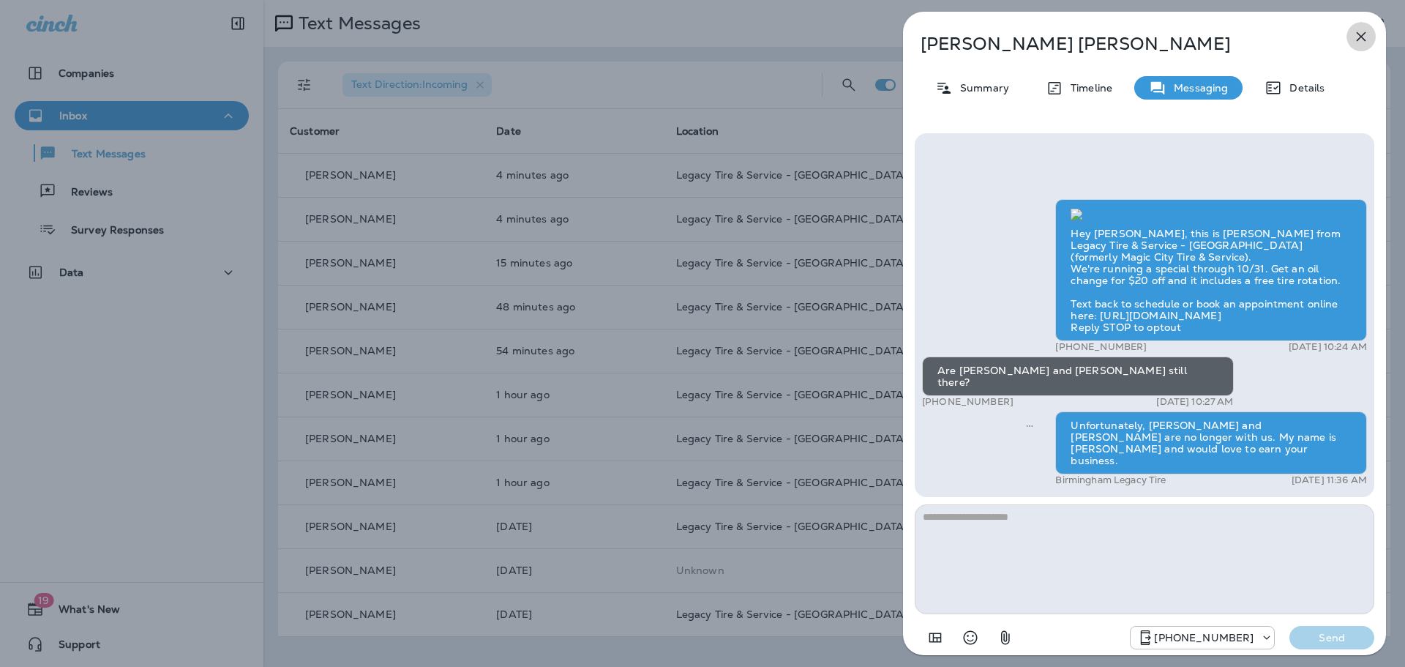
click at [1362, 40] on icon "button" at bounding box center [1361, 37] width 18 height 18
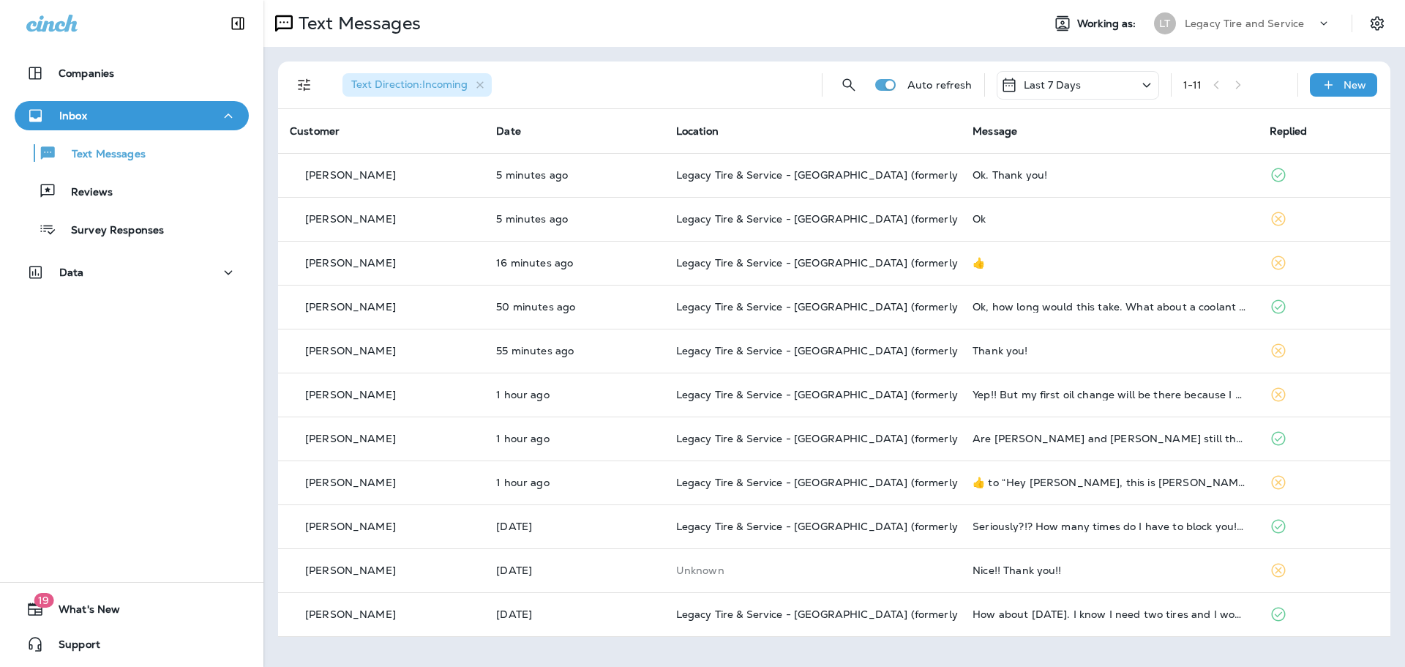
click at [1054, 360] on td "Thank you!" at bounding box center [1109, 351] width 296 height 44
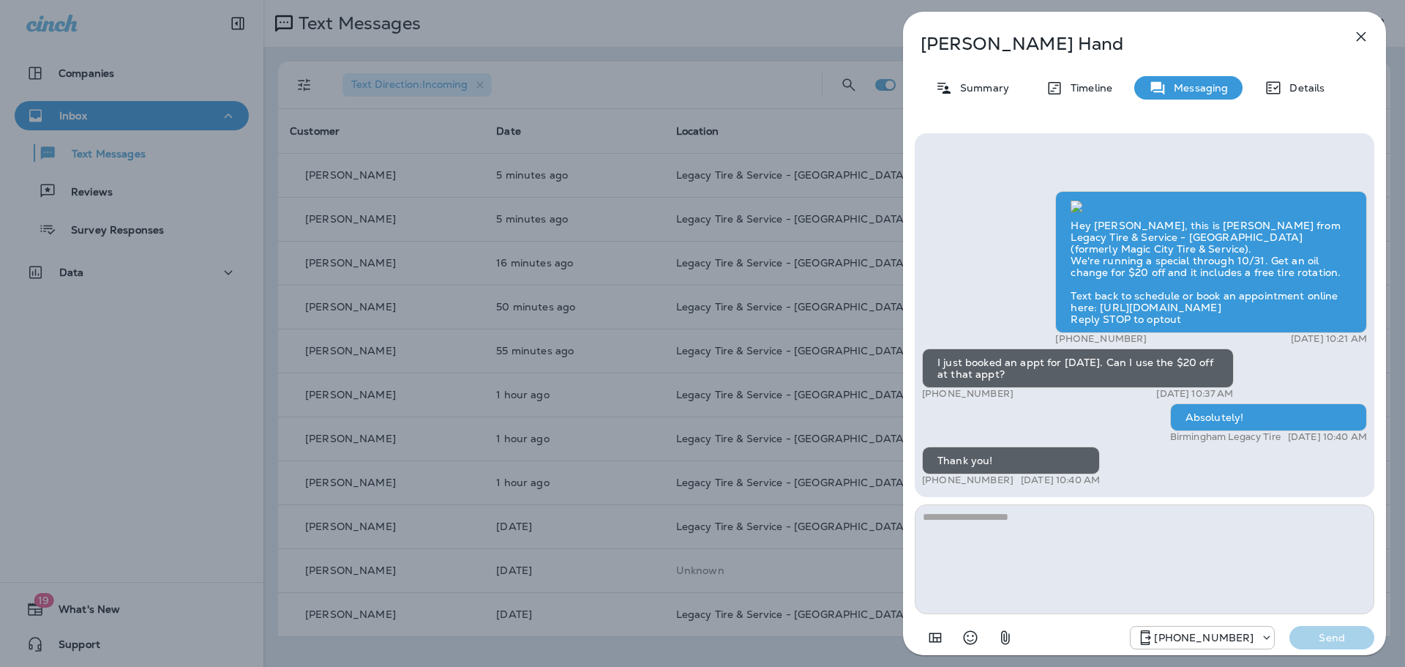
click at [1360, 36] on icon "button" at bounding box center [1361, 37] width 10 height 10
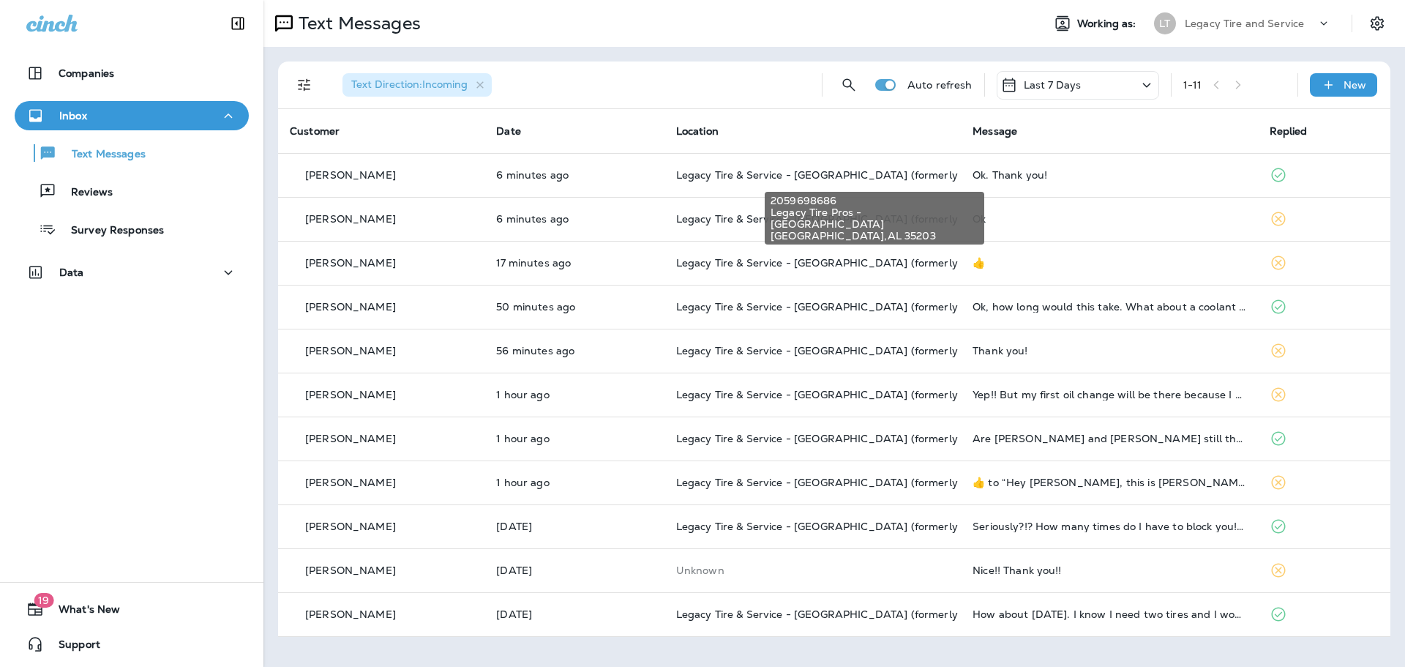
click at [929, 169] on span "Legacy Tire & Service - [GEOGRAPHIC_DATA] (formerly Magic City Tire & Service)" at bounding box center [882, 174] width 413 height 13
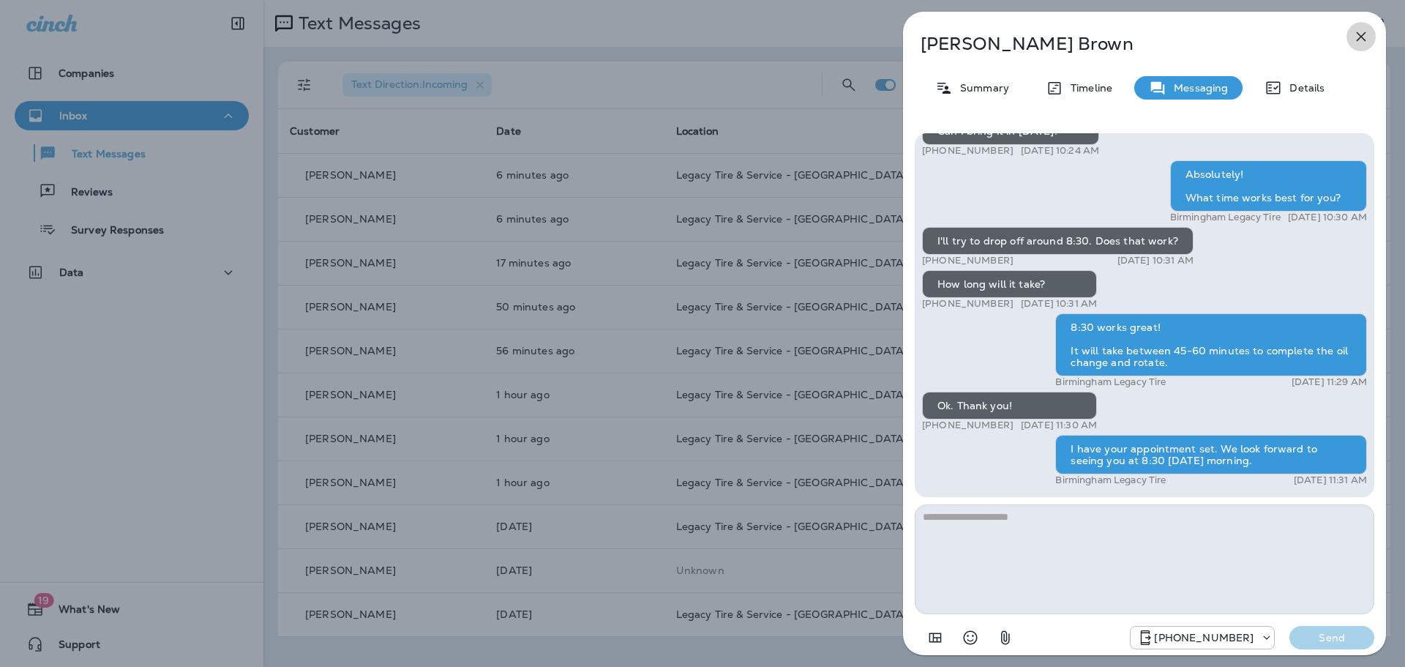
click at [1359, 38] on icon "button" at bounding box center [1361, 37] width 10 height 10
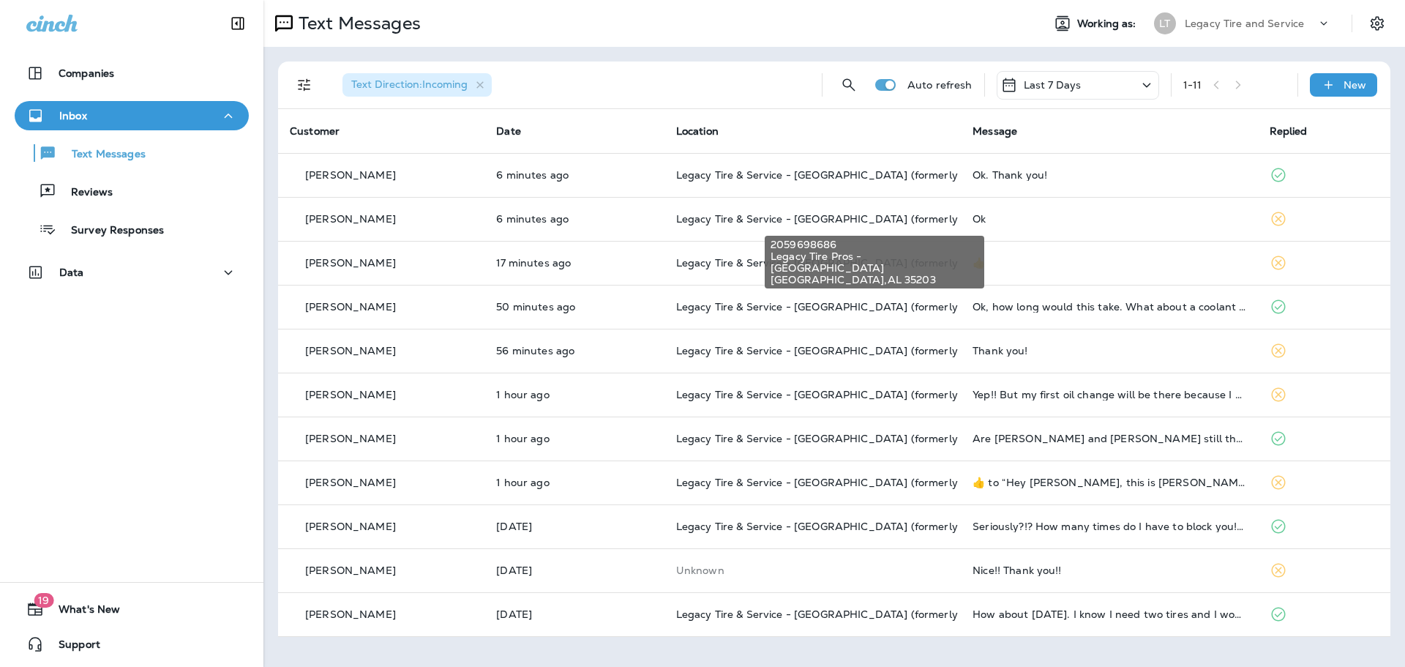
click at [898, 217] on span "Legacy Tire & Service - [GEOGRAPHIC_DATA] (formerly Magic City Tire & Service)" at bounding box center [882, 218] width 413 height 13
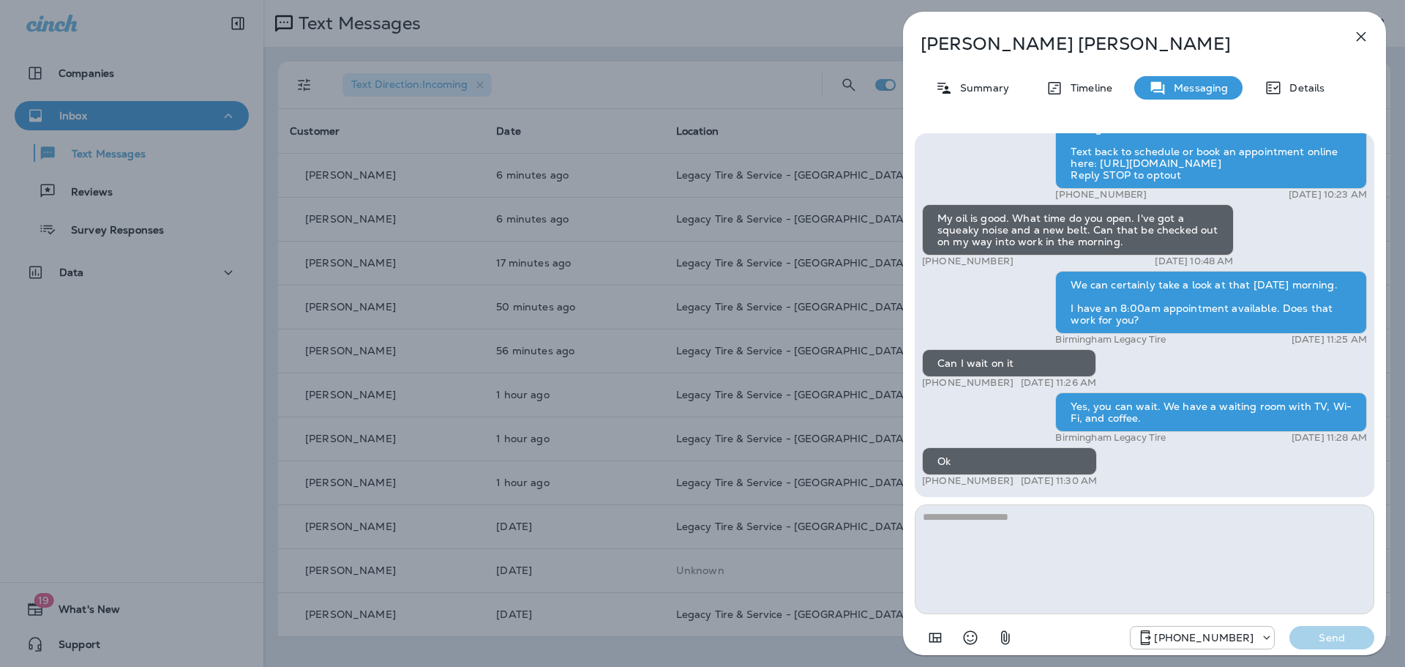
scroll to position [1, 0]
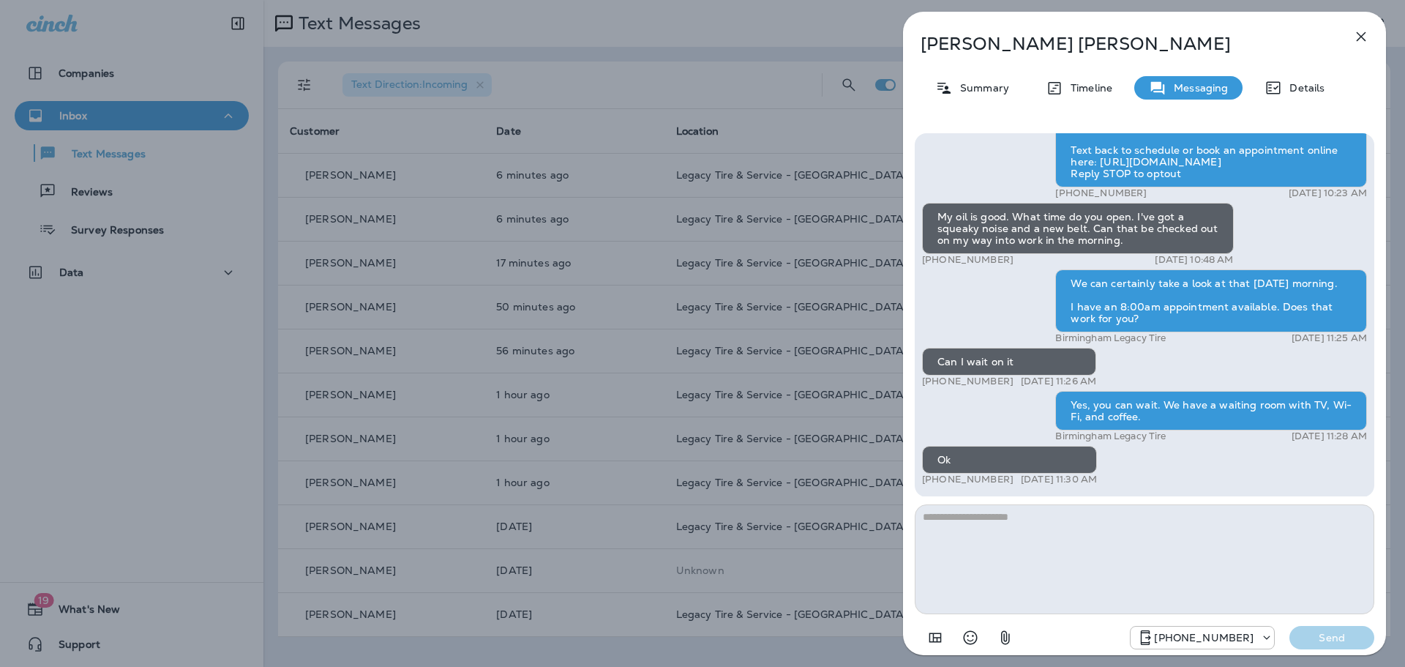
click at [1364, 31] on icon "button" at bounding box center [1361, 37] width 18 height 18
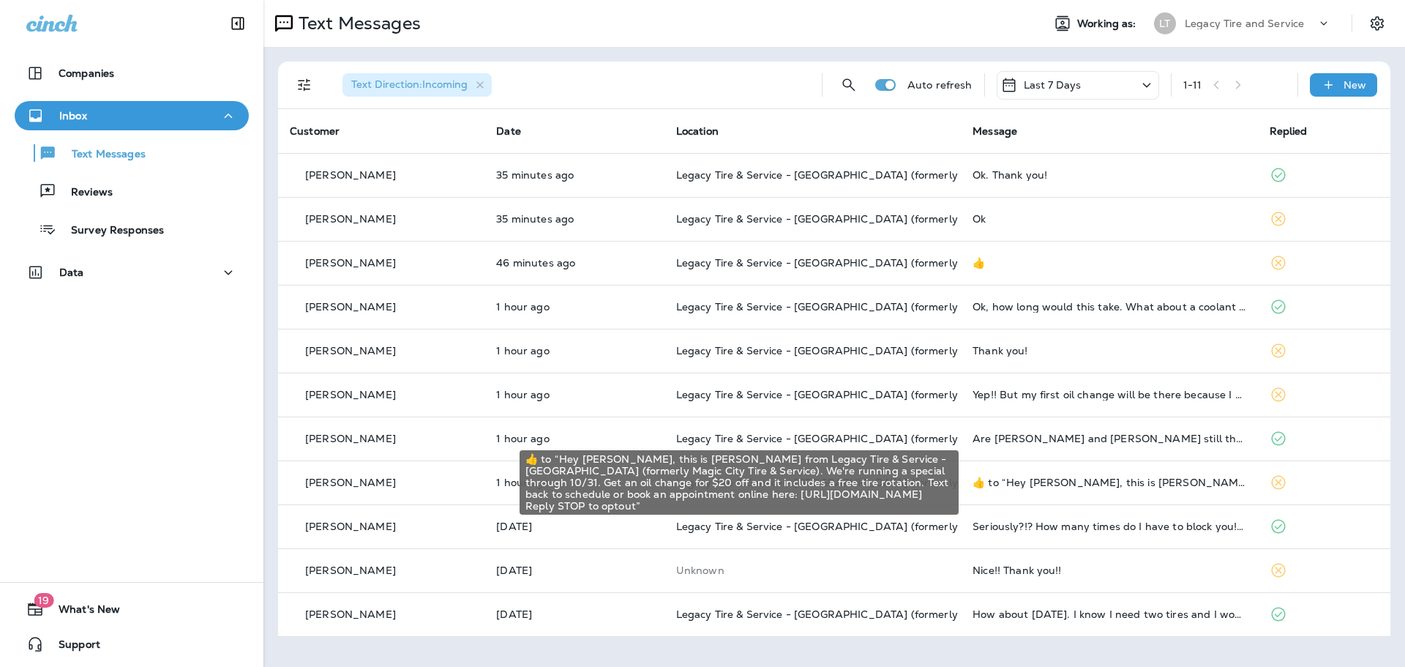
click at [1158, 487] on div "​👍​ to “ Hey [PERSON_NAME], this is [PERSON_NAME] from Legacy Tire & Service - …" at bounding box center [1108, 482] width 273 height 12
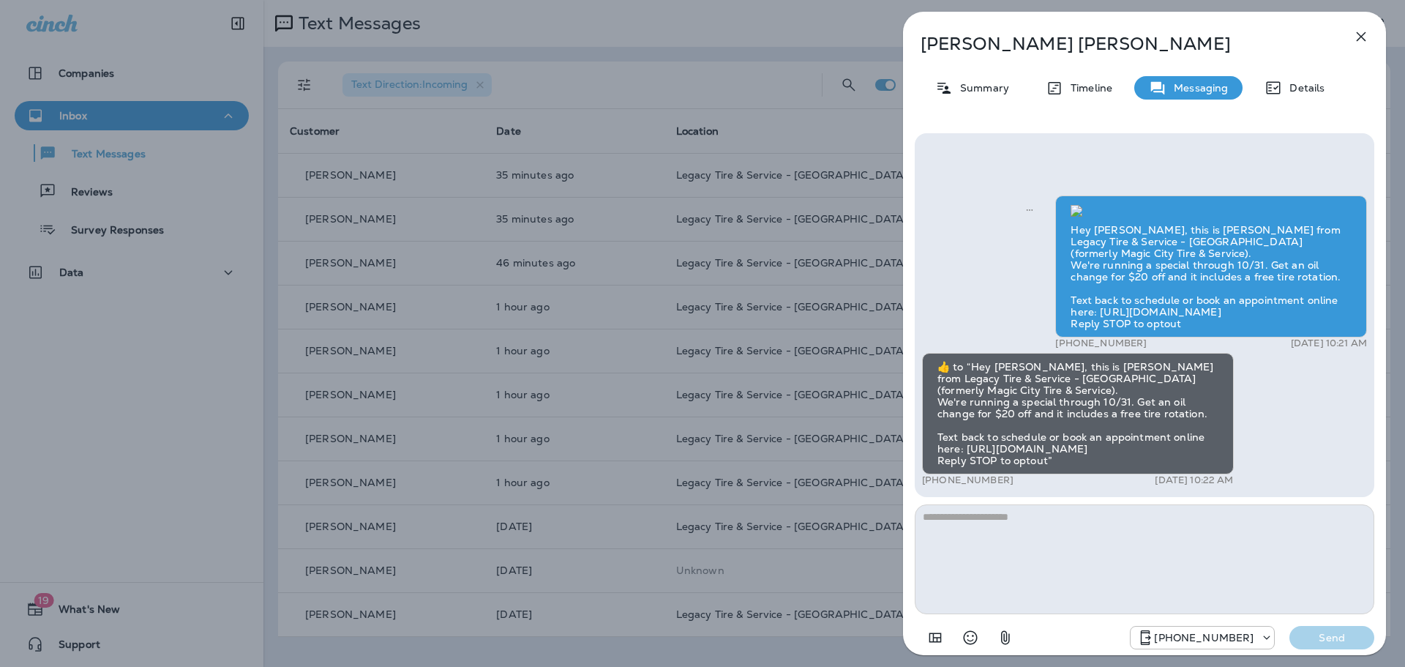
click at [1360, 36] on icon "button" at bounding box center [1361, 37] width 10 height 10
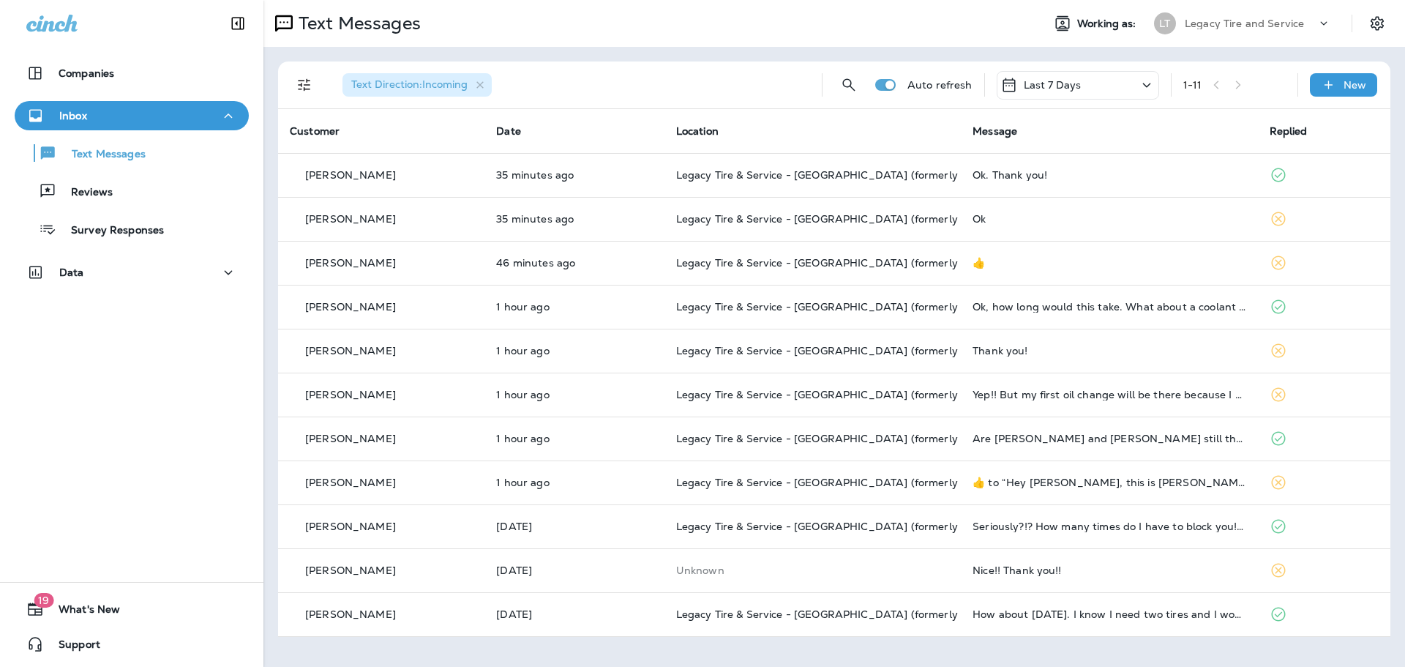
click at [1065, 361] on td "Thank you!" at bounding box center [1109, 351] width 296 height 44
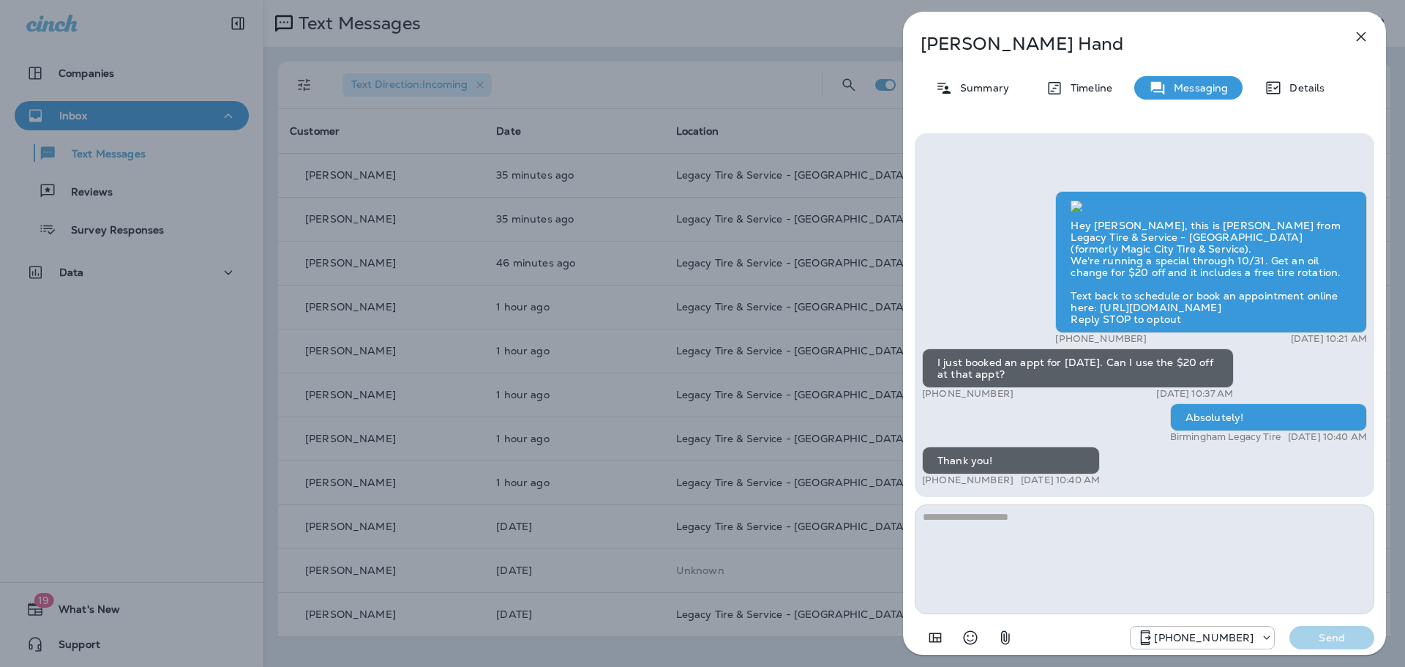
click at [1087, 555] on textarea at bounding box center [1144, 559] width 459 height 110
type textarea "*"
type textarea "**********"
click at [1343, 640] on p "Send" at bounding box center [1331, 637] width 61 height 13
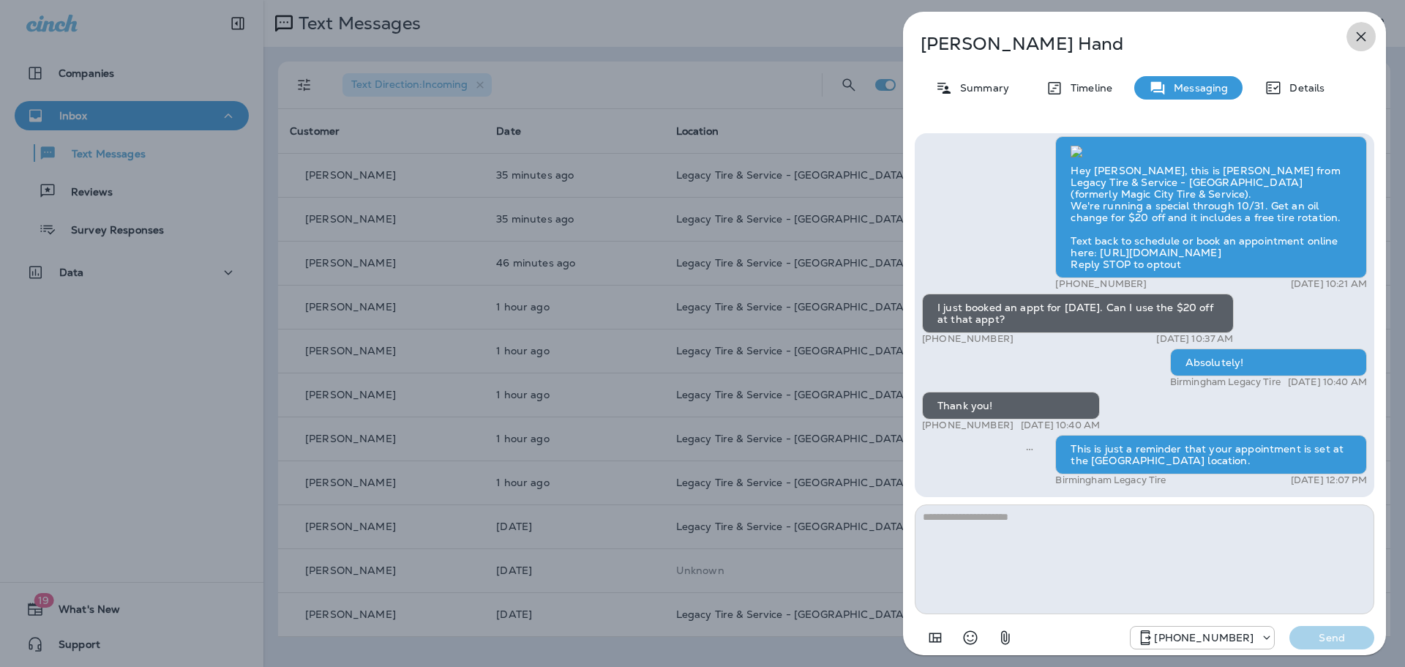
click at [1362, 35] on icon "button" at bounding box center [1361, 37] width 10 height 10
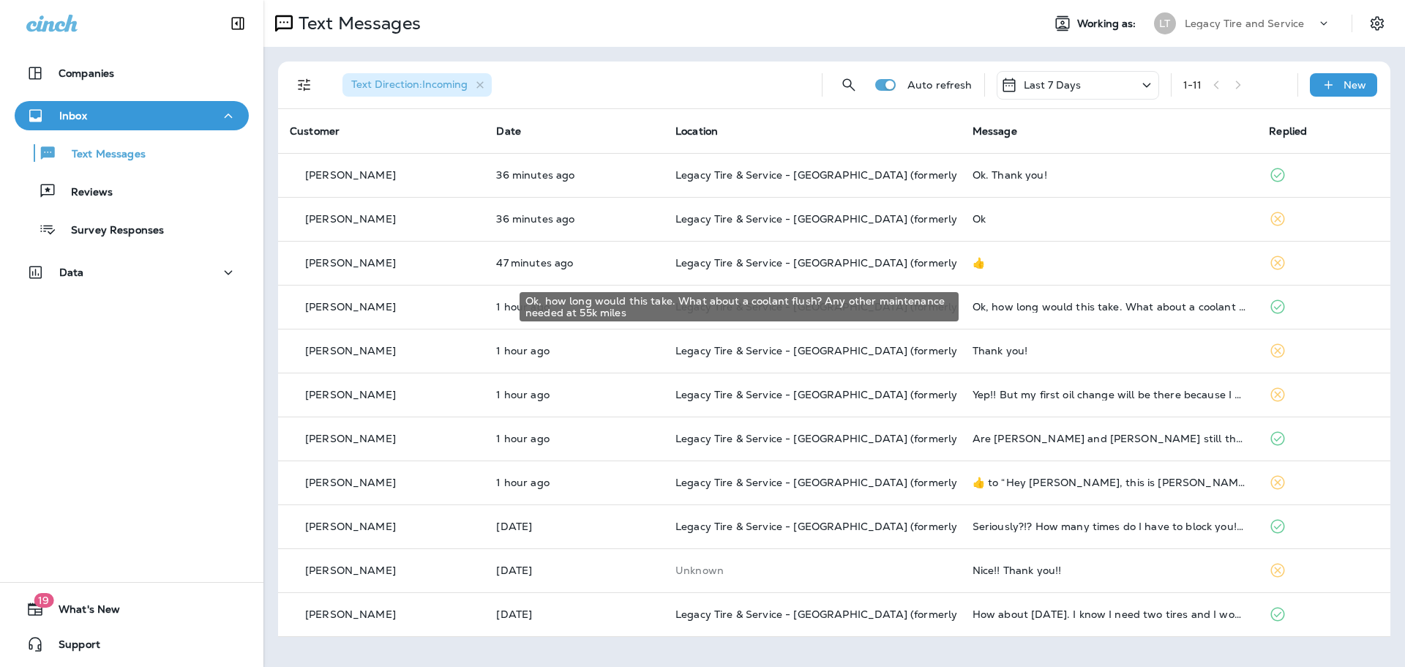
click at [1073, 307] on div "Ok, how long would this take. What about a coolant flush? Any other maintenance…" at bounding box center [1109, 307] width 274 height 12
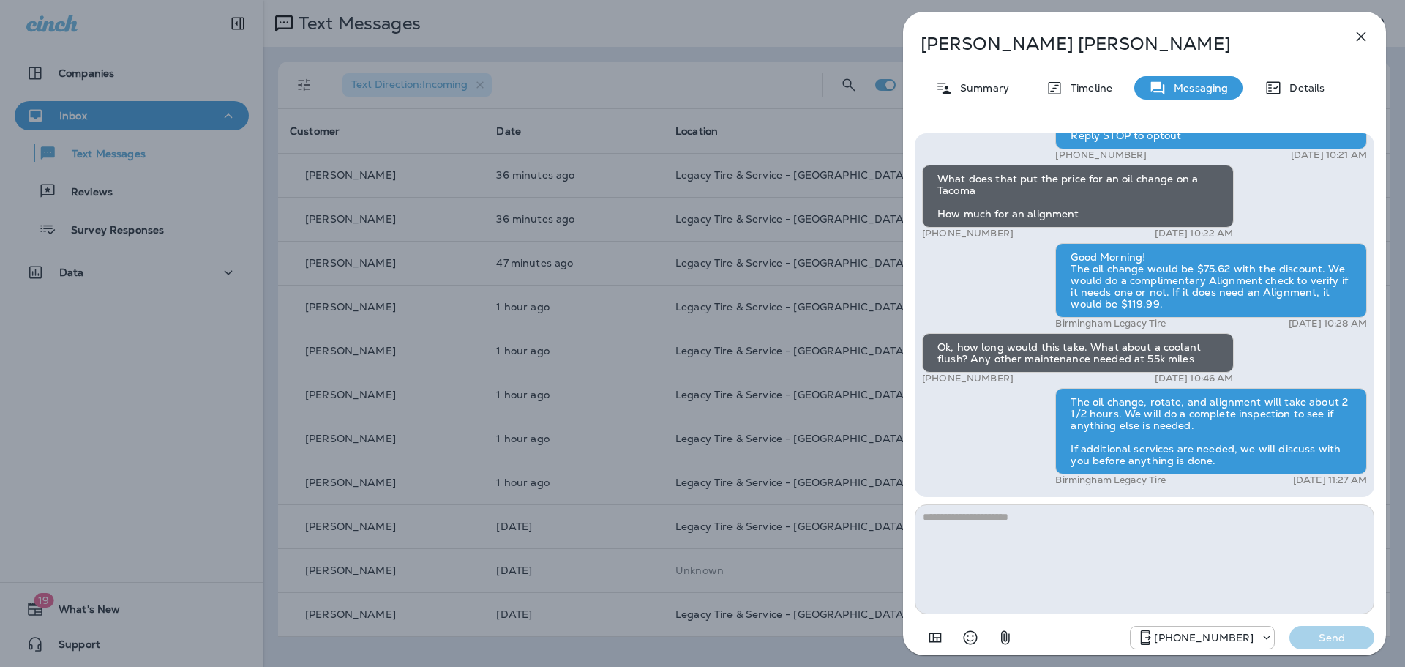
click at [1101, 586] on textarea at bounding box center [1144, 559] width 459 height 110
click at [1362, 31] on icon "button" at bounding box center [1361, 37] width 18 height 18
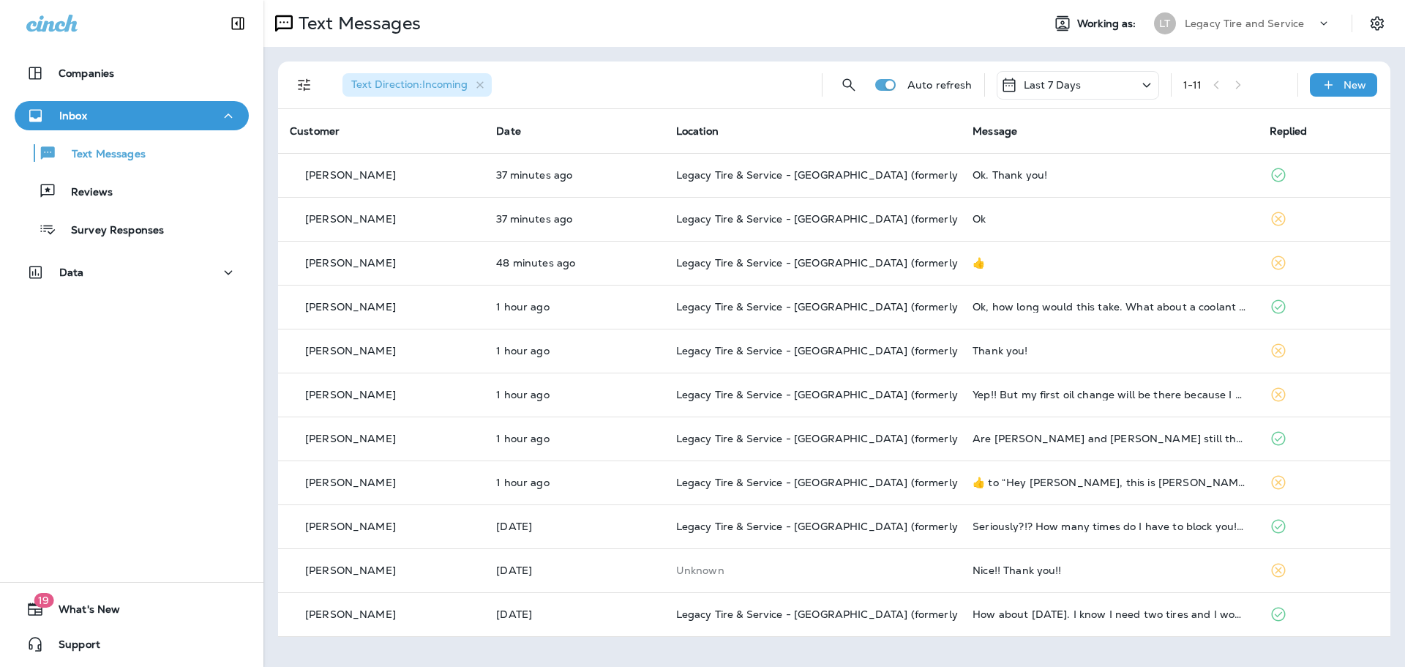
click at [1010, 350] on div "Thank you!" at bounding box center [1108, 351] width 273 height 12
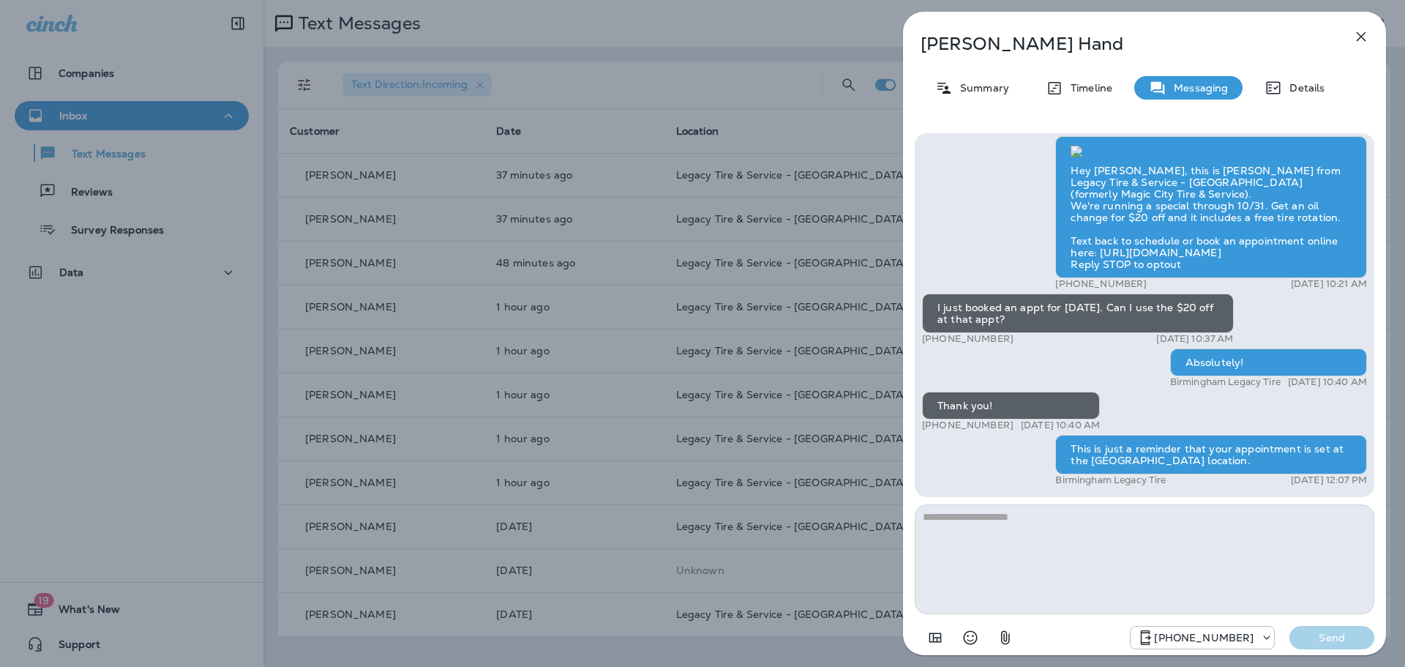
click at [1367, 39] on icon "button" at bounding box center [1361, 37] width 18 height 18
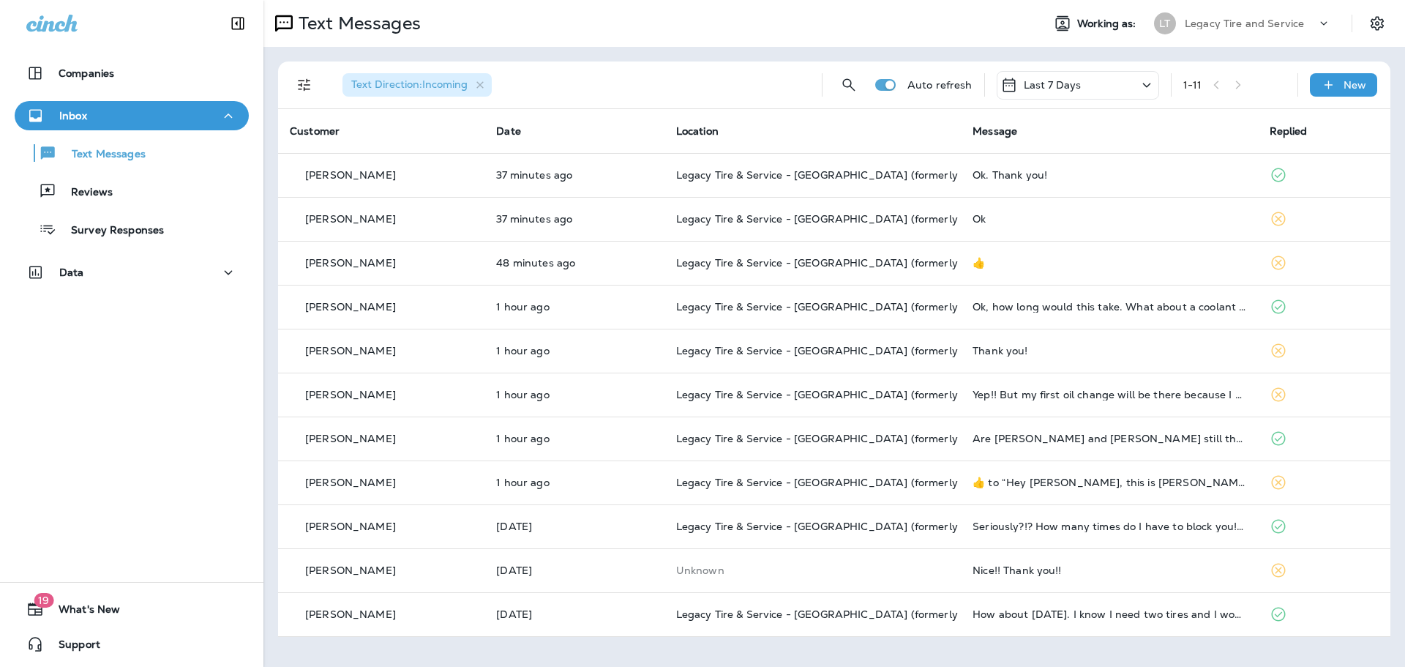
click at [911, 269] on td "Legacy Tire & Service - [GEOGRAPHIC_DATA] (formerly Magic City Tire & Service)" at bounding box center [812, 263] width 296 height 44
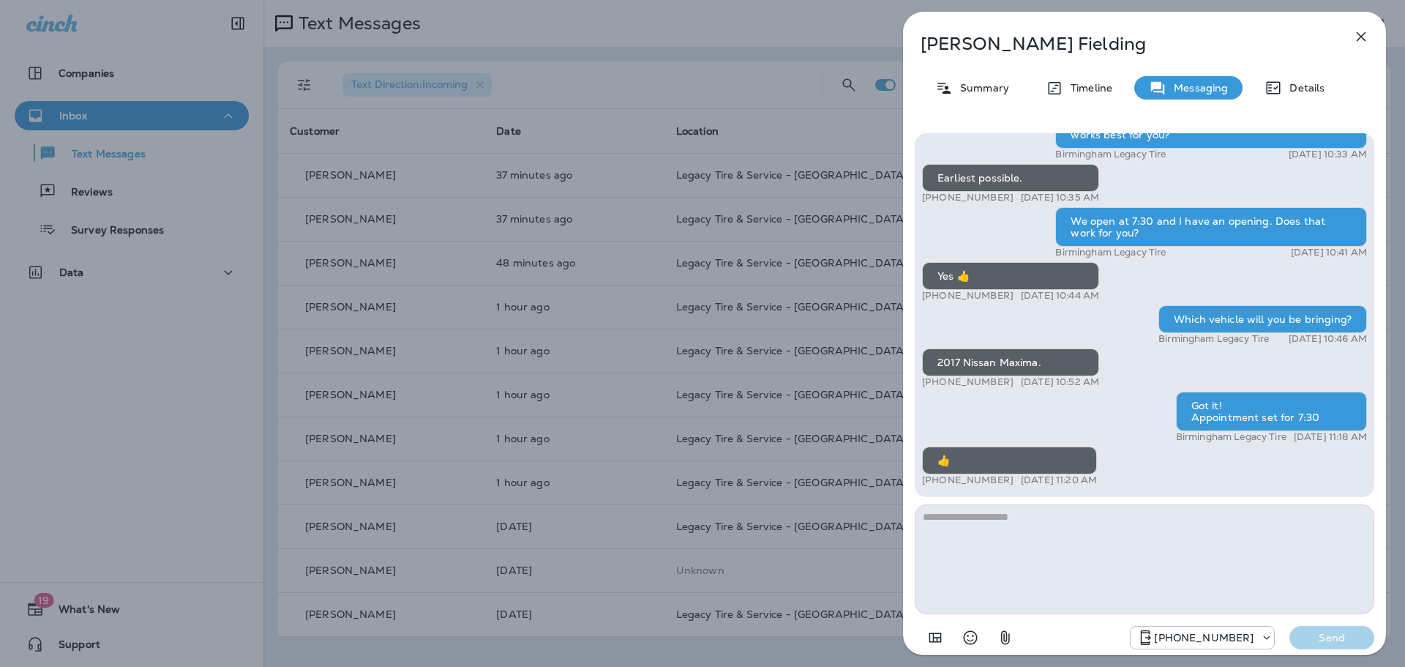
click at [1359, 34] on icon "button" at bounding box center [1361, 37] width 10 height 10
